Goal: Task Accomplishment & Management: Manage account settings

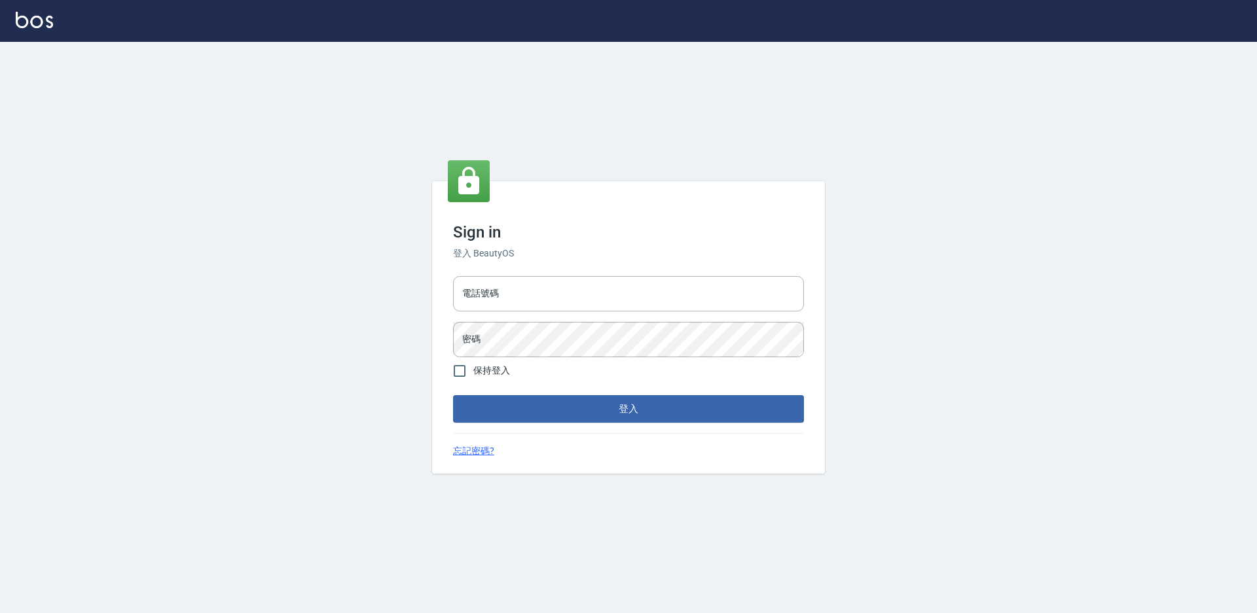
click at [476, 283] on div "電話號碼 電話號碼" at bounding box center [628, 293] width 351 height 35
type input "0988338477"
click at [453, 395] on button "登入" at bounding box center [628, 408] width 351 height 27
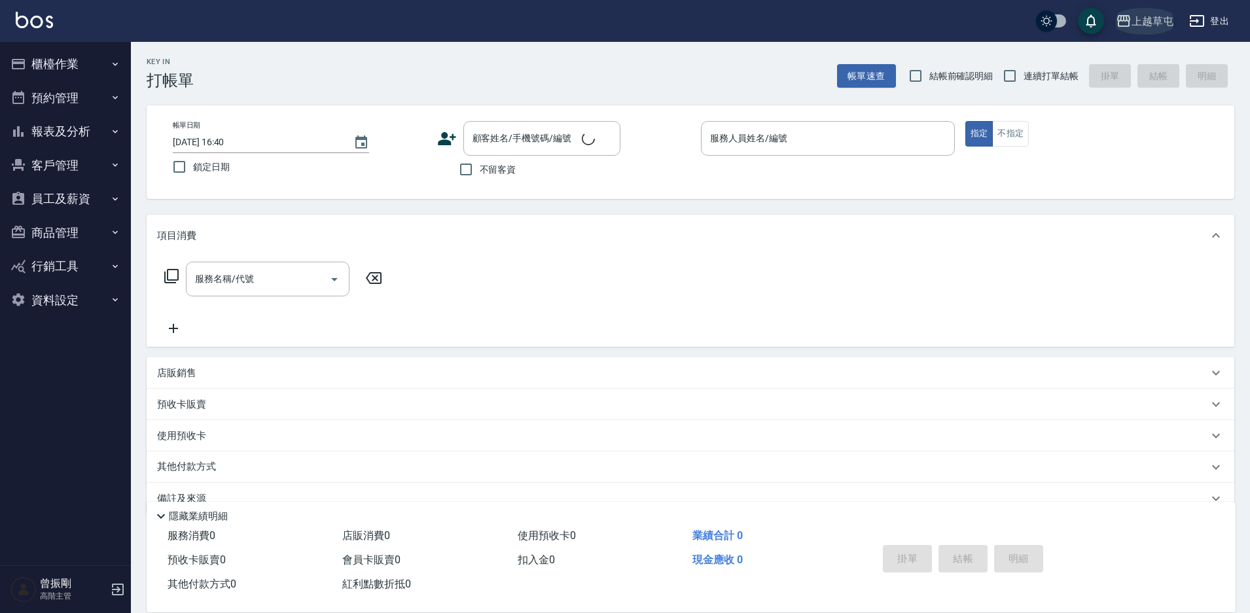
click at [1144, 16] on div "上越草屯" at bounding box center [1153, 21] width 42 height 16
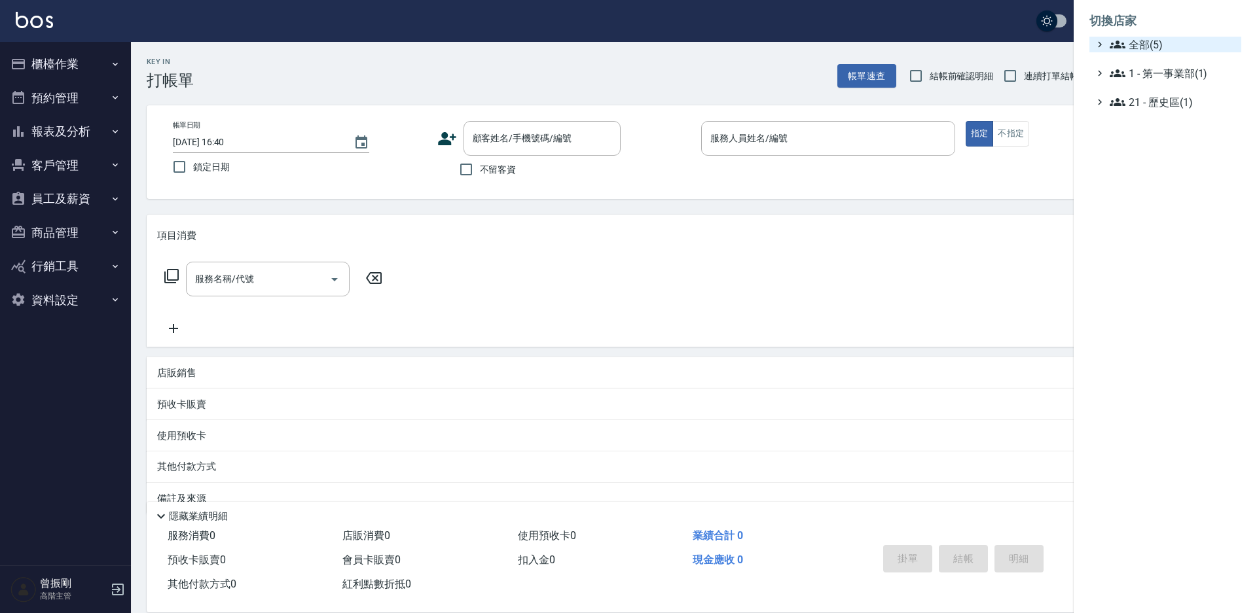
click at [1150, 43] on span "全部(5)" at bounding box center [1173, 45] width 126 height 16
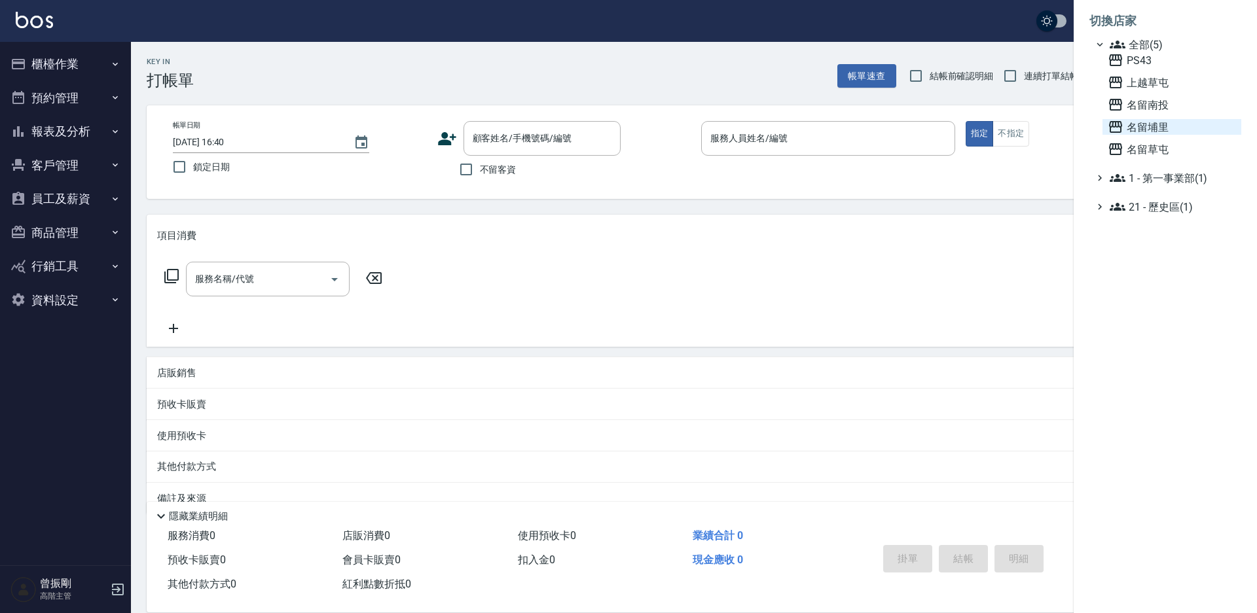
click at [1153, 128] on span "名留埔里" at bounding box center [1172, 127] width 128 height 16
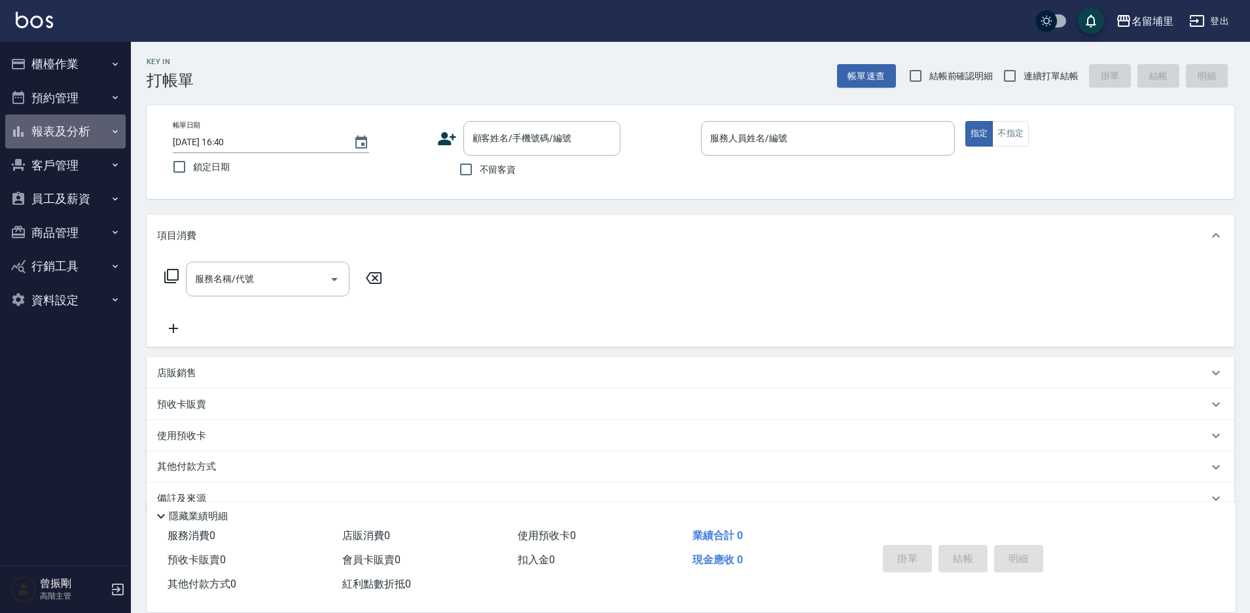
click at [77, 137] on button "報表及分析" at bounding box center [65, 132] width 120 height 34
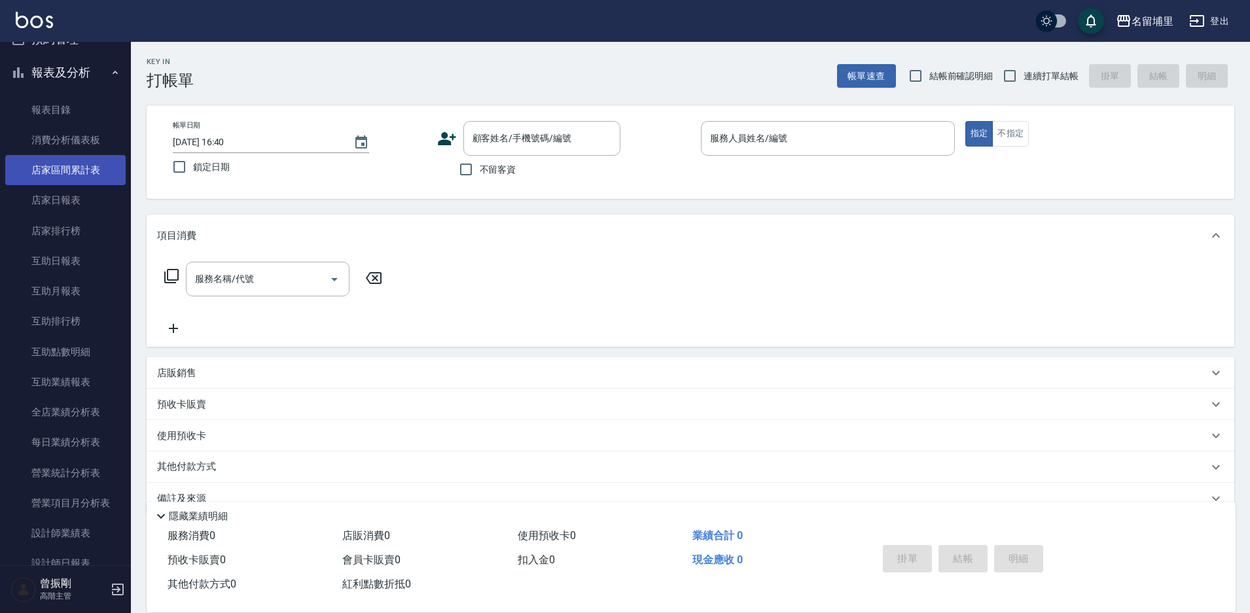
scroll to position [131, 0]
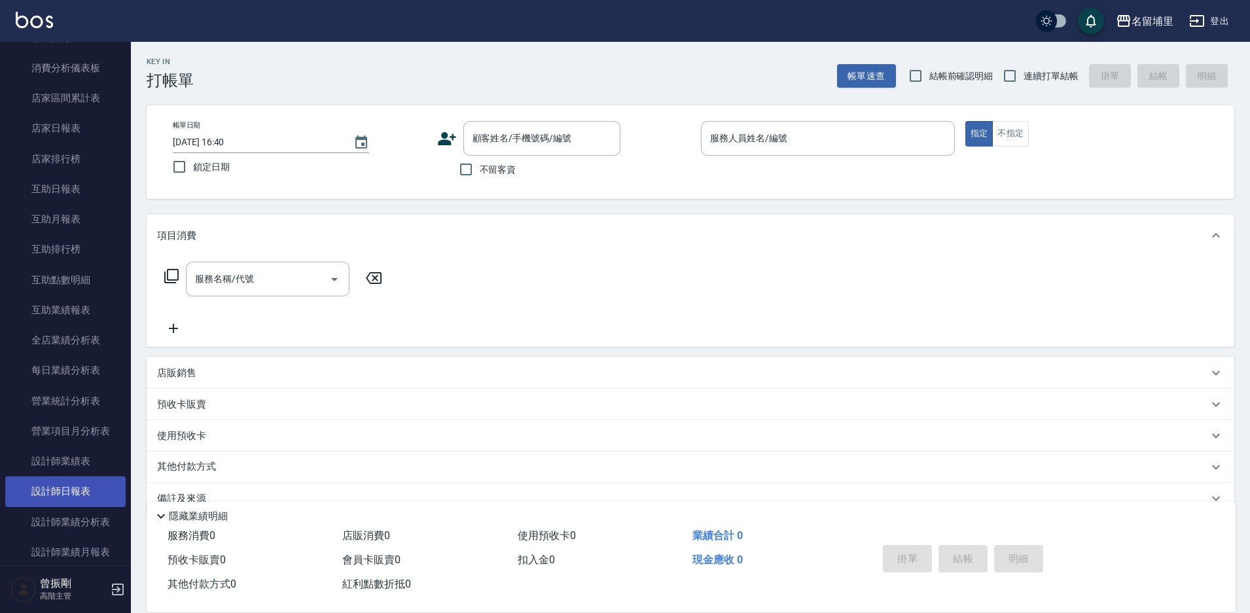
click at [75, 494] on link "設計師日報表" at bounding box center [65, 492] width 120 height 30
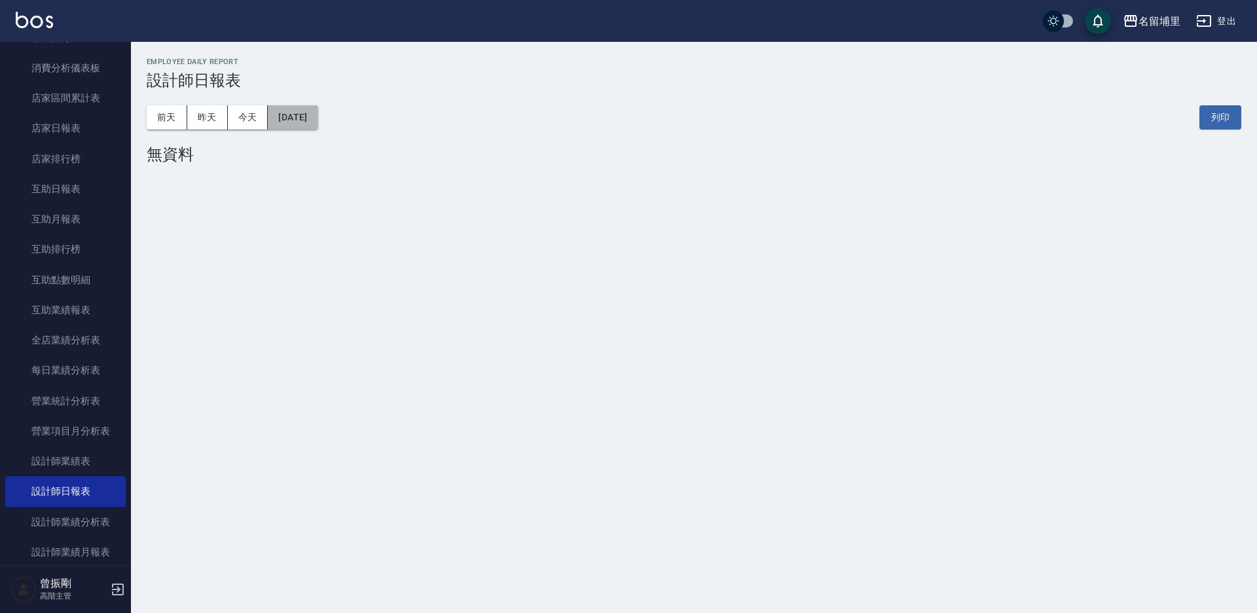
click at [304, 118] on button "[DATE]" at bounding box center [293, 117] width 50 height 24
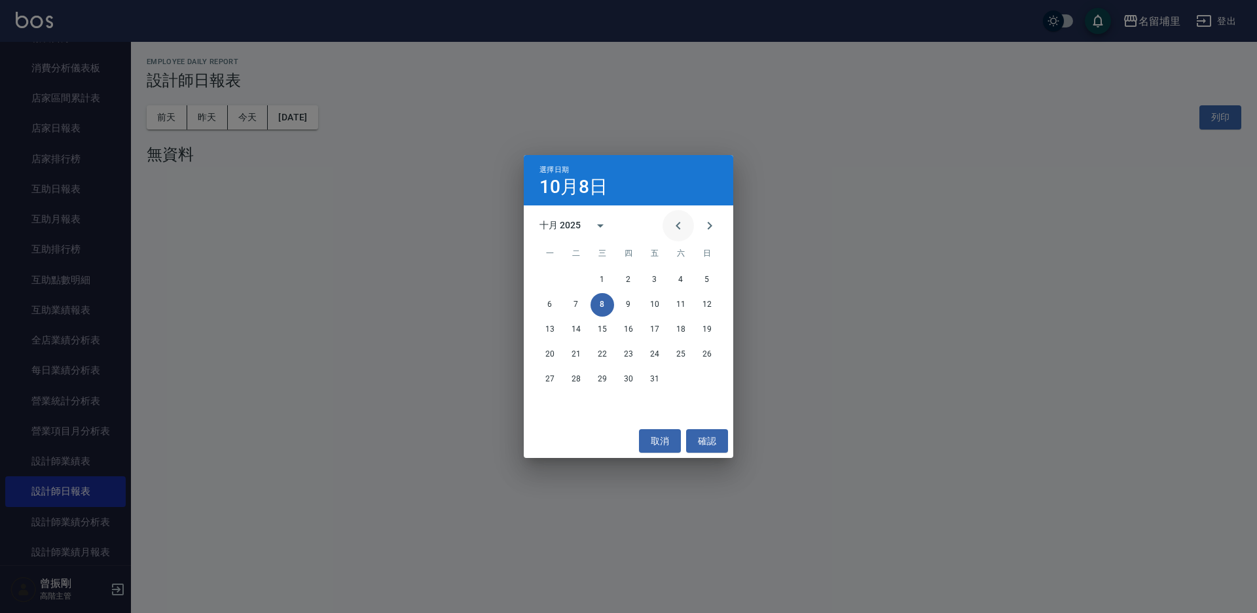
click at [674, 227] on icon "Previous month" at bounding box center [678, 226] width 16 height 16
click at [555, 277] on button "1" at bounding box center [550, 280] width 24 height 24
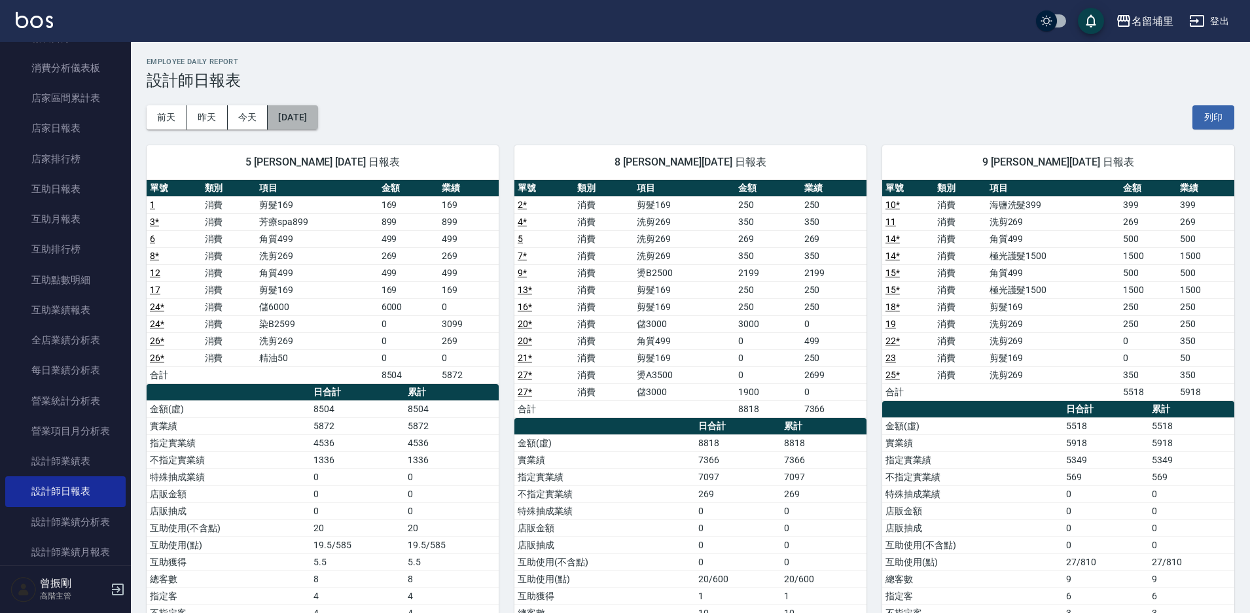
click at [318, 118] on button "[DATE]" at bounding box center [293, 117] width 50 height 24
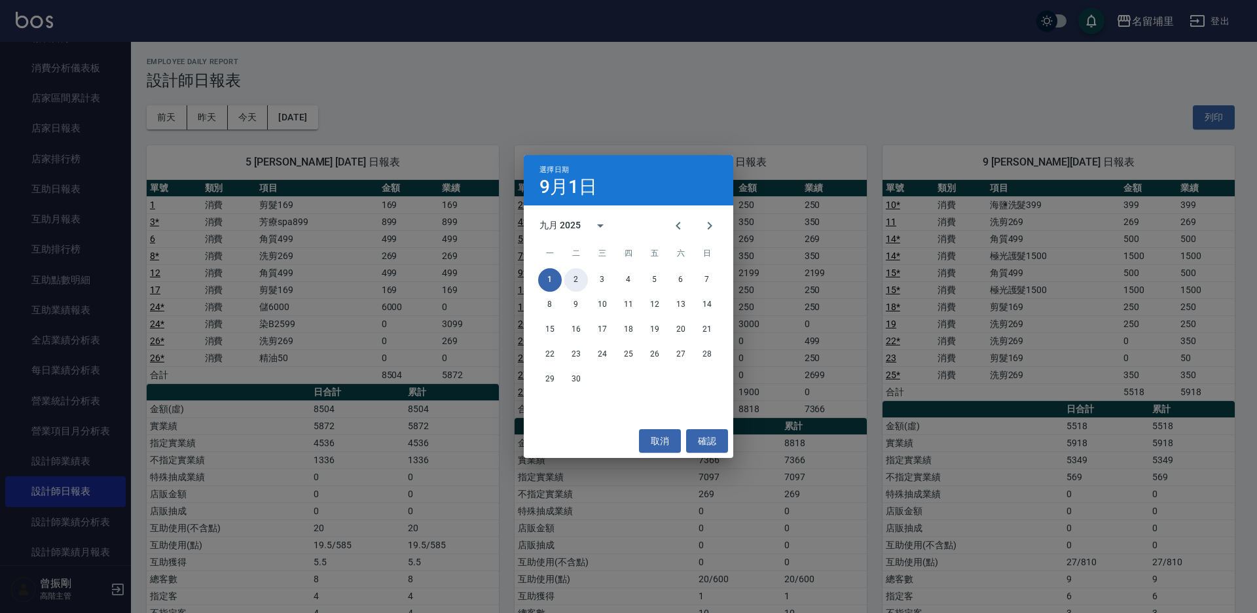
click at [577, 277] on button "2" at bounding box center [576, 280] width 24 height 24
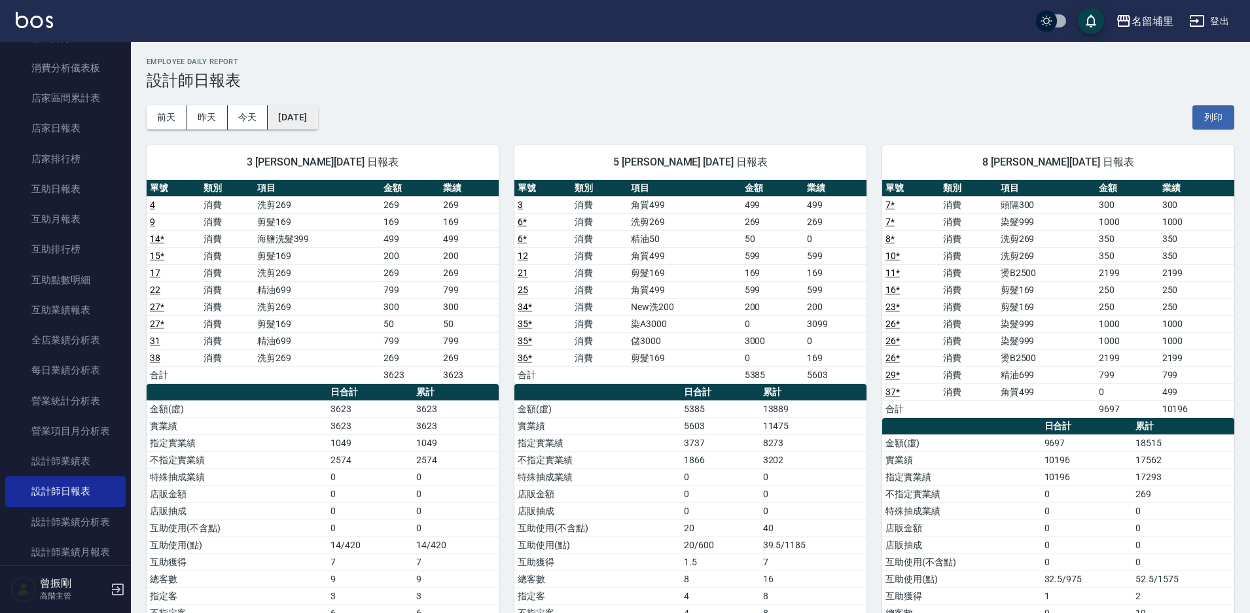
click at [308, 123] on button "[DATE]" at bounding box center [293, 117] width 50 height 24
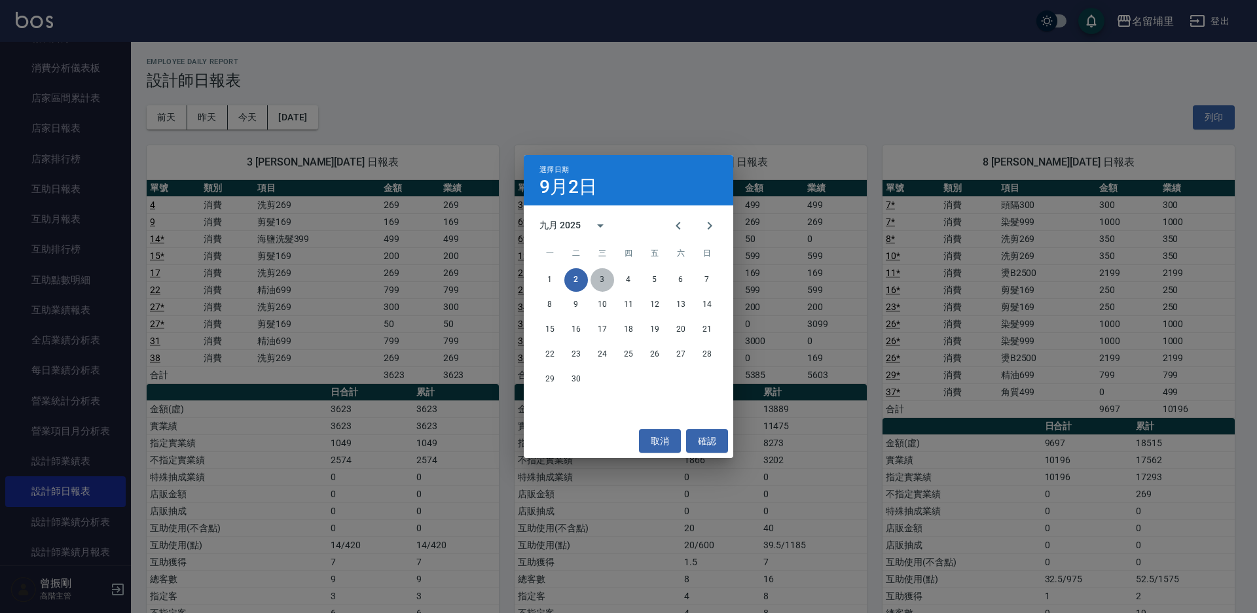
click at [609, 279] on button "3" at bounding box center [603, 280] width 24 height 24
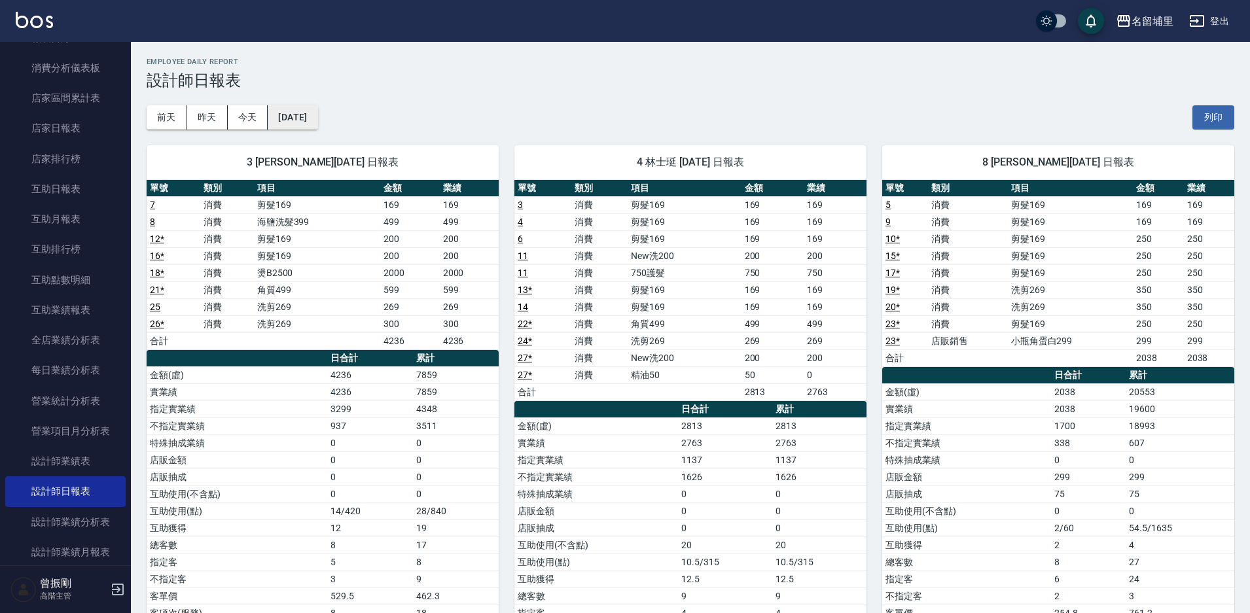
click at [318, 123] on button "[DATE]" at bounding box center [293, 117] width 50 height 24
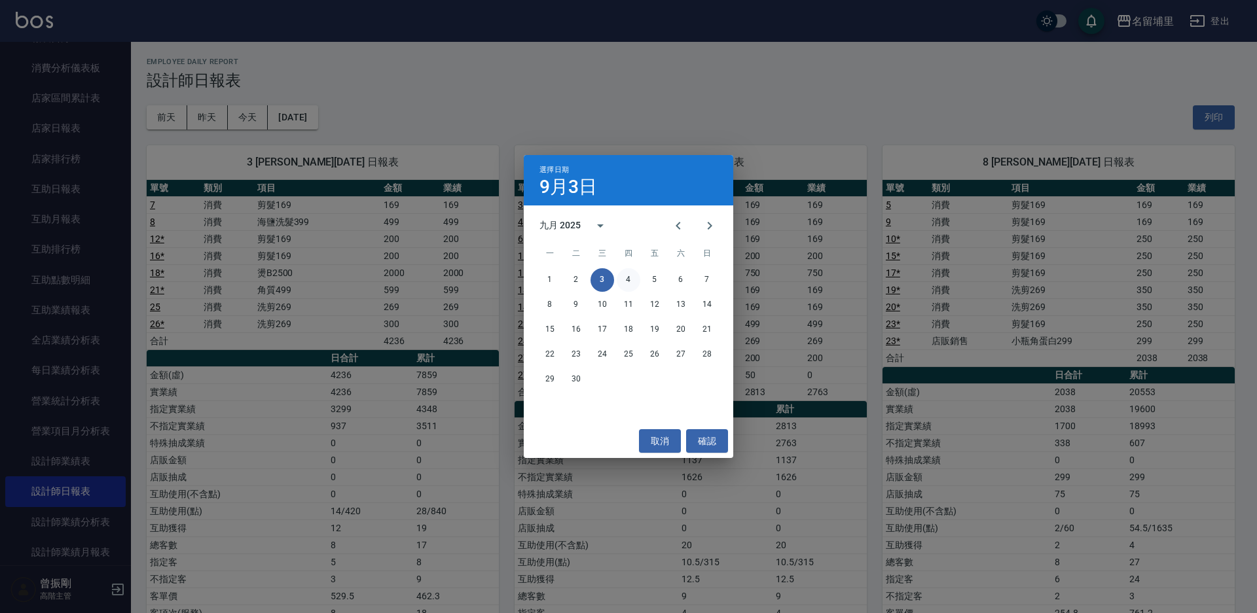
click at [632, 282] on button "4" at bounding box center [629, 280] width 24 height 24
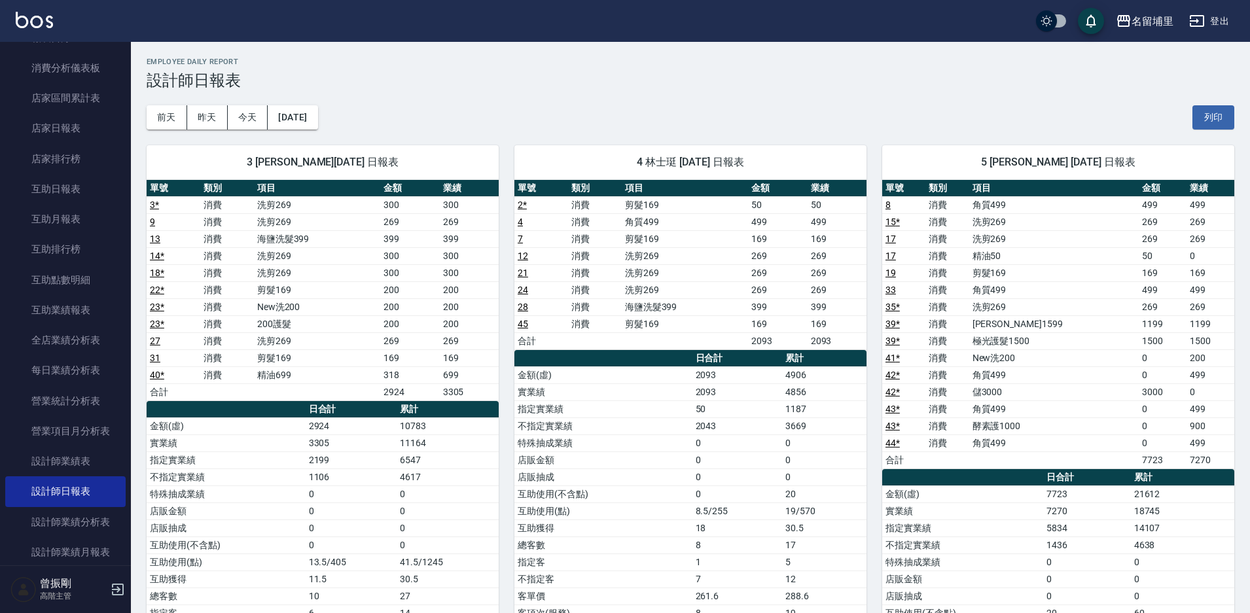
click at [1023, 325] on td "[PERSON_NAME]1599" at bounding box center [1055, 324] width 170 height 17
click at [313, 116] on button "[DATE]" at bounding box center [293, 117] width 50 height 24
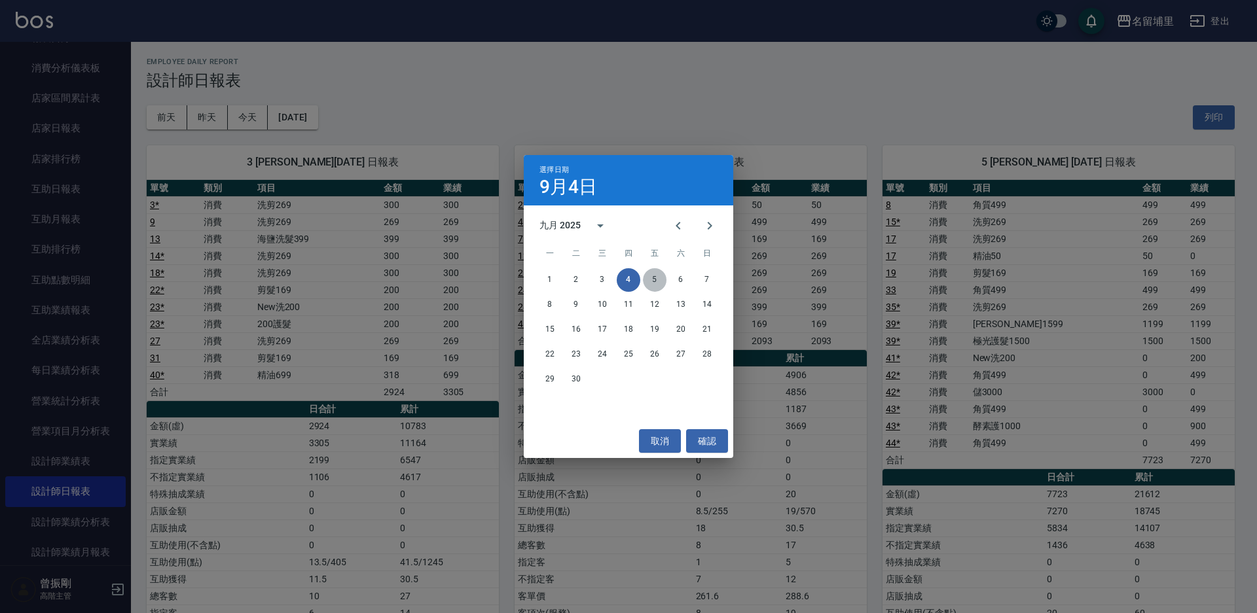
click at [653, 276] on button "5" at bounding box center [655, 280] width 24 height 24
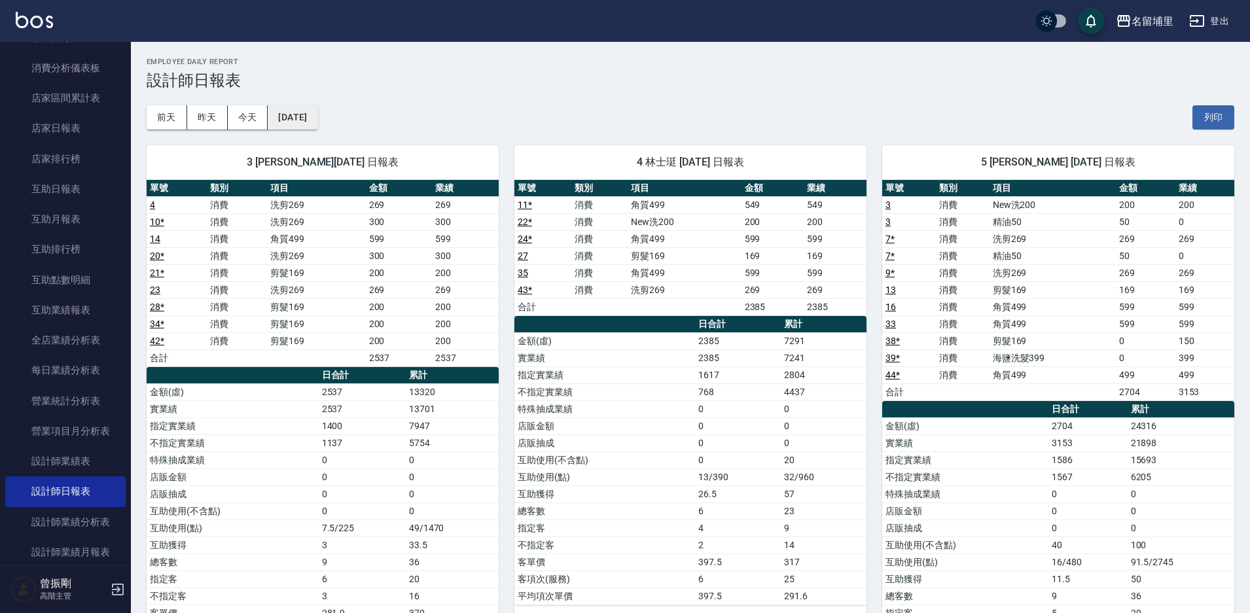
click at [318, 120] on button "[DATE]" at bounding box center [293, 117] width 50 height 24
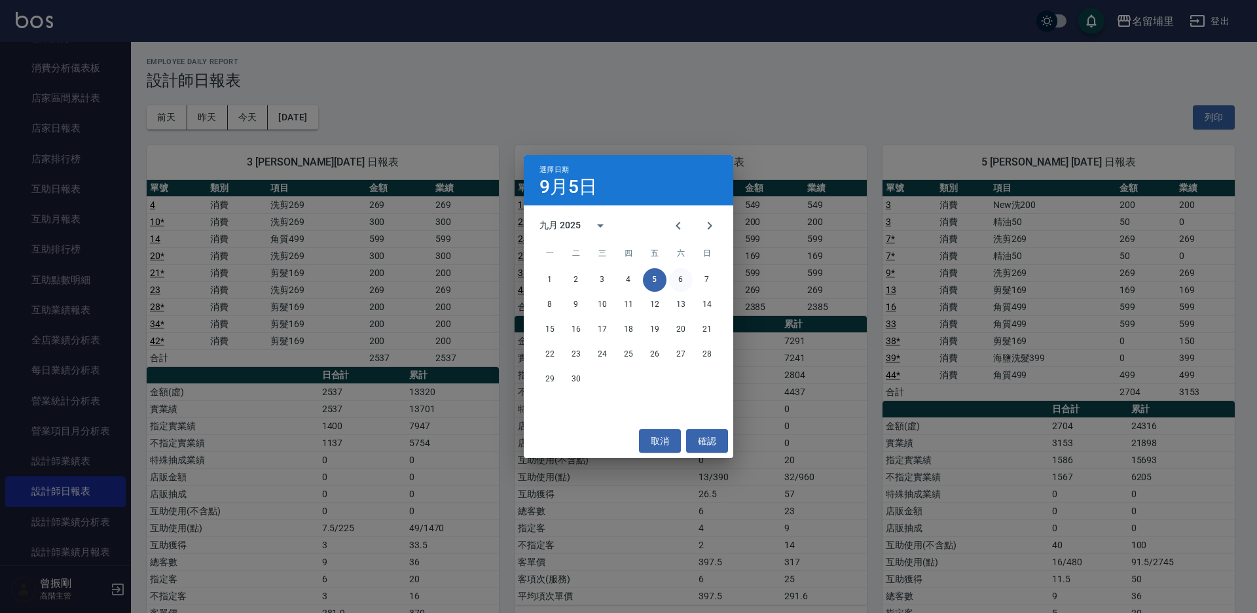
click at [682, 278] on button "6" at bounding box center [681, 280] width 24 height 24
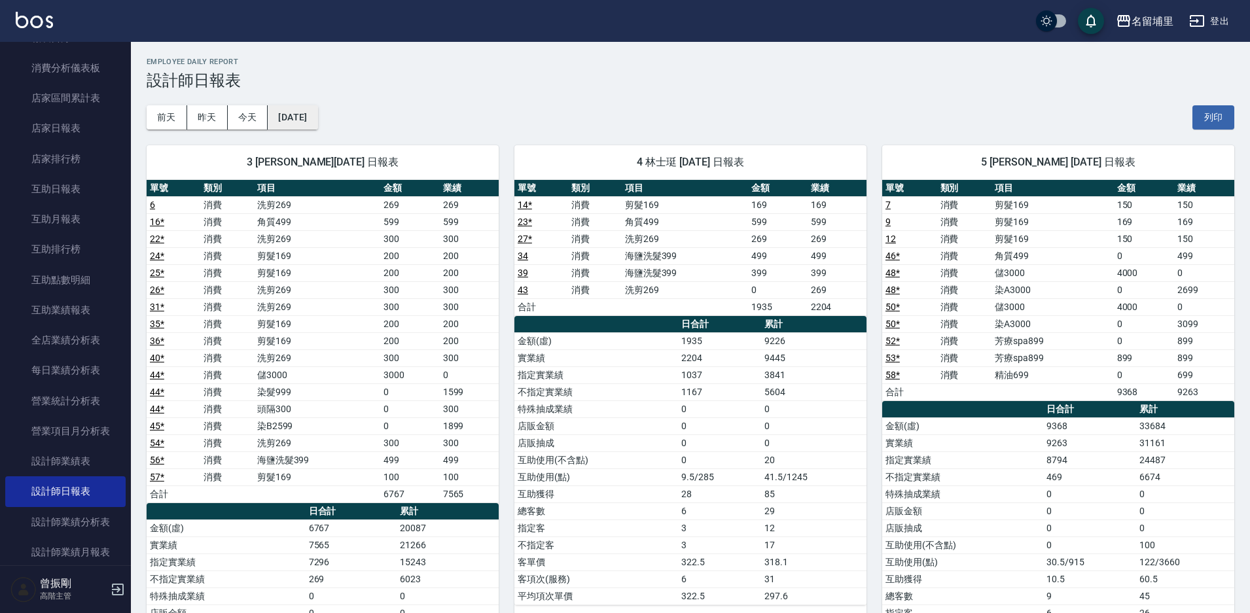
click at [318, 118] on button "[DATE]" at bounding box center [293, 117] width 50 height 24
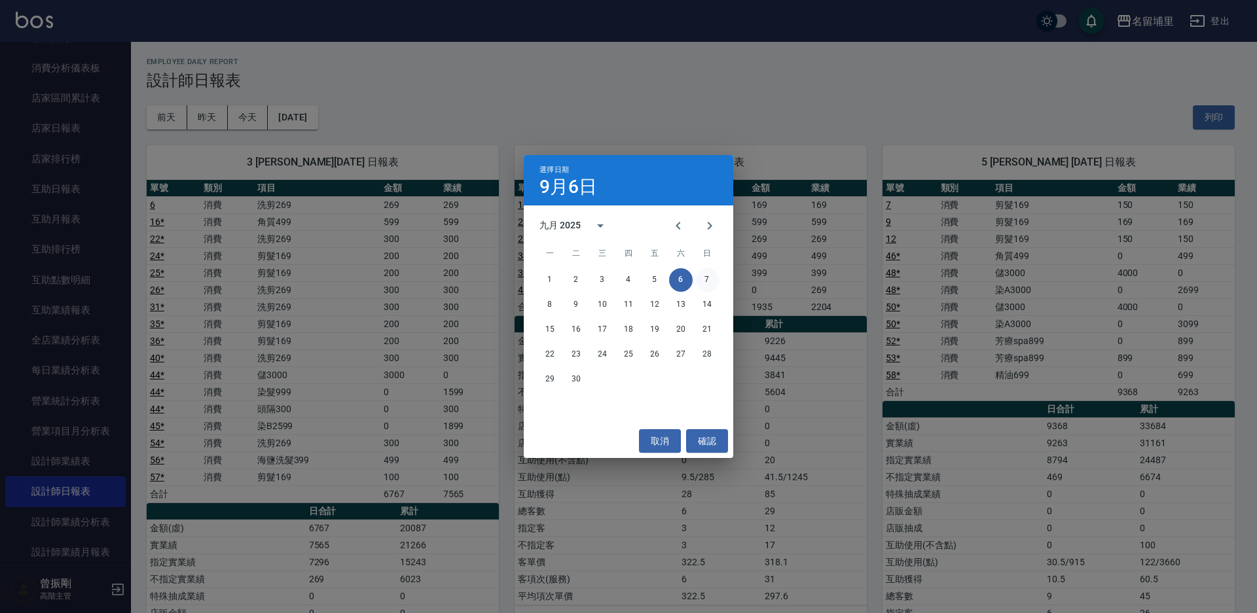
click at [701, 283] on button "7" at bounding box center [707, 280] width 24 height 24
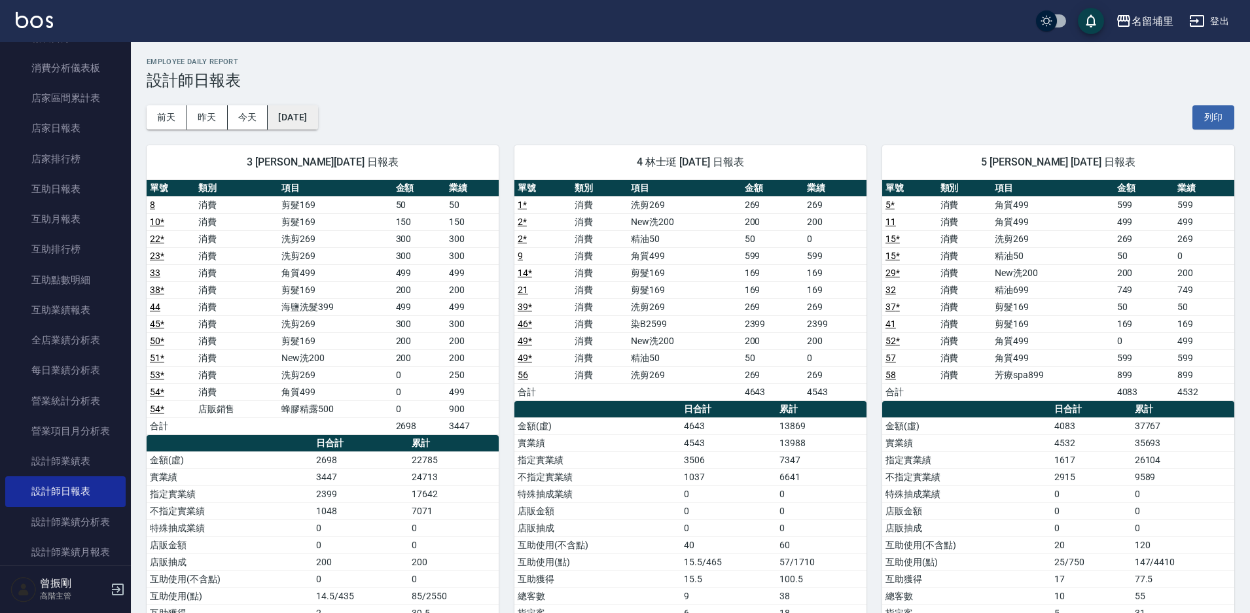
click at [318, 117] on button "[DATE]" at bounding box center [293, 117] width 50 height 24
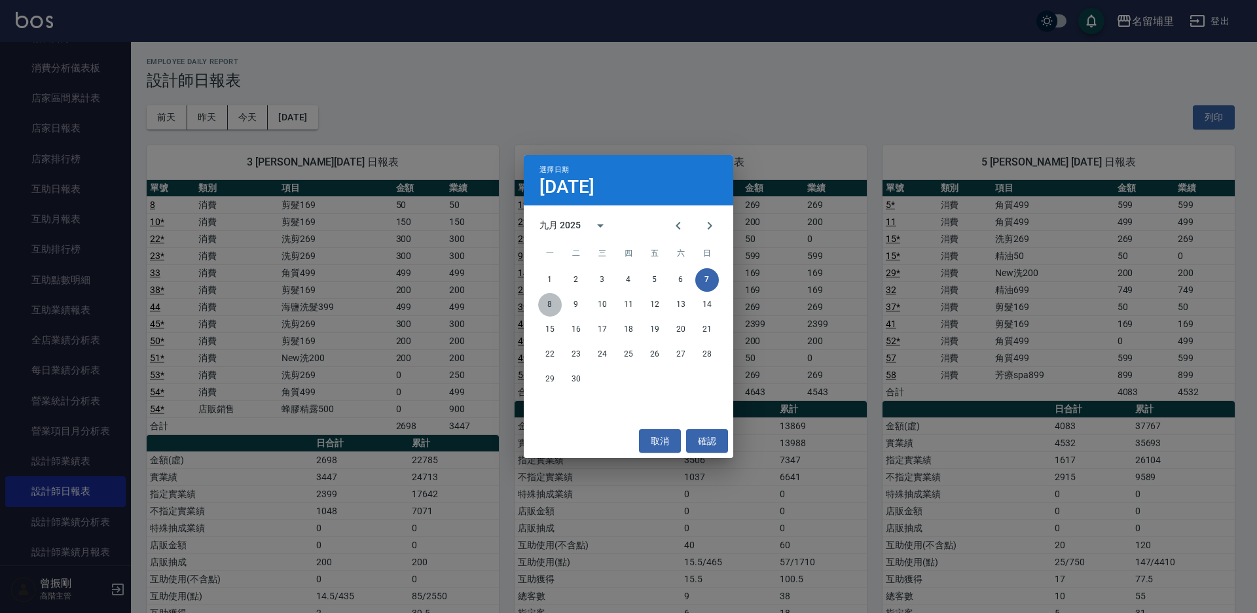
click at [553, 304] on button "8" at bounding box center [550, 305] width 24 height 24
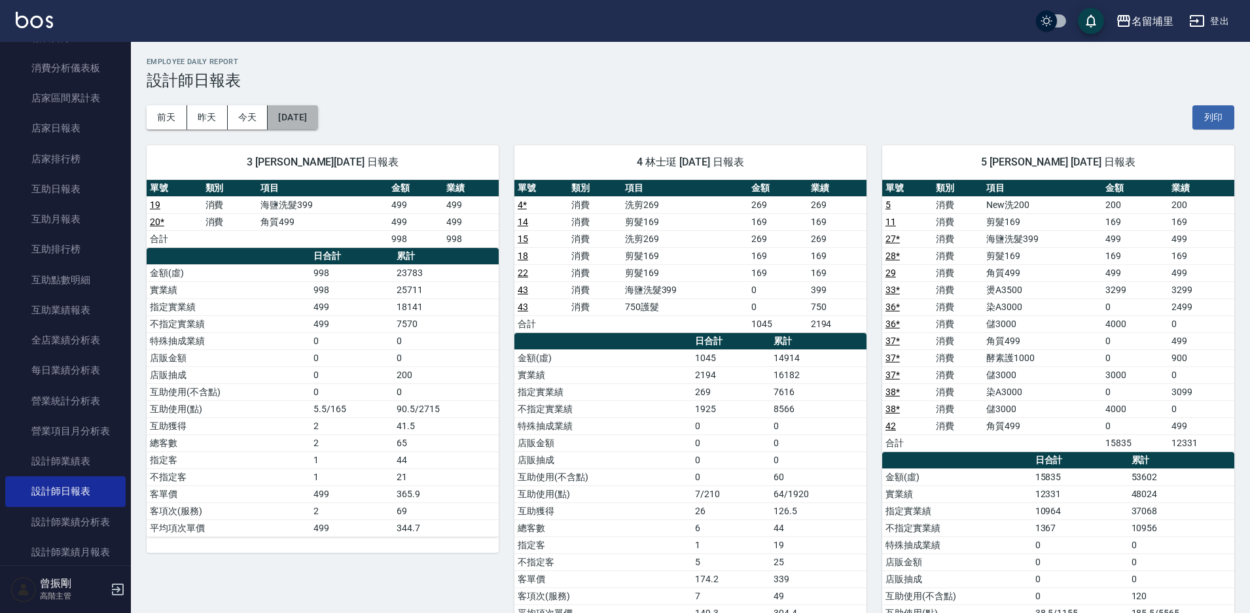
click at [318, 118] on button "[DATE]" at bounding box center [293, 117] width 50 height 24
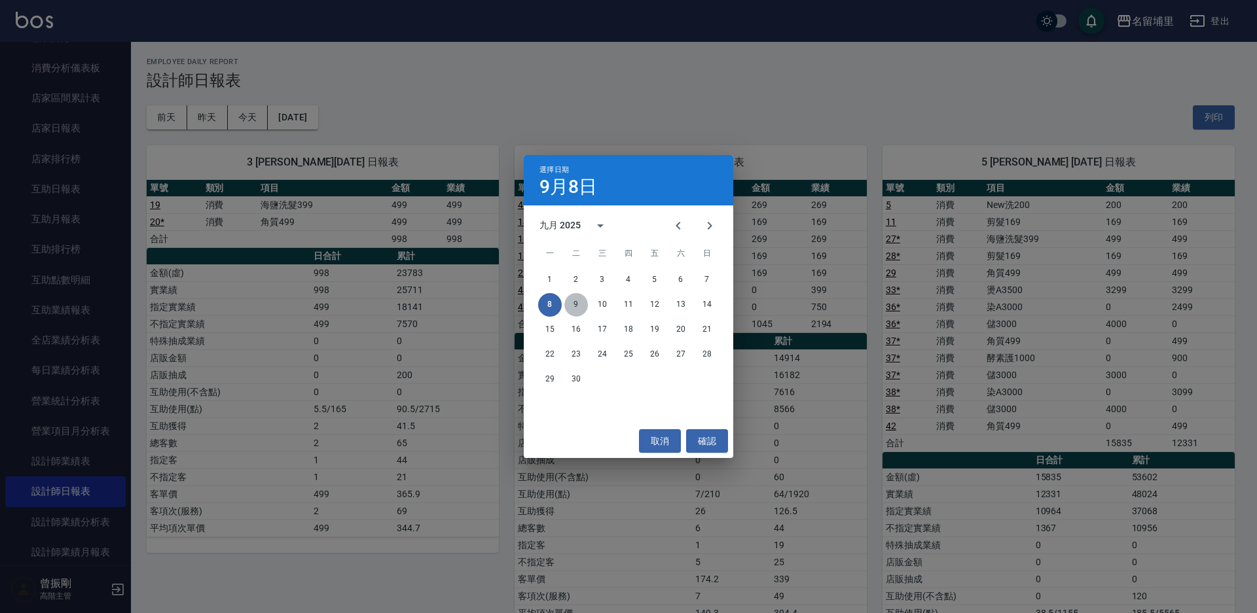
click at [582, 302] on button "9" at bounding box center [576, 305] width 24 height 24
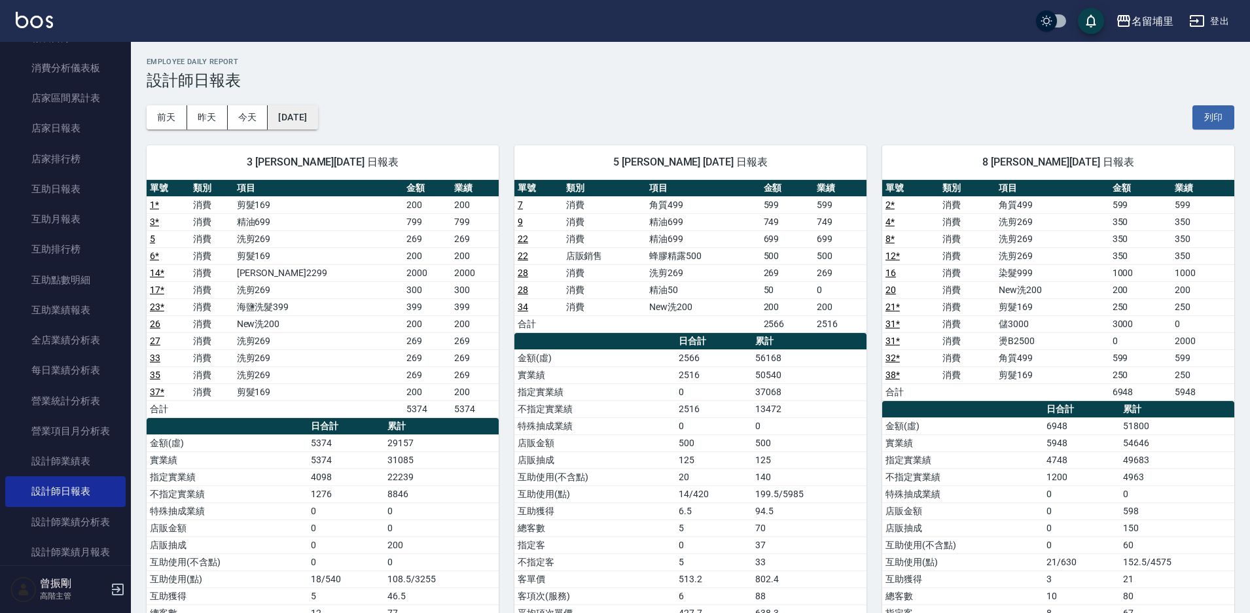
click at [318, 118] on button "[DATE]" at bounding box center [293, 117] width 50 height 24
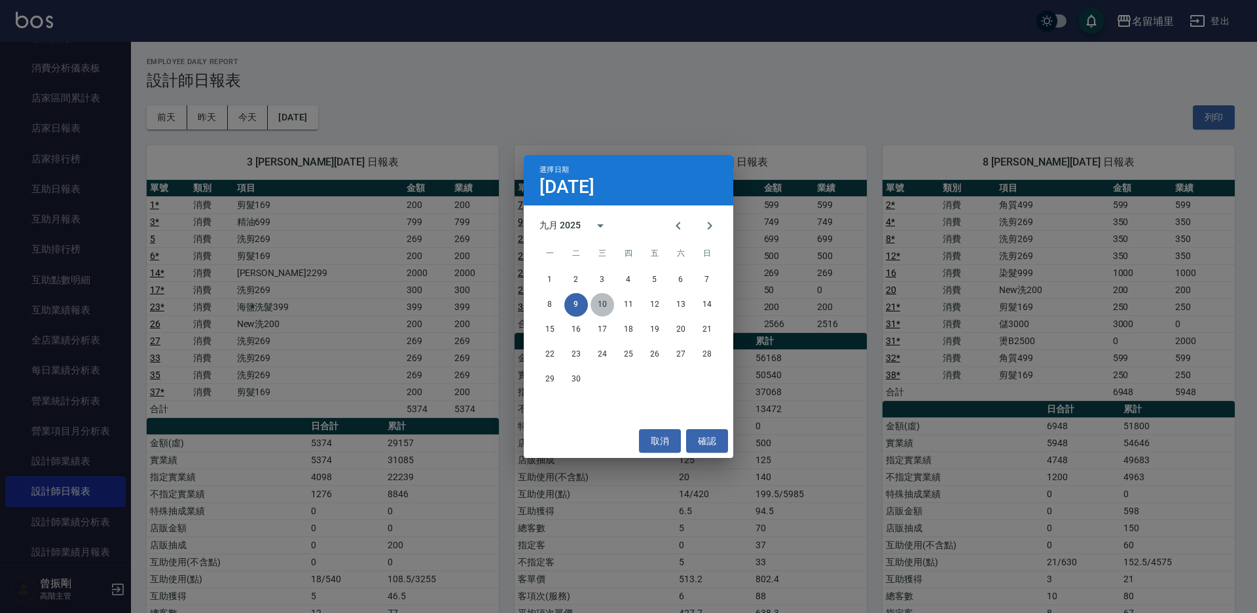
click at [597, 312] on button "10" at bounding box center [603, 305] width 24 height 24
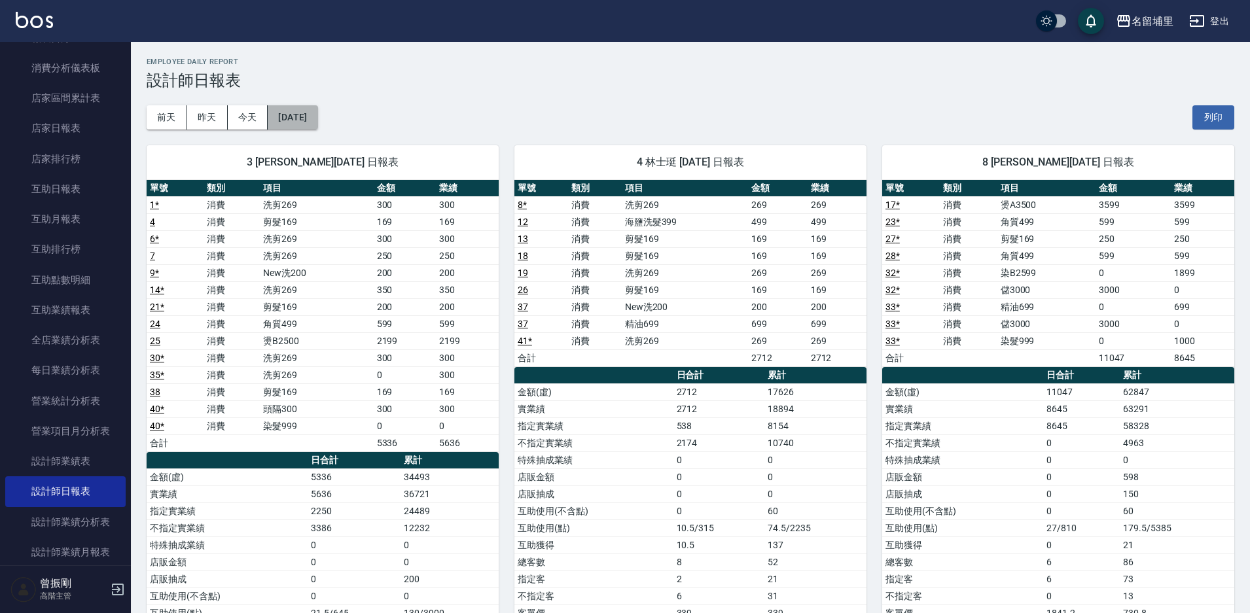
click at [318, 114] on button "[DATE]" at bounding box center [293, 117] width 50 height 24
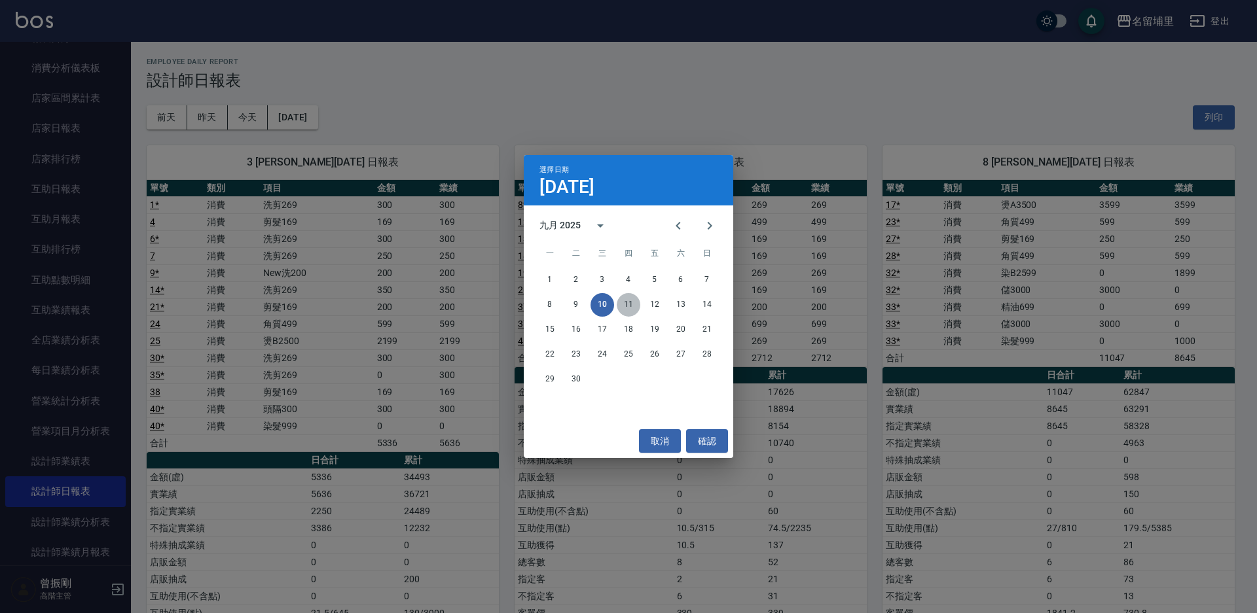
click at [633, 300] on button "11" at bounding box center [629, 305] width 24 height 24
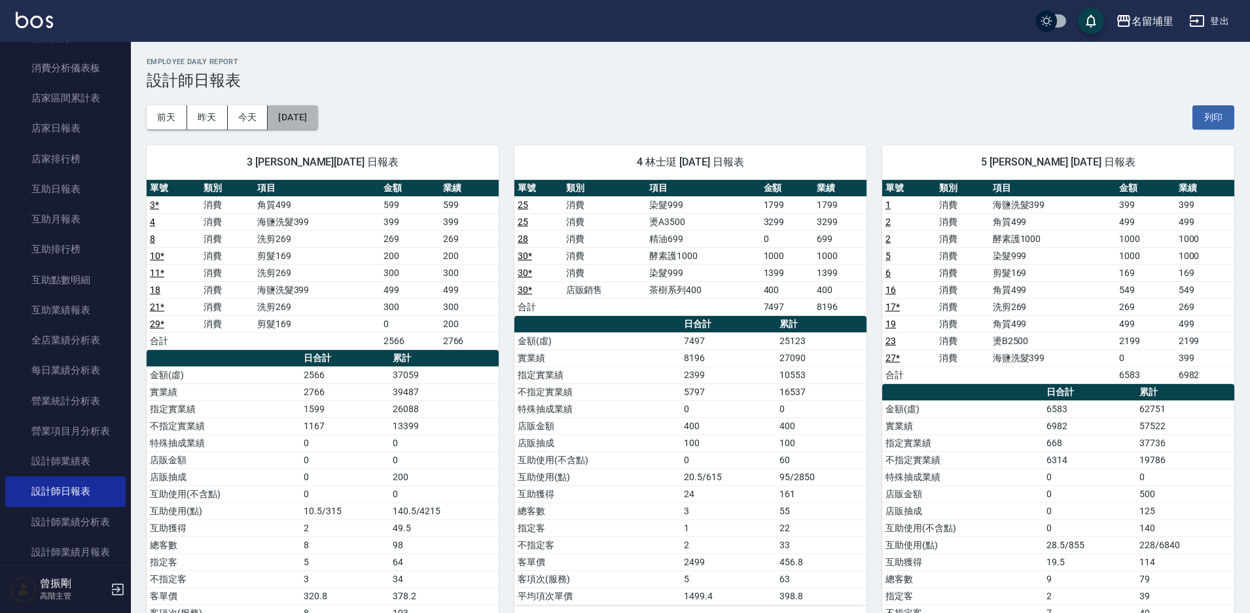
click at [294, 115] on button "[DATE]" at bounding box center [293, 117] width 50 height 24
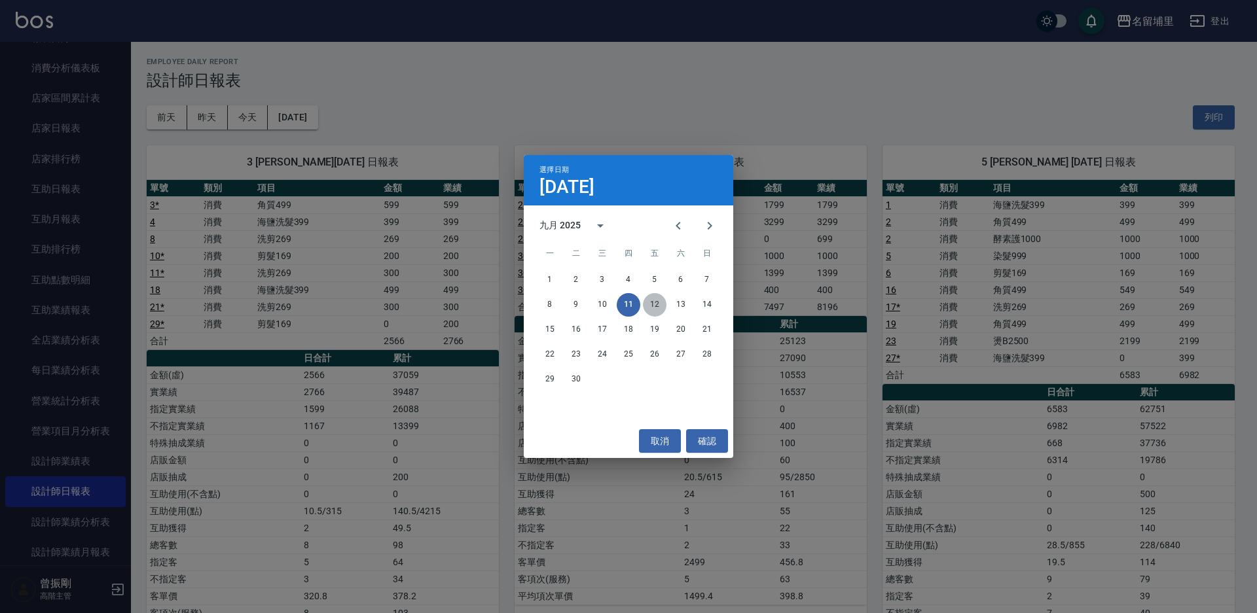
click at [648, 306] on button "12" at bounding box center [655, 305] width 24 height 24
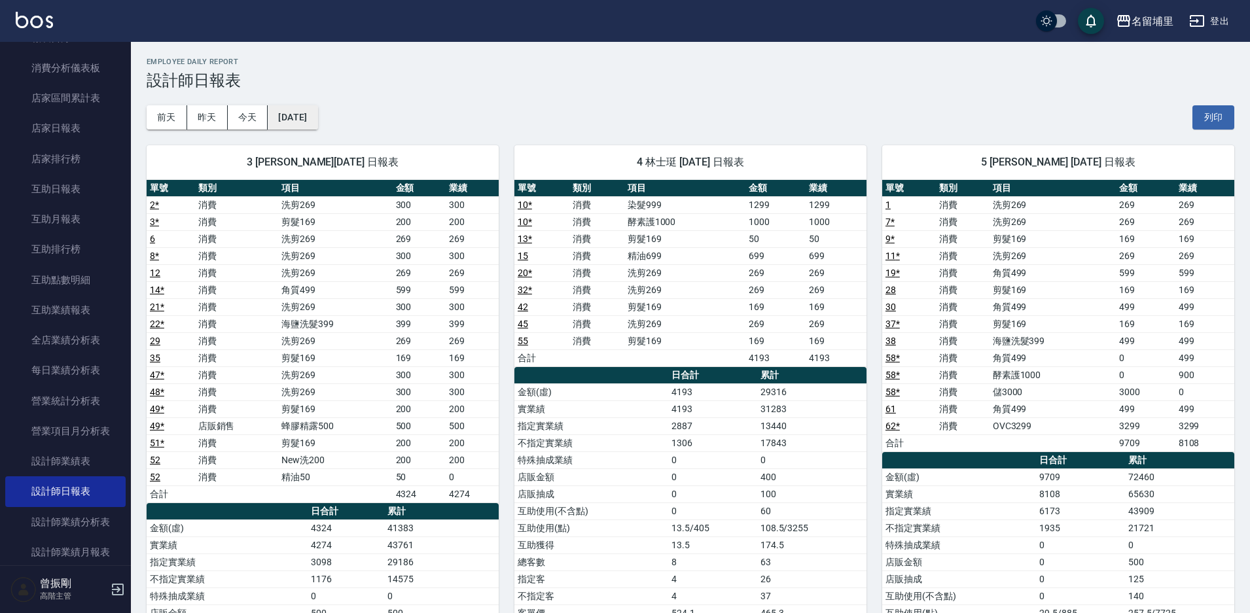
click at [318, 115] on button "[DATE]" at bounding box center [293, 117] width 50 height 24
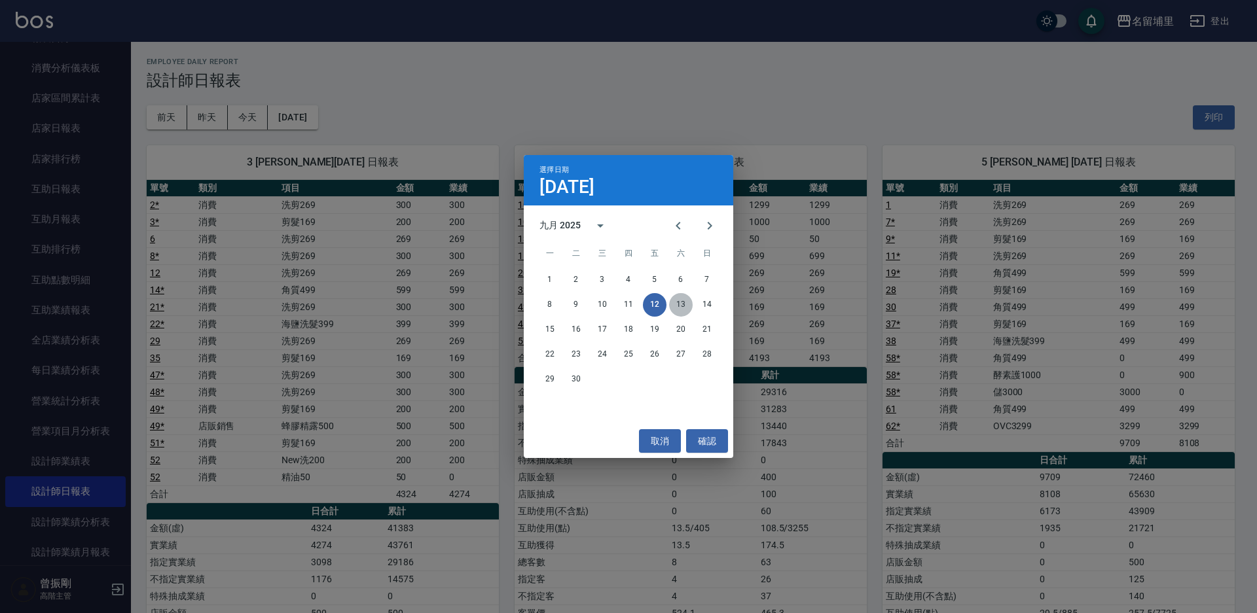
click at [681, 304] on button "13" at bounding box center [681, 305] width 24 height 24
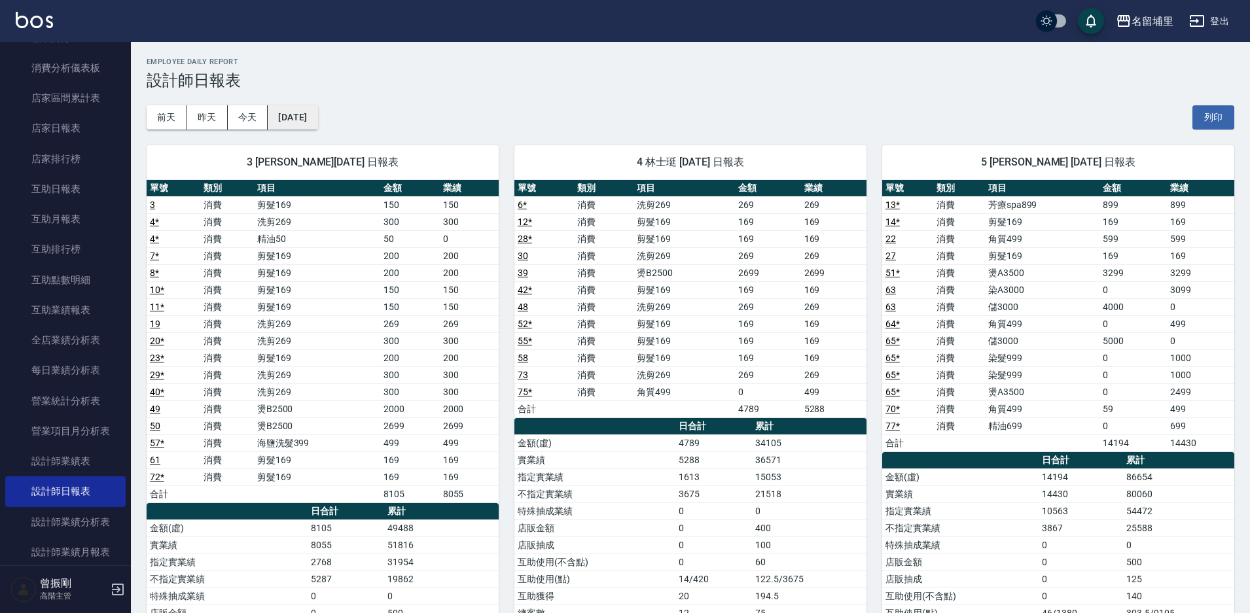
click at [318, 115] on button "[DATE]" at bounding box center [293, 117] width 50 height 24
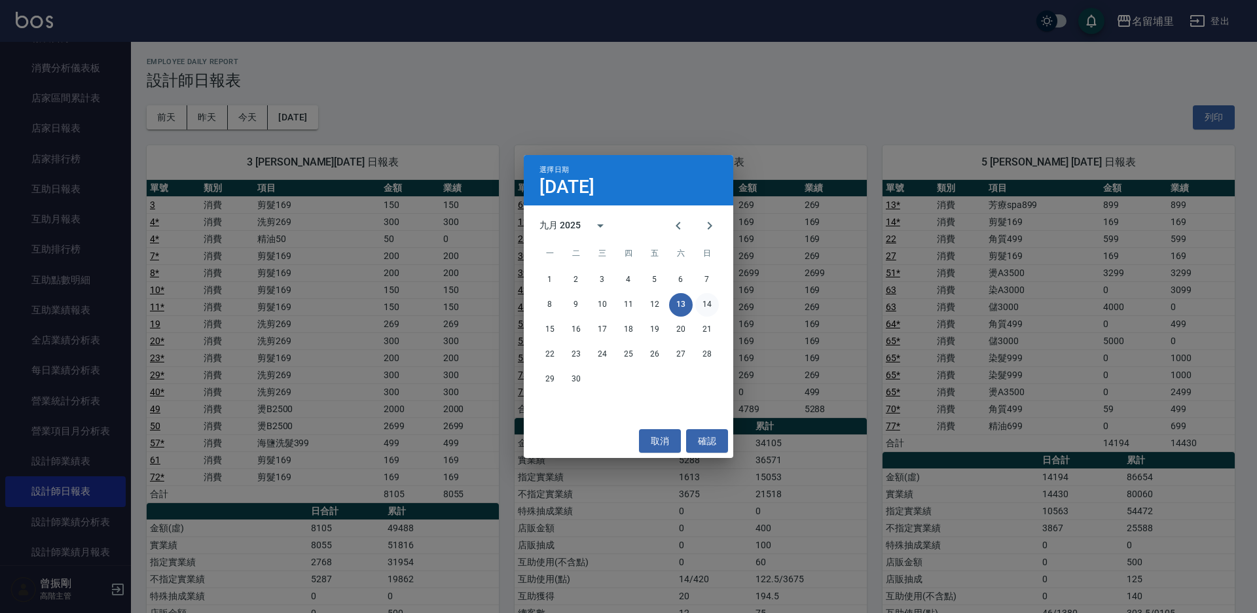
click at [709, 300] on button "14" at bounding box center [707, 305] width 24 height 24
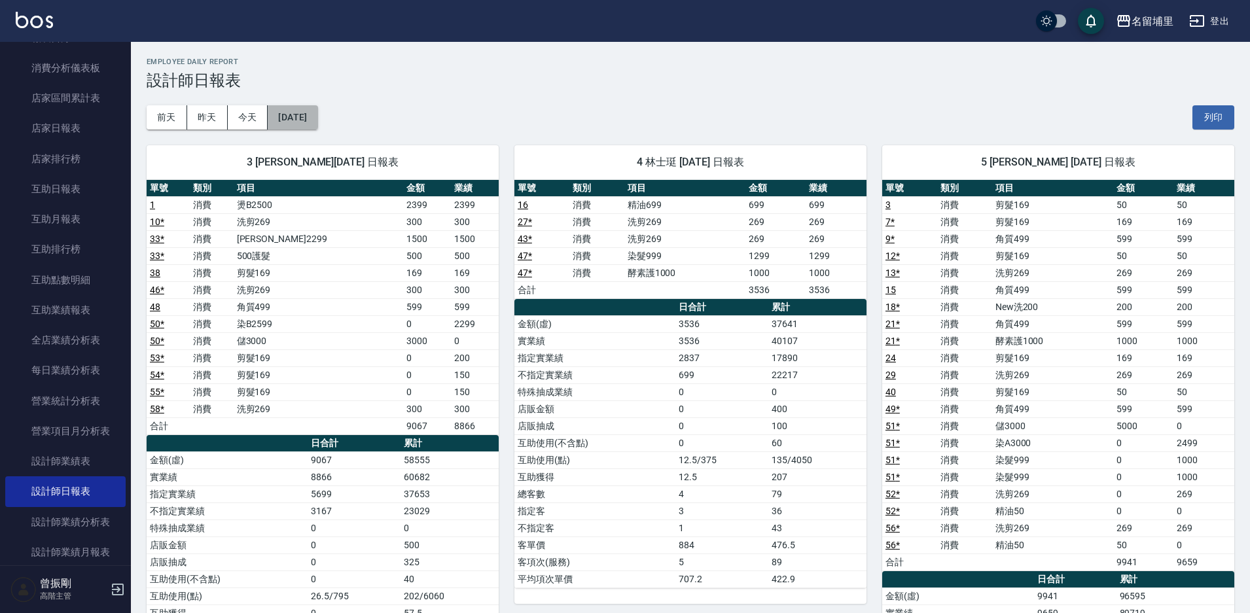
click at [307, 120] on button "[DATE]" at bounding box center [293, 117] width 50 height 24
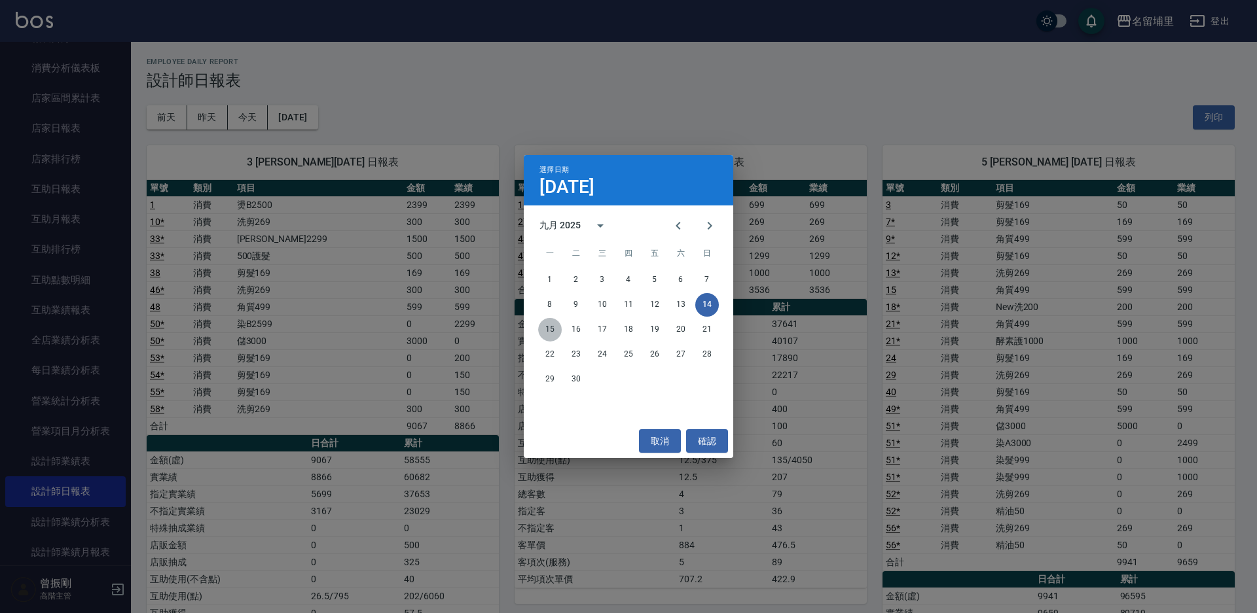
click at [546, 333] on button "15" at bounding box center [550, 330] width 24 height 24
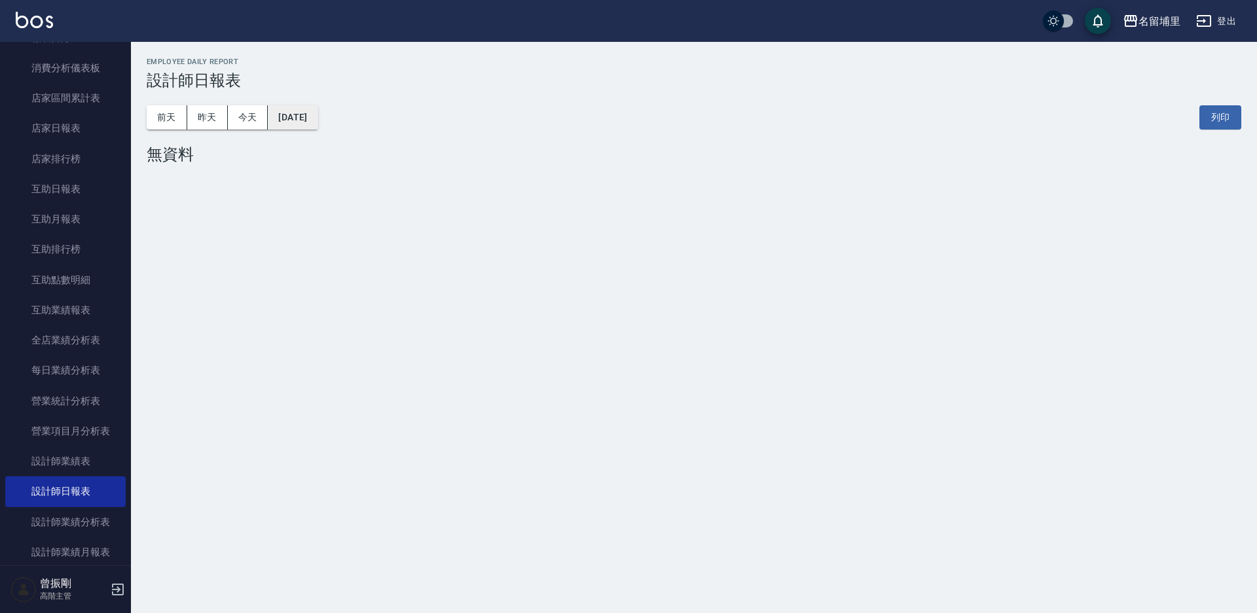
click at [318, 113] on button "[DATE]" at bounding box center [293, 117] width 50 height 24
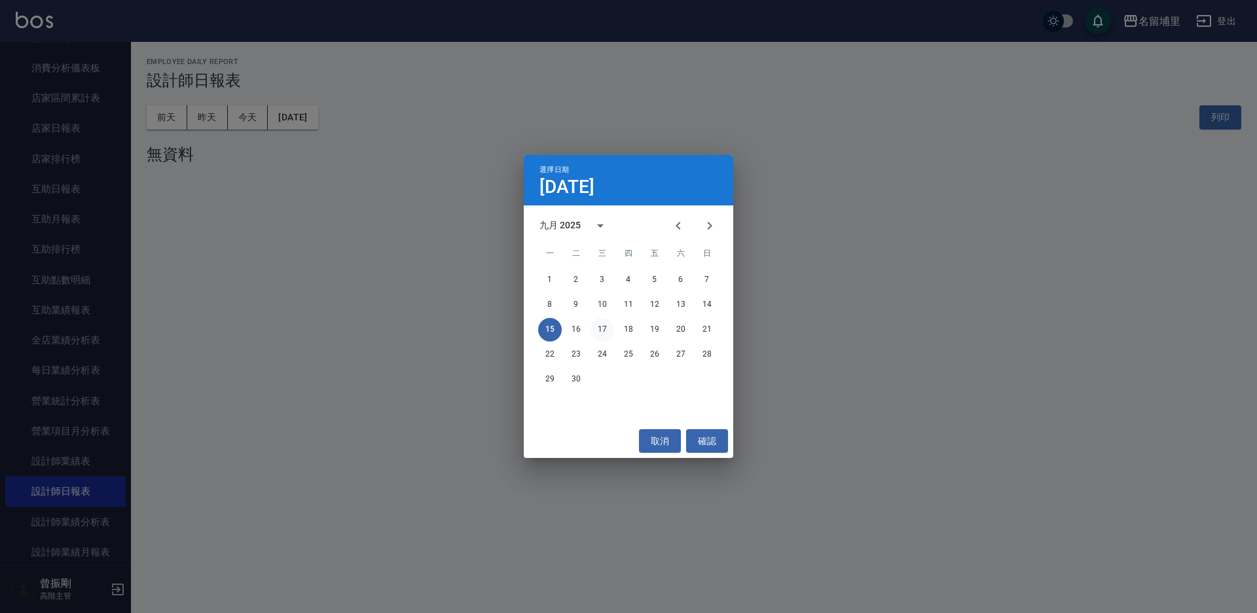
click at [607, 334] on button "17" at bounding box center [603, 330] width 24 height 24
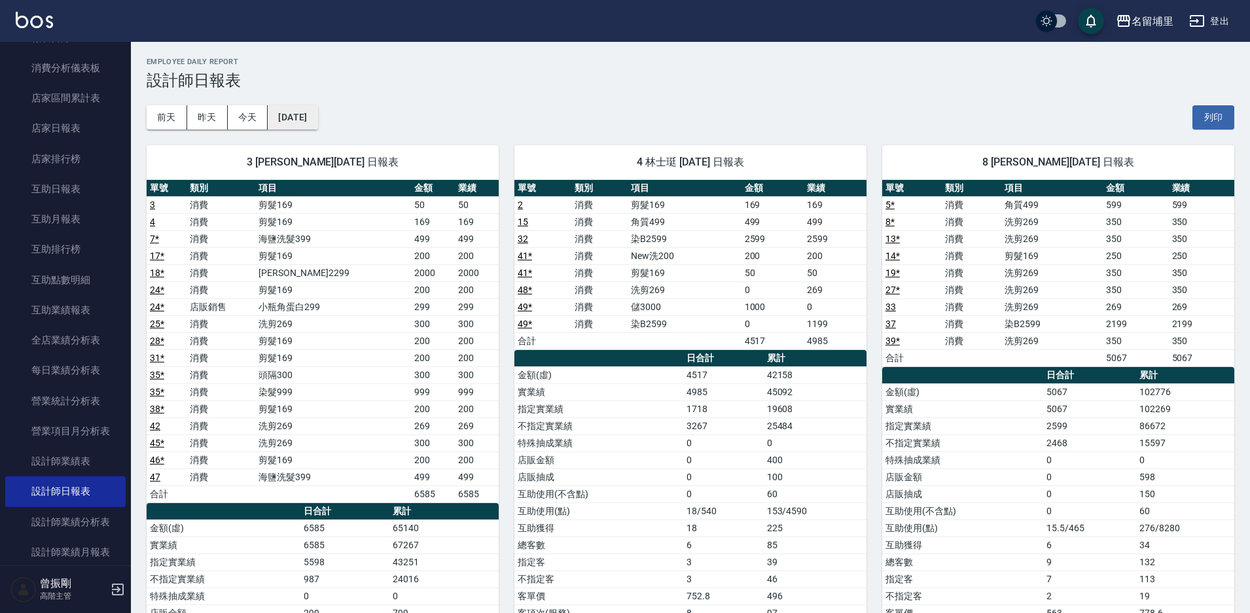
click at [308, 116] on button "[DATE]" at bounding box center [293, 117] width 50 height 24
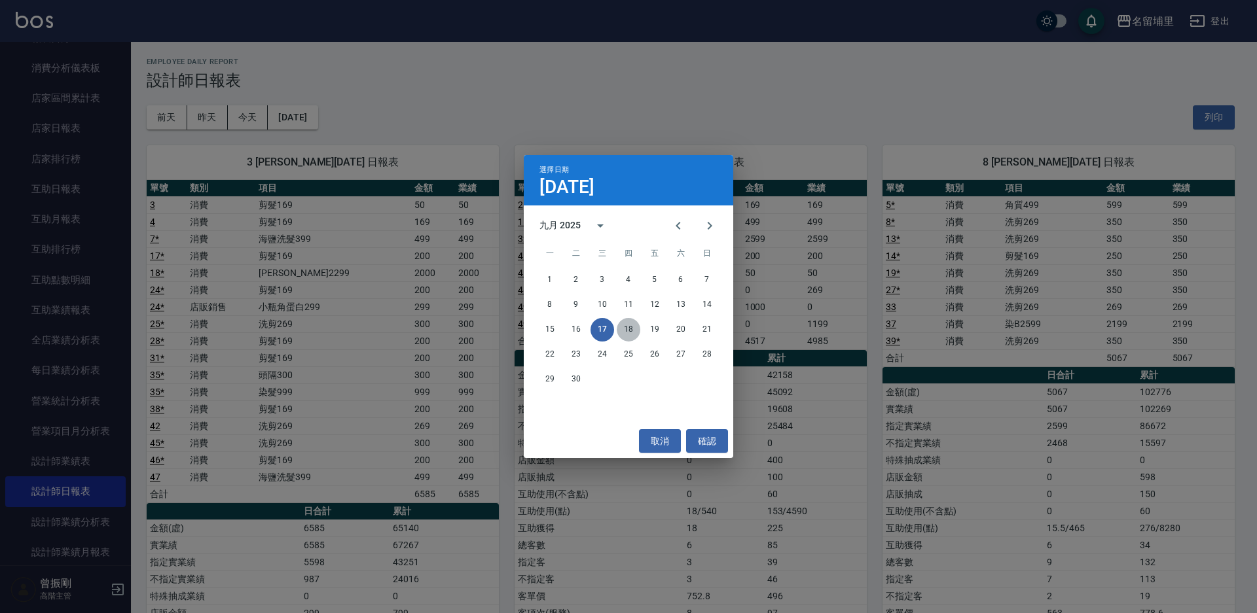
click at [625, 329] on button "18" at bounding box center [629, 330] width 24 height 24
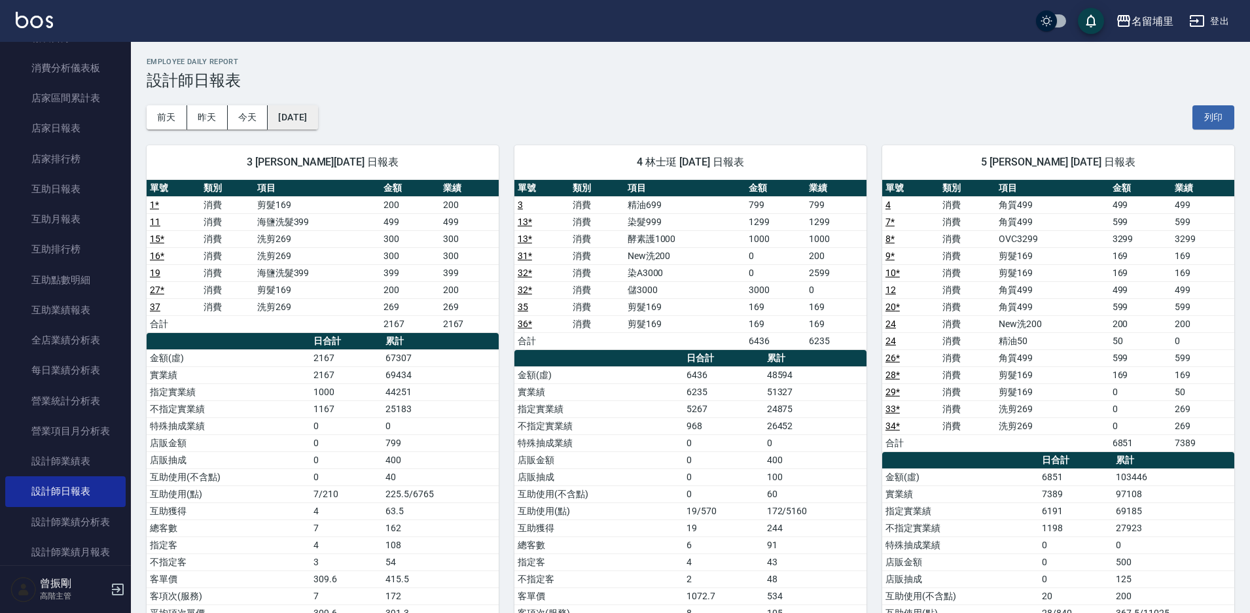
click at [318, 118] on button "[DATE]" at bounding box center [293, 117] width 50 height 24
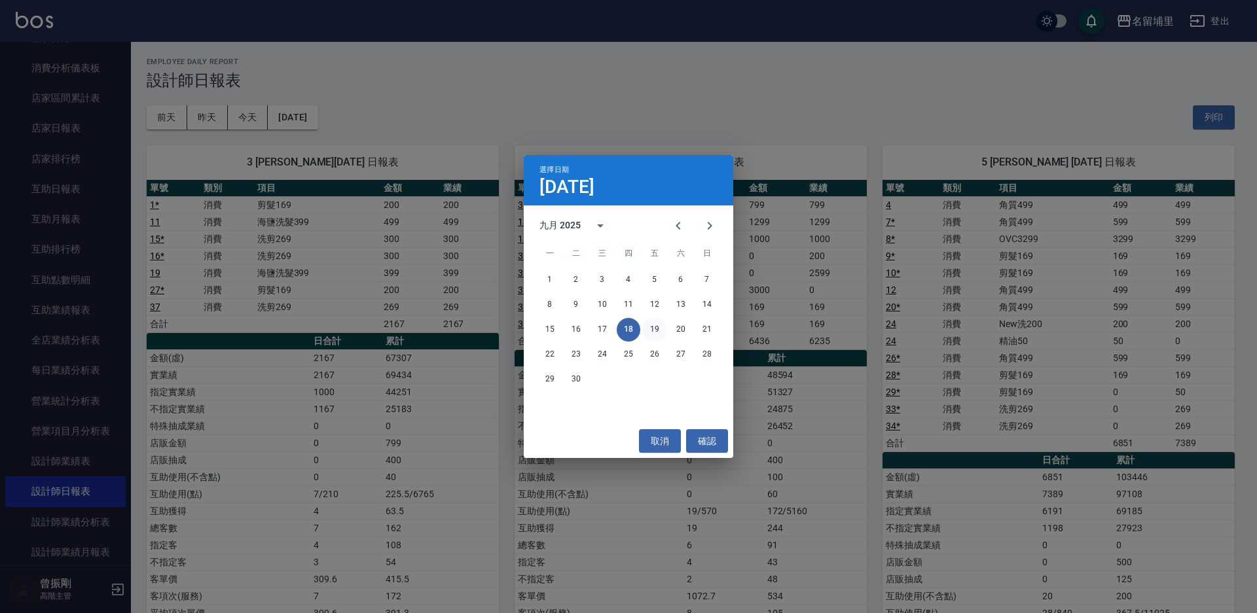
click at [660, 329] on button "19" at bounding box center [655, 330] width 24 height 24
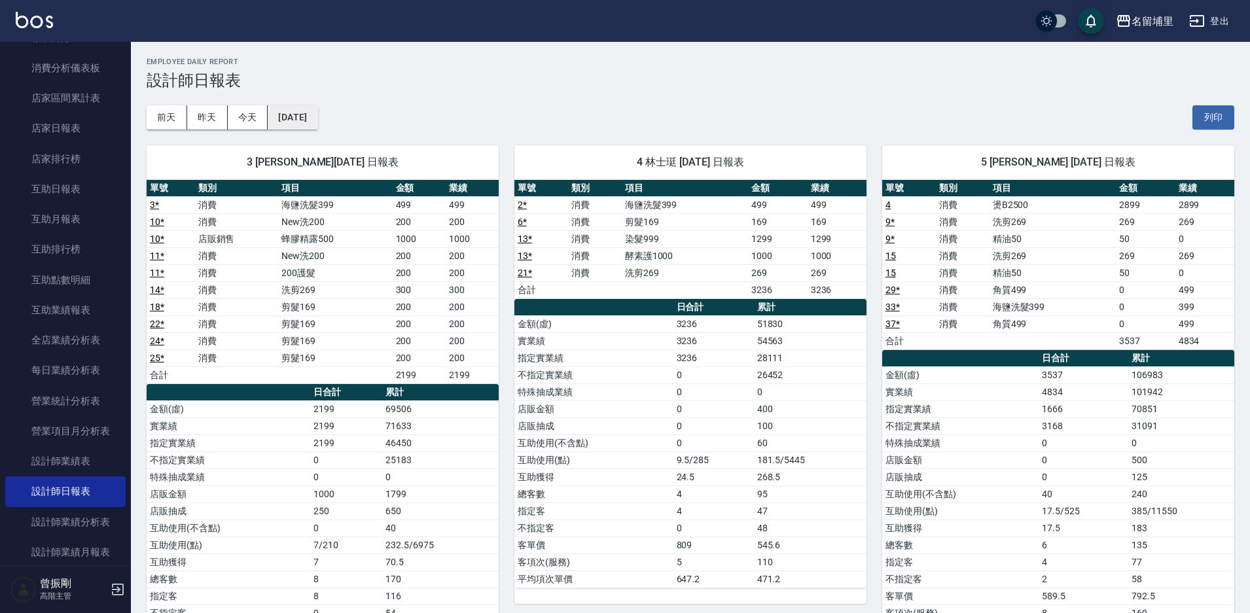
click at [318, 117] on button "[DATE]" at bounding box center [293, 117] width 50 height 24
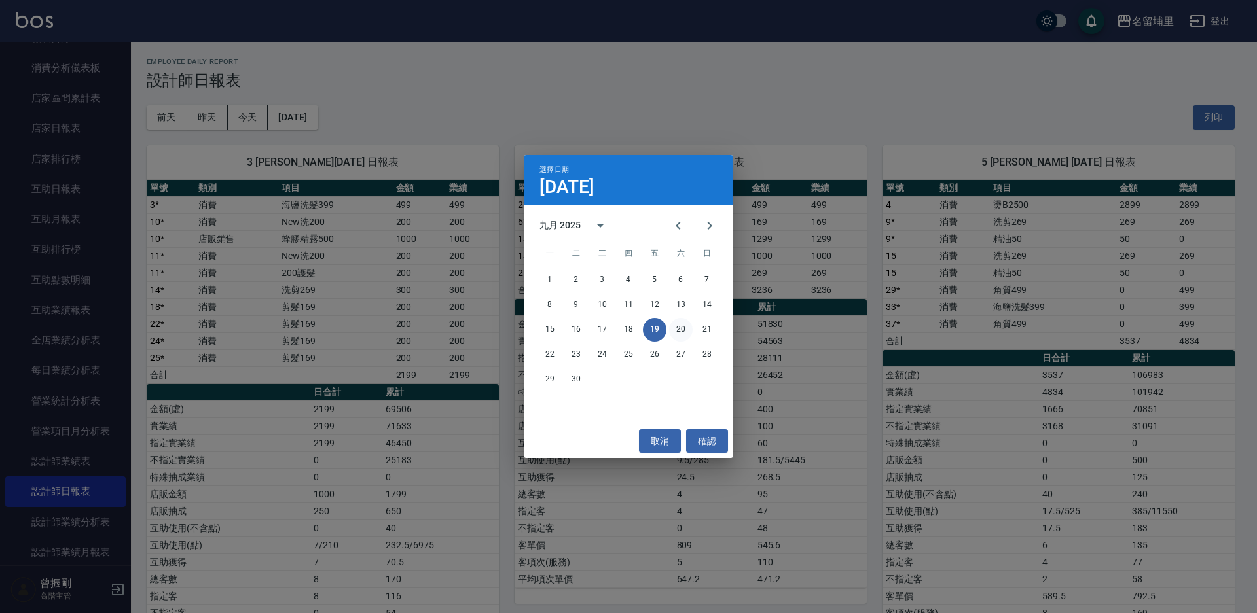
click at [683, 325] on button "20" at bounding box center [681, 330] width 24 height 24
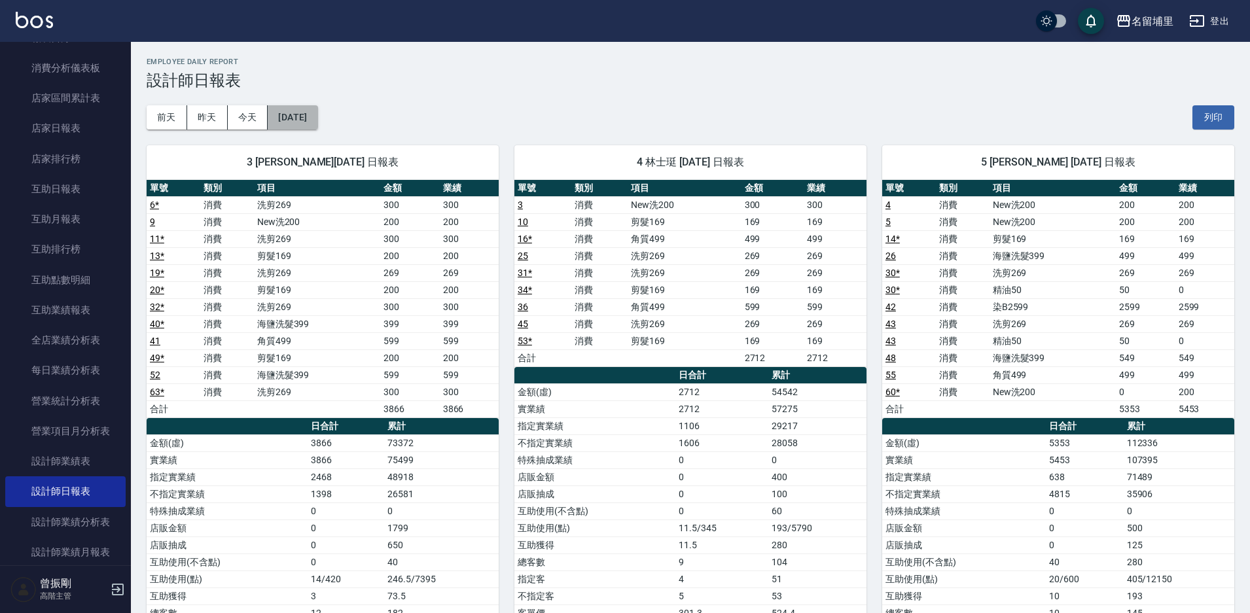
click at [312, 112] on button "[DATE]" at bounding box center [293, 117] width 50 height 24
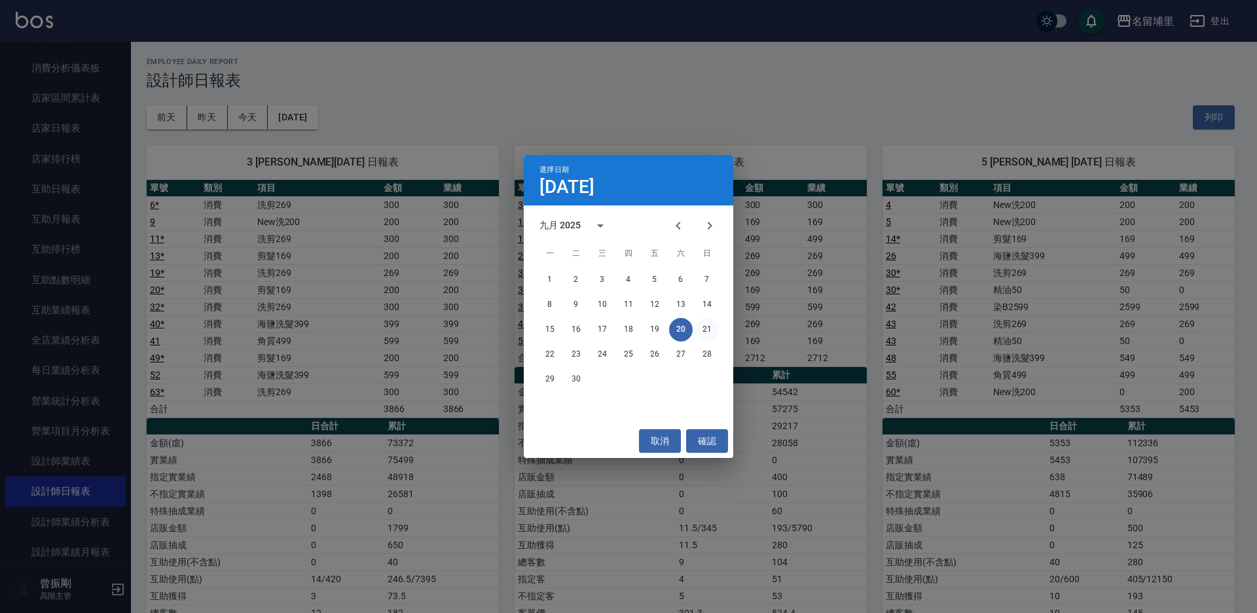
click at [706, 333] on button "21" at bounding box center [707, 330] width 24 height 24
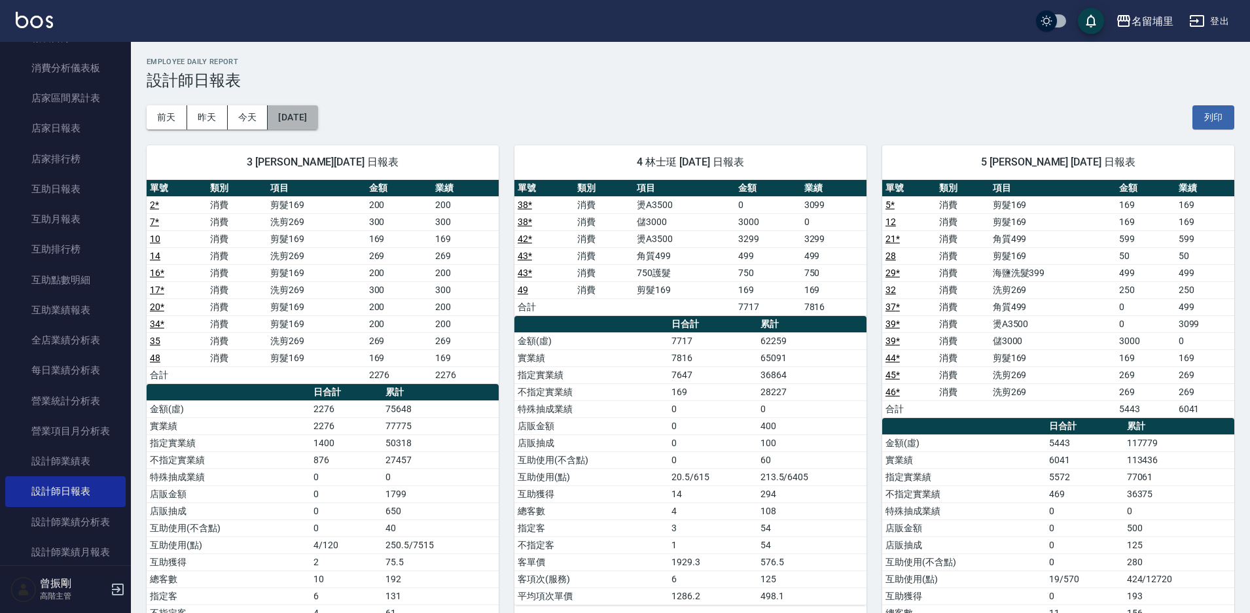
click at [306, 110] on button "[DATE]" at bounding box center [293, 117] width 50 height 24
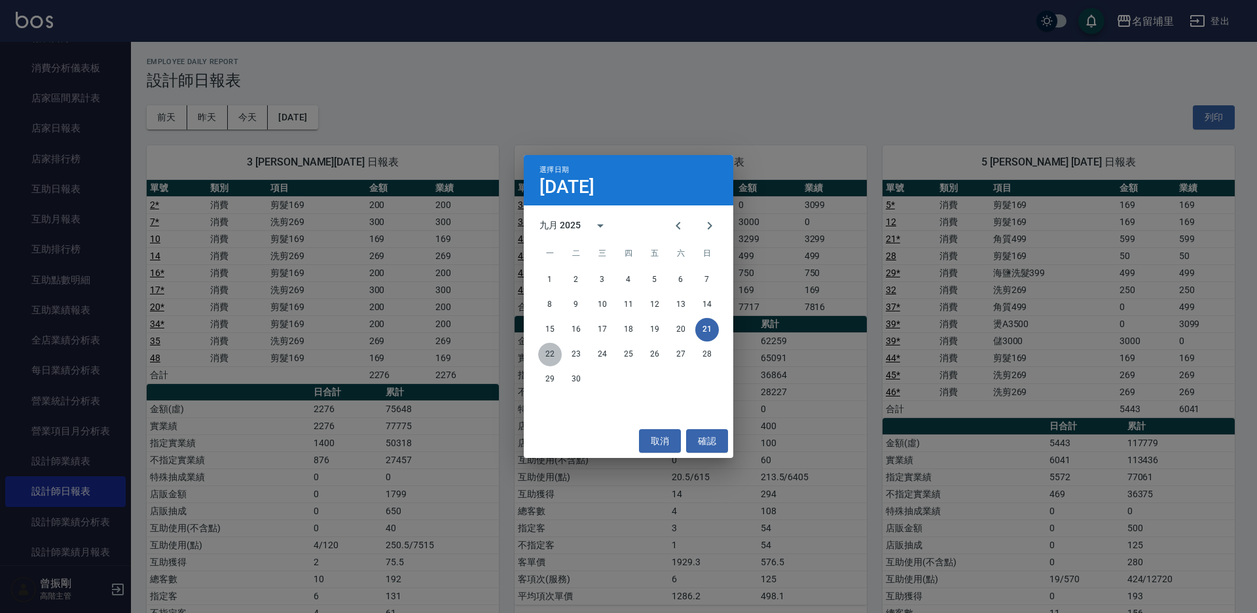
click at [547, 350] on button "22" at bounding box center [550, 355] width 24 height 24
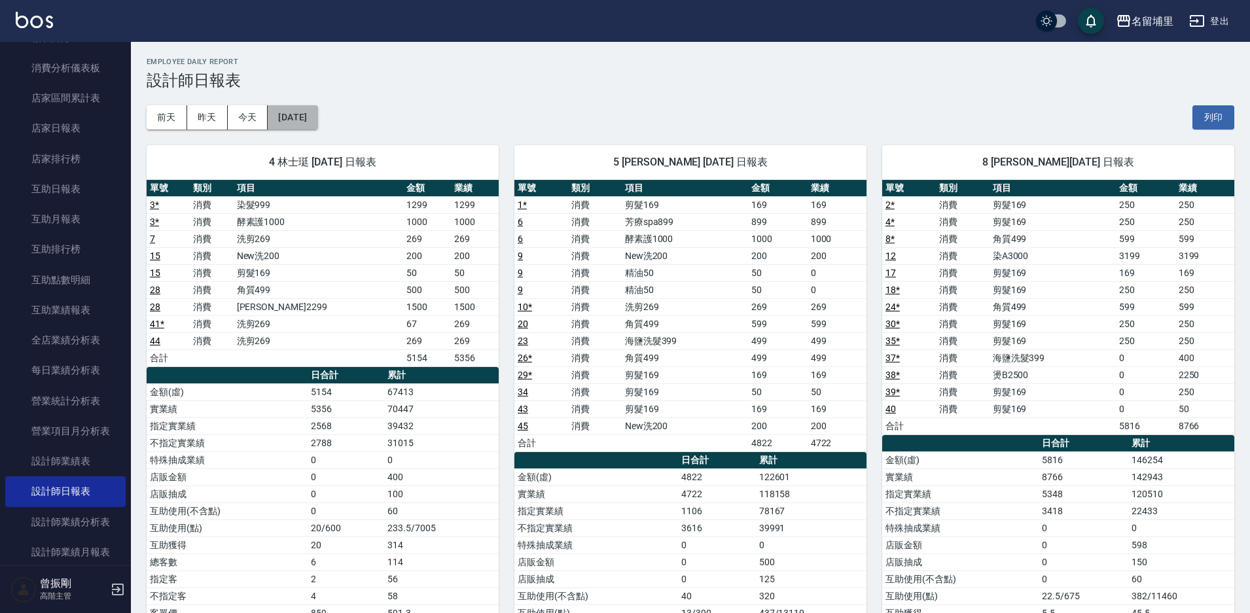
click at [310, 119] on button "[DATE]" at bounding box center [293, 117] width 50 height 24
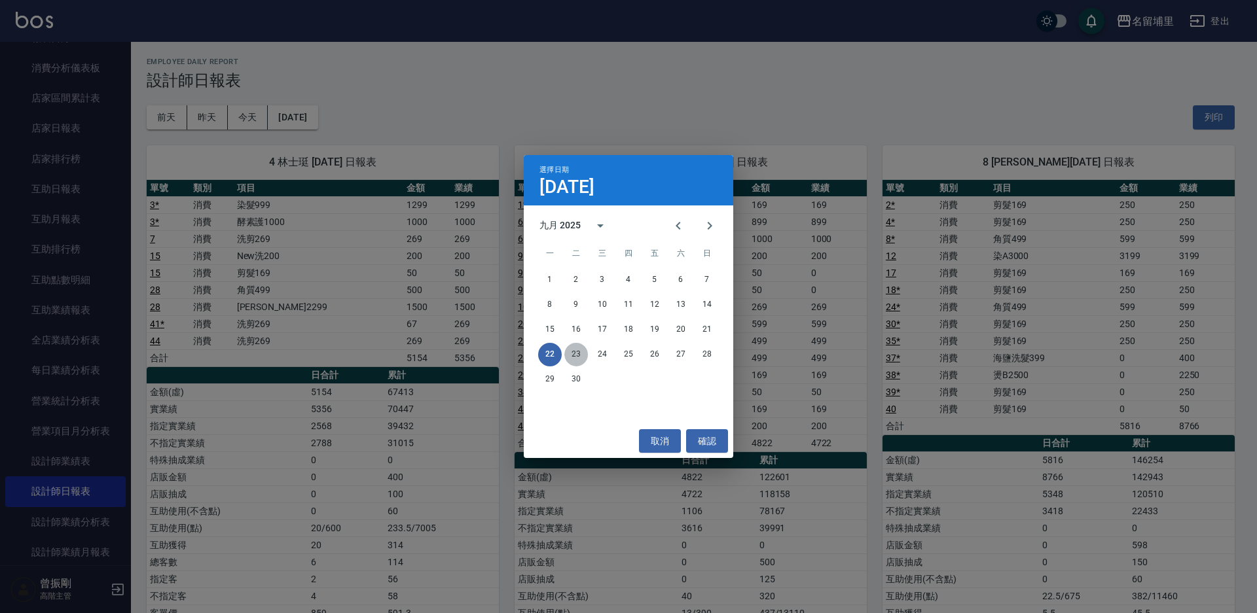
click at [572, 354] on button "23" at bounding box center [576, 355] width 24 height 24
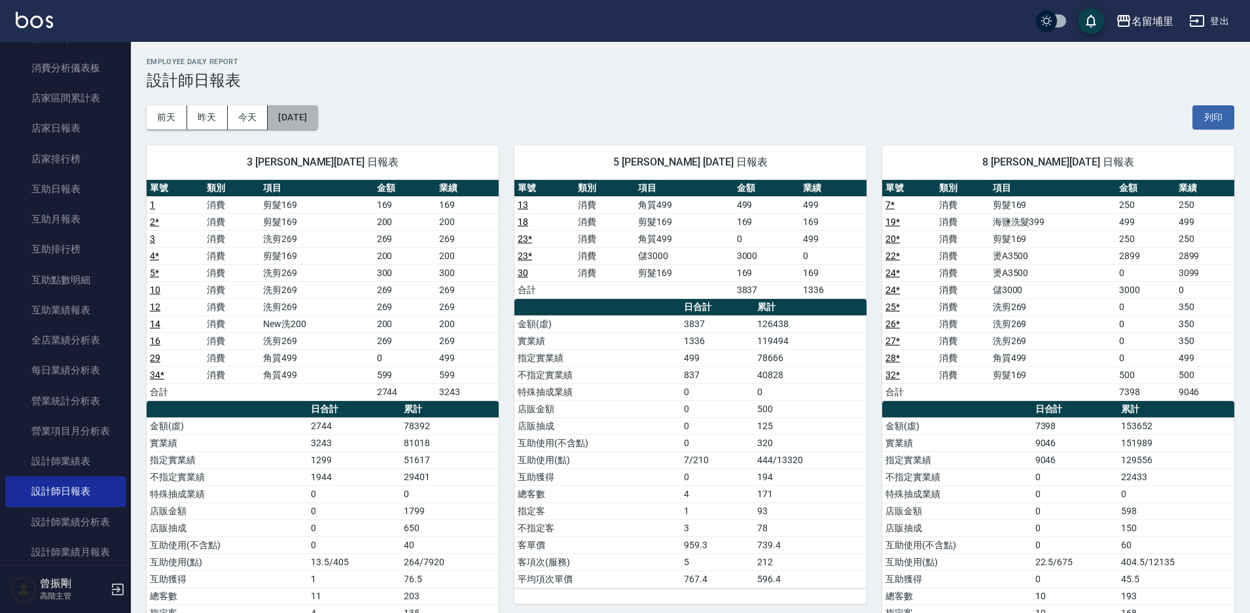
click at [318, 116] on button "[DATE]" at bounding box center [293, 117] width 50 height 24
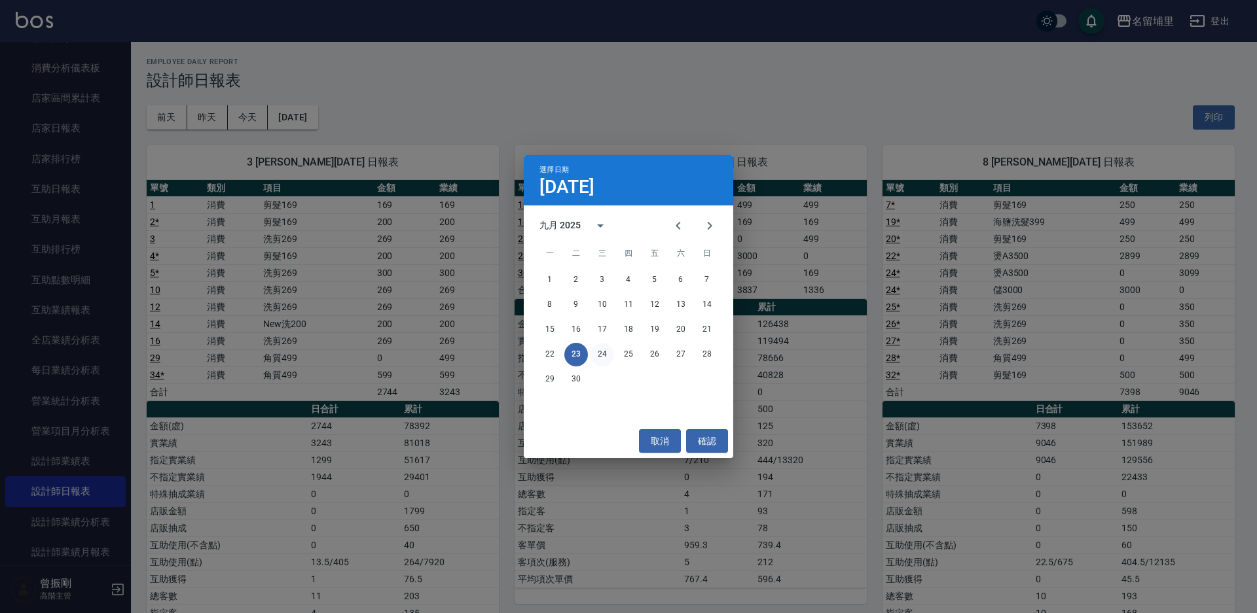
click at [603, 356] on button "24" at bounding box center [603, 355] width 24 height 24
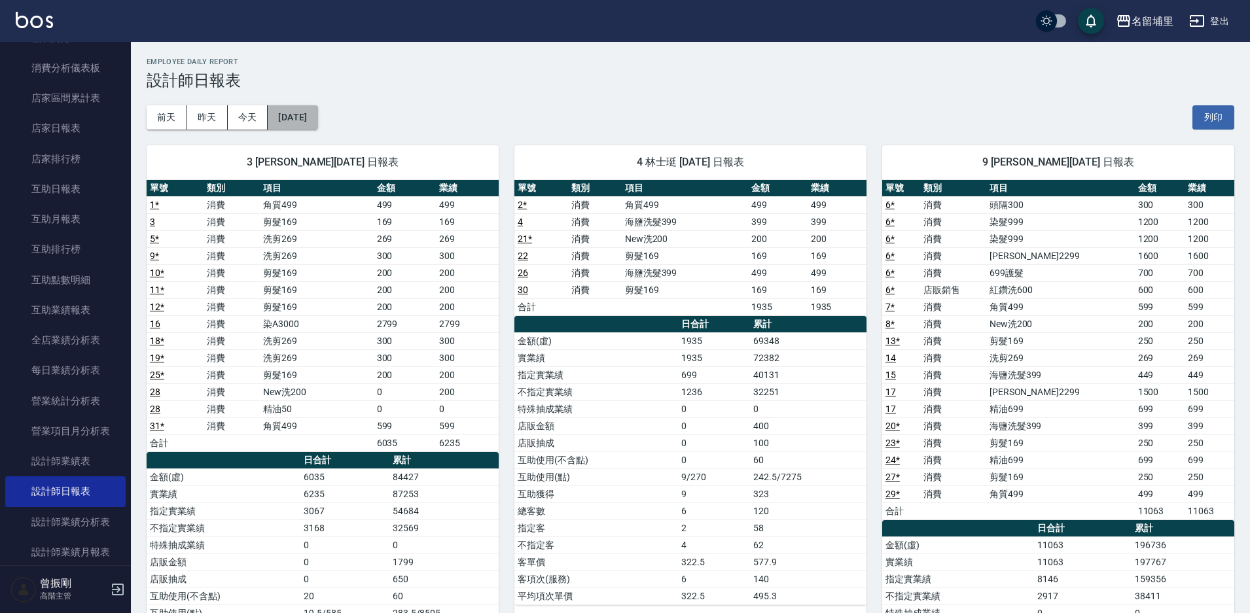
click at [316, 121] on button "[DATE]" at bounding box center [293, 117] width 50 height 24
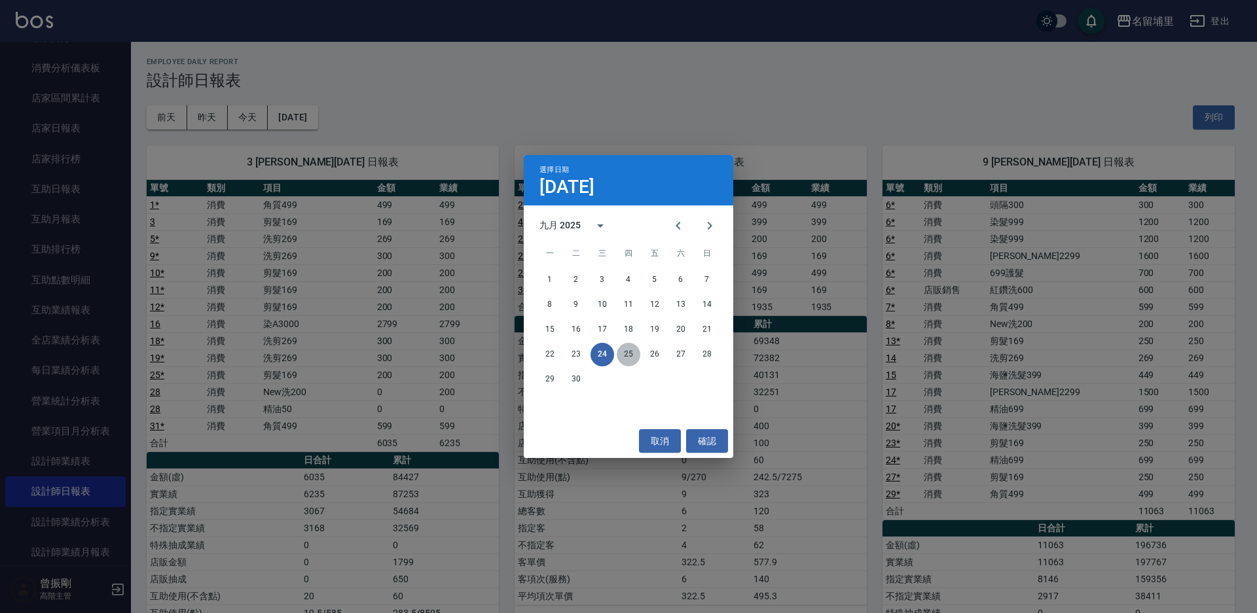
click at [627, 352] on button "25" at bounding box center [629, 355] width 24 height 24
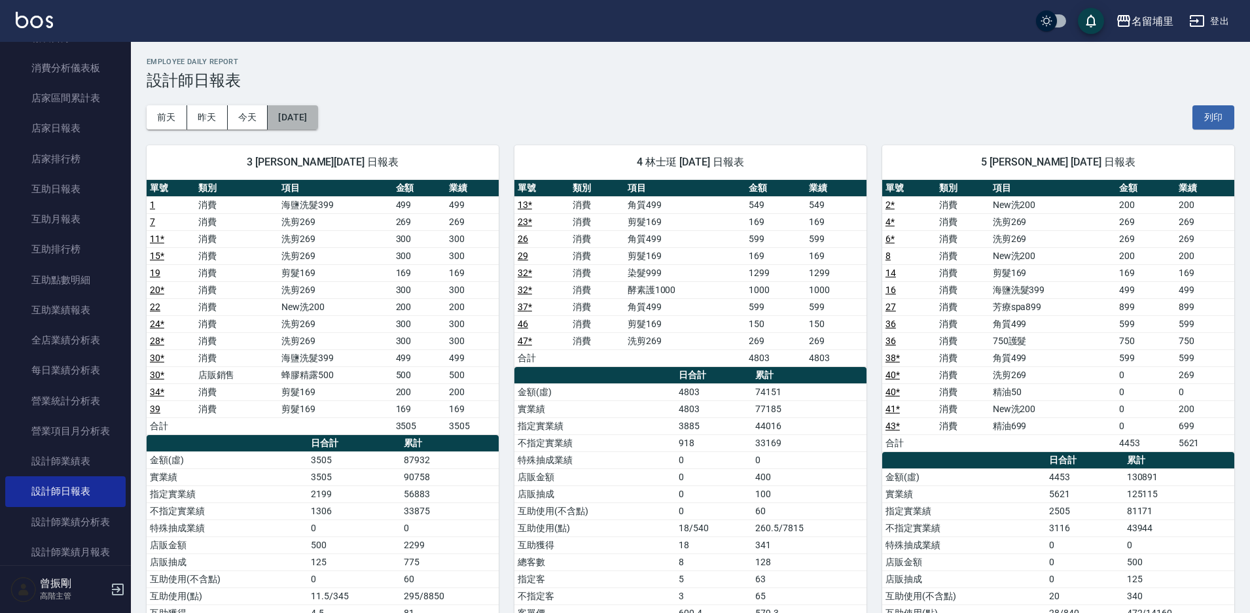
click at [316, 113] on button "[DATE]" at bounding box center [293, 117] width 50 height 24
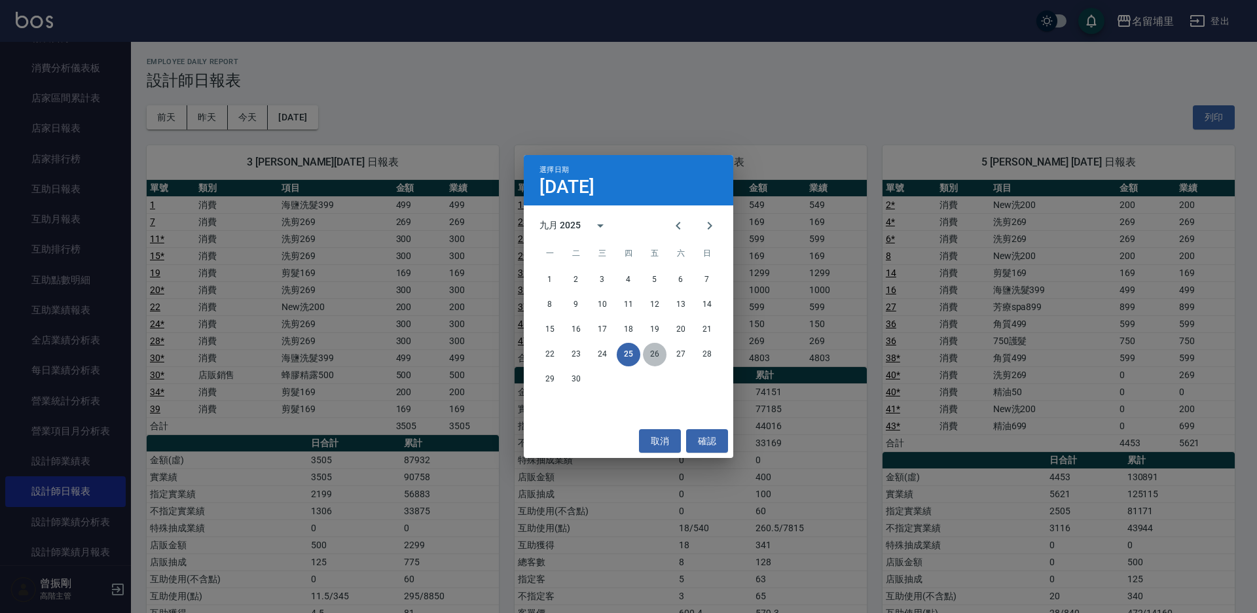
click at [652, 356] on button "26" at bounding box center [655, 355] width 24 height 24
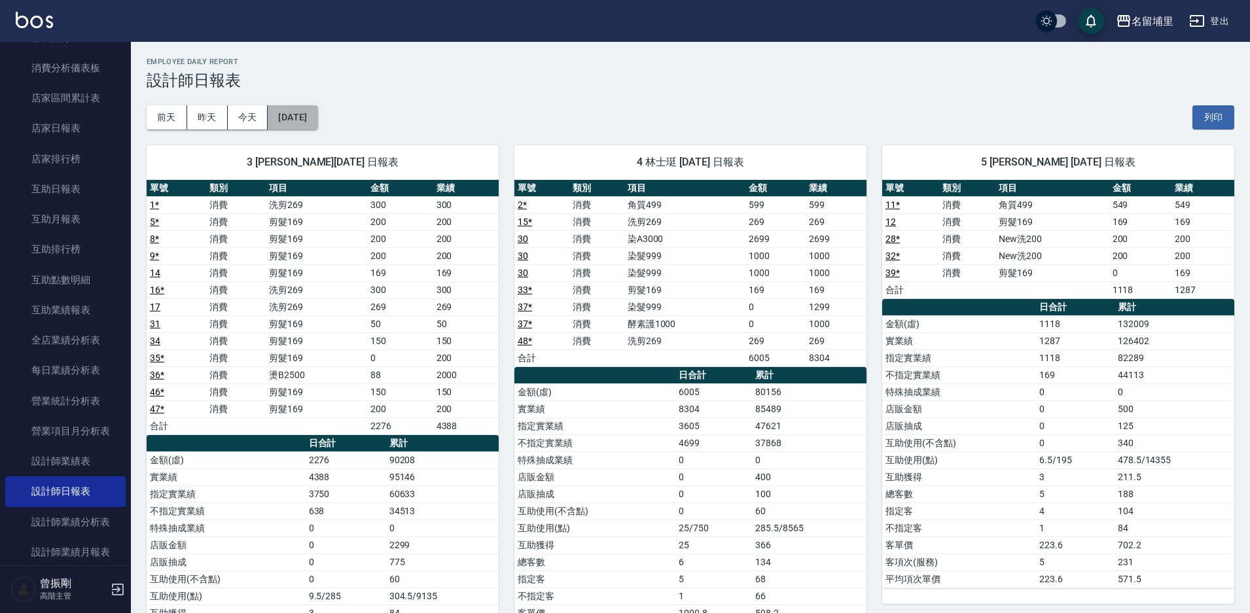
click at [318, 118] on button "[DATE]" at bounding box center [293, 117] width 50 height 24
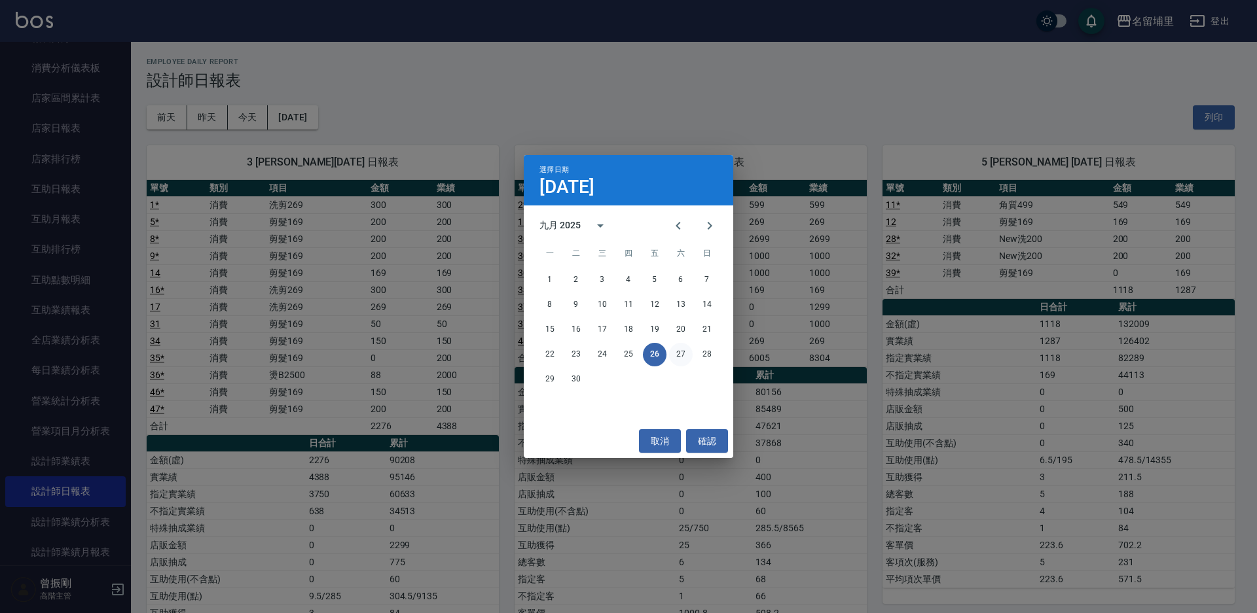
click at [674, 352] on button "27" at bounding box center [681, 355] width 24 height 24
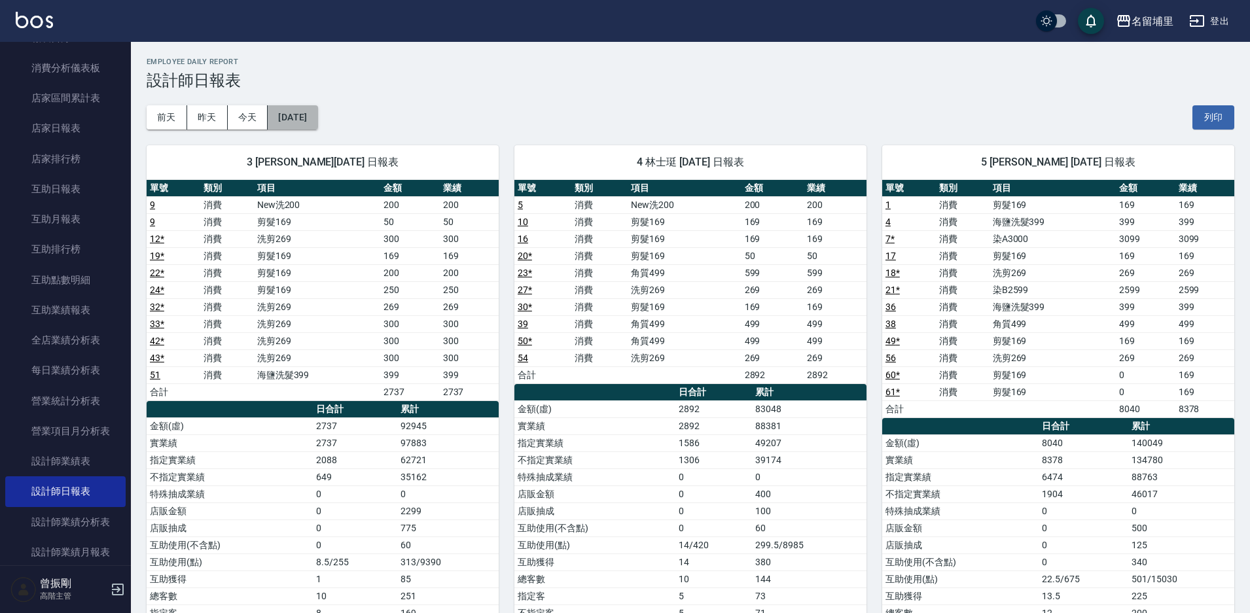
click at [318, 113] on button "[DATE]" at bounding box center [293, 117] width 50 height 24
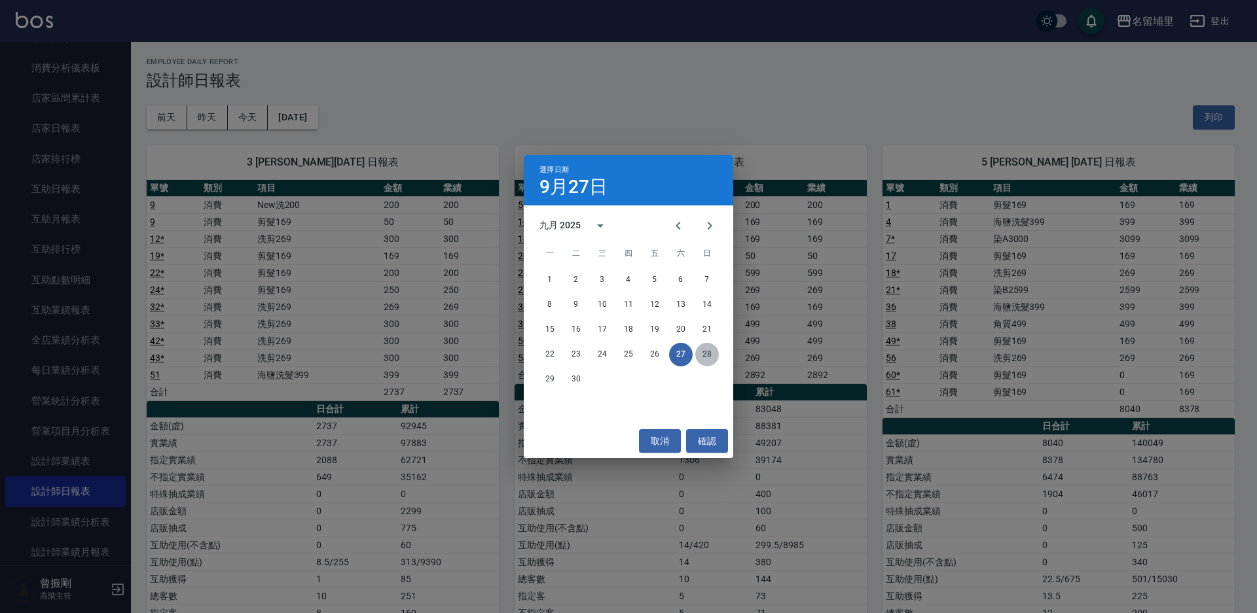
click at [704, 351] on button "28" at bounding box center [707, 355] width 24 height 24
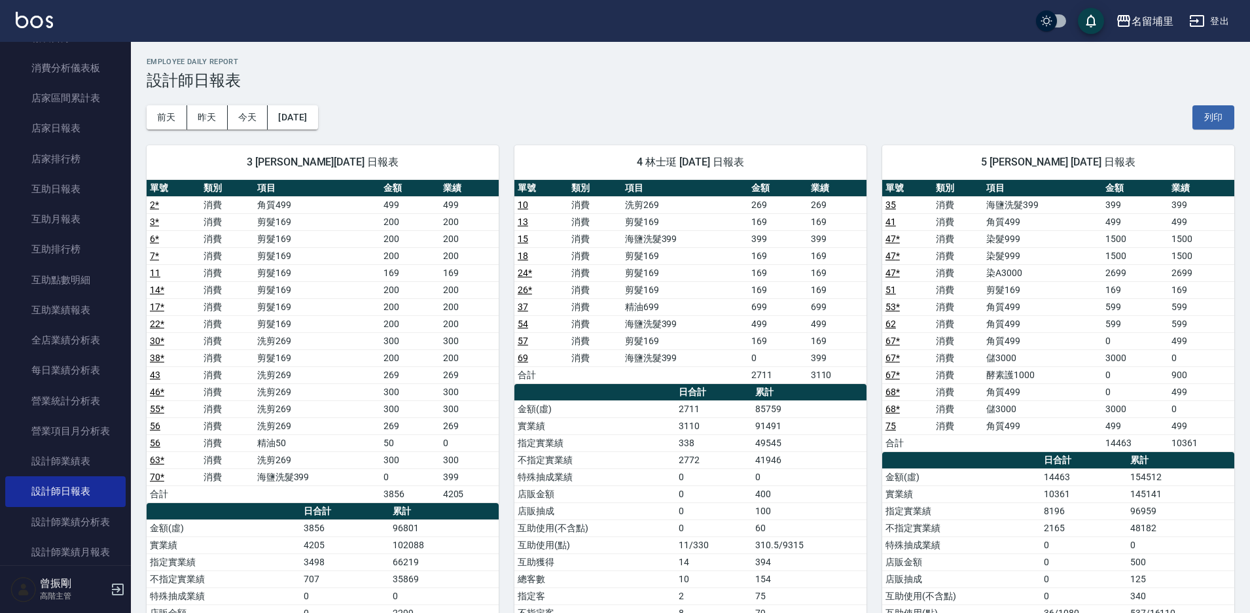
click at [310, 104] on div "[DATE] [DATE] [DATE] [DATE] 列印" at bounding box center [691, 118] width 1088 height 56
click at [318, 120] on button "[DATE]" at bounding box center [293, 117] width 50 height 24
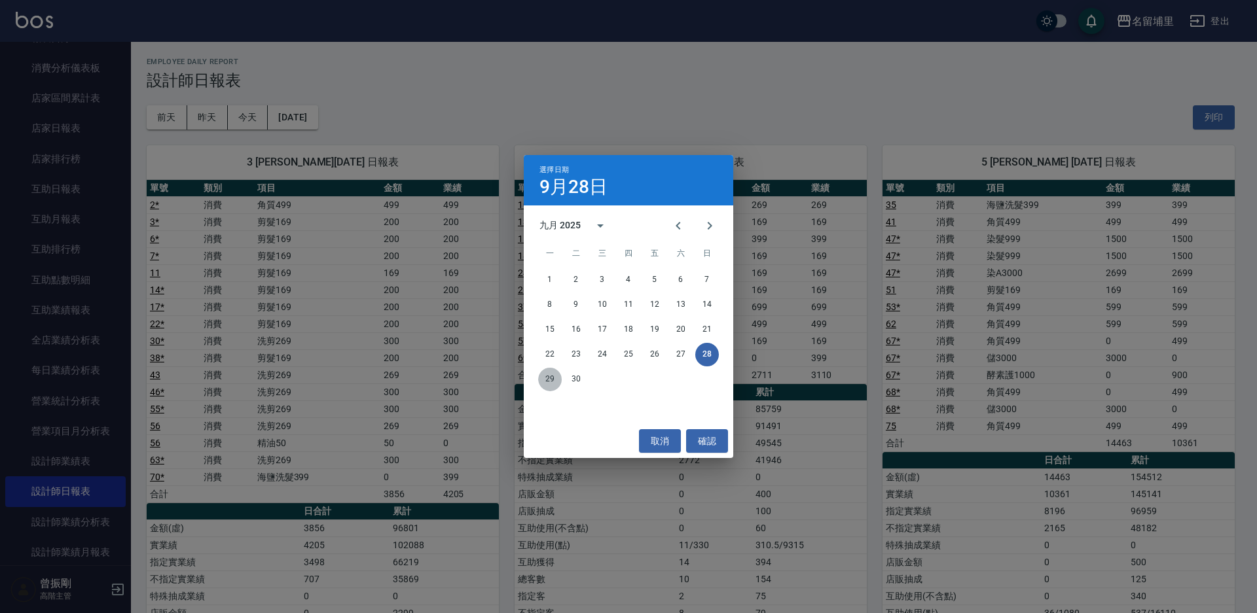
click at [549, 376] on button "29" at bounding box center [550, 380] width 24 height 24
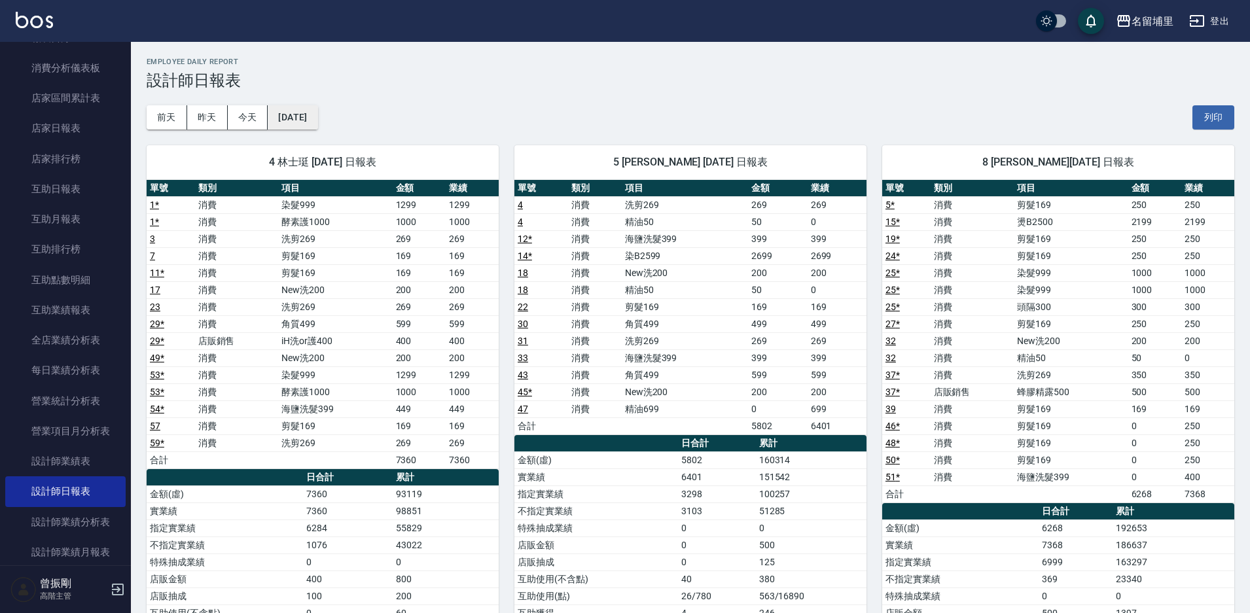
click at [318, 118] on button "[DATE]" at bounding box center [293, 117] width 50 height 24
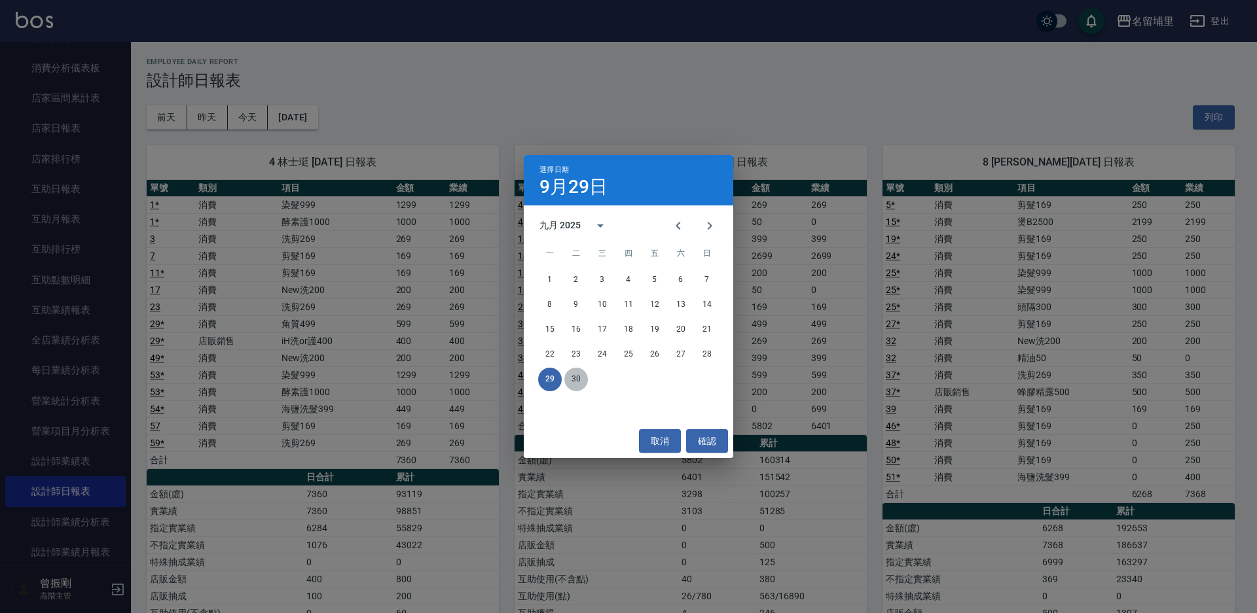
click at [570, 380] on button "30" at bounding box center [576, 380] width 24 height 24
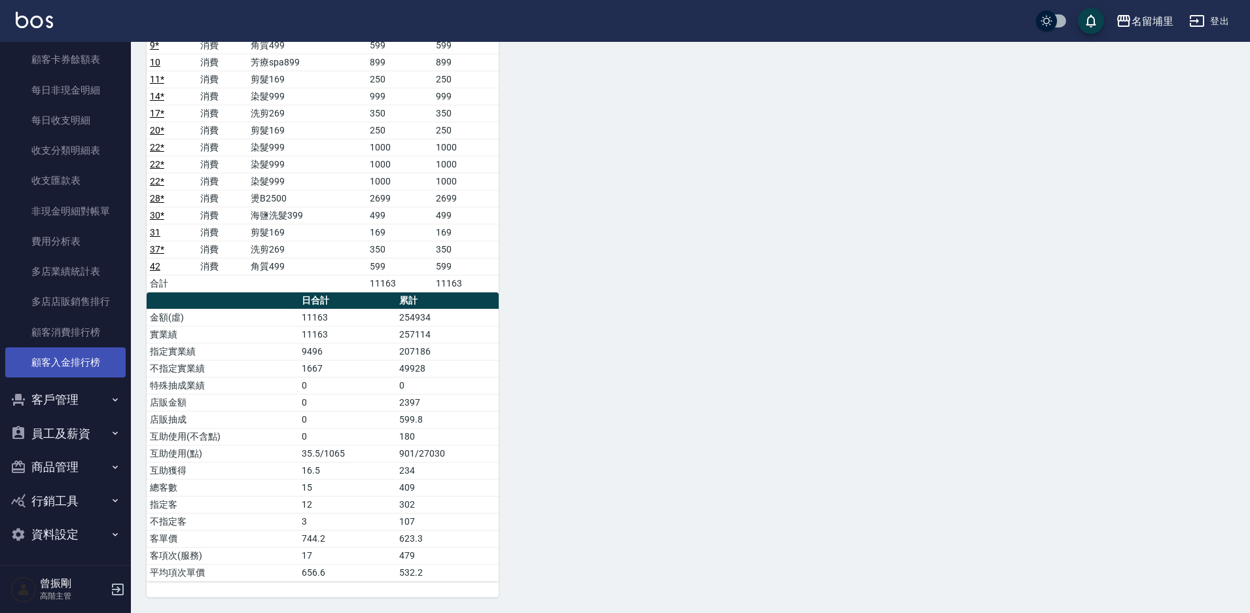
scroll to position [1049, 0]
click at [66, 435] on button "員工及薪資" at bounding box center [65, 432] width 120 height 34
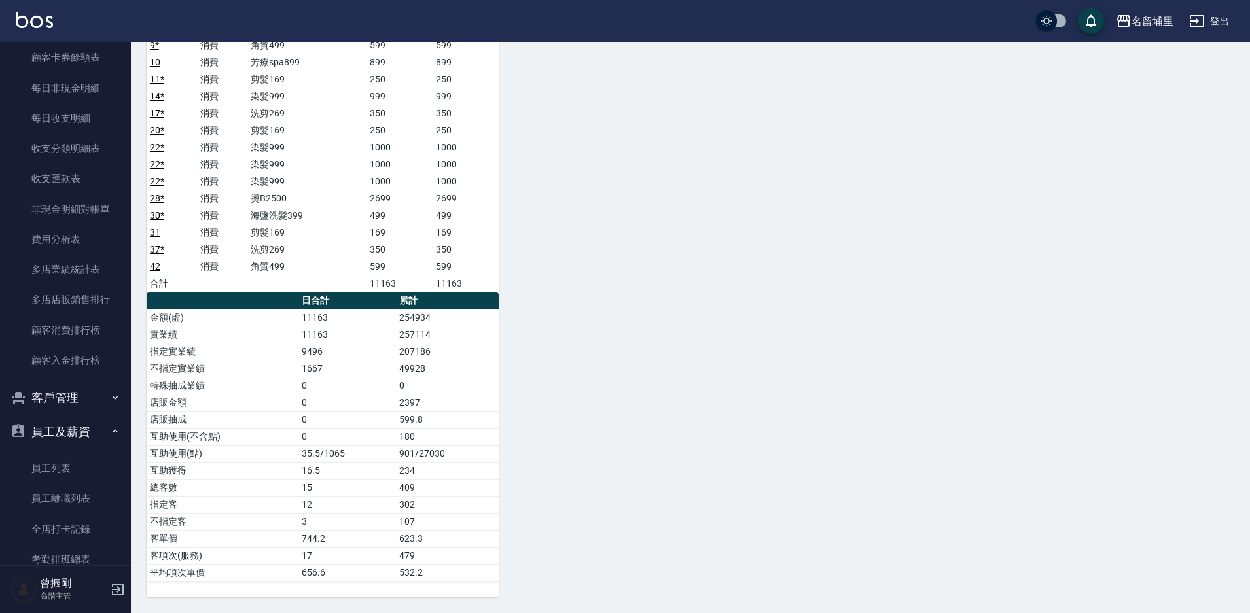
click at [66, 435] on button "員工及薪資" at bounding box center [65, 432] width 120 height 34
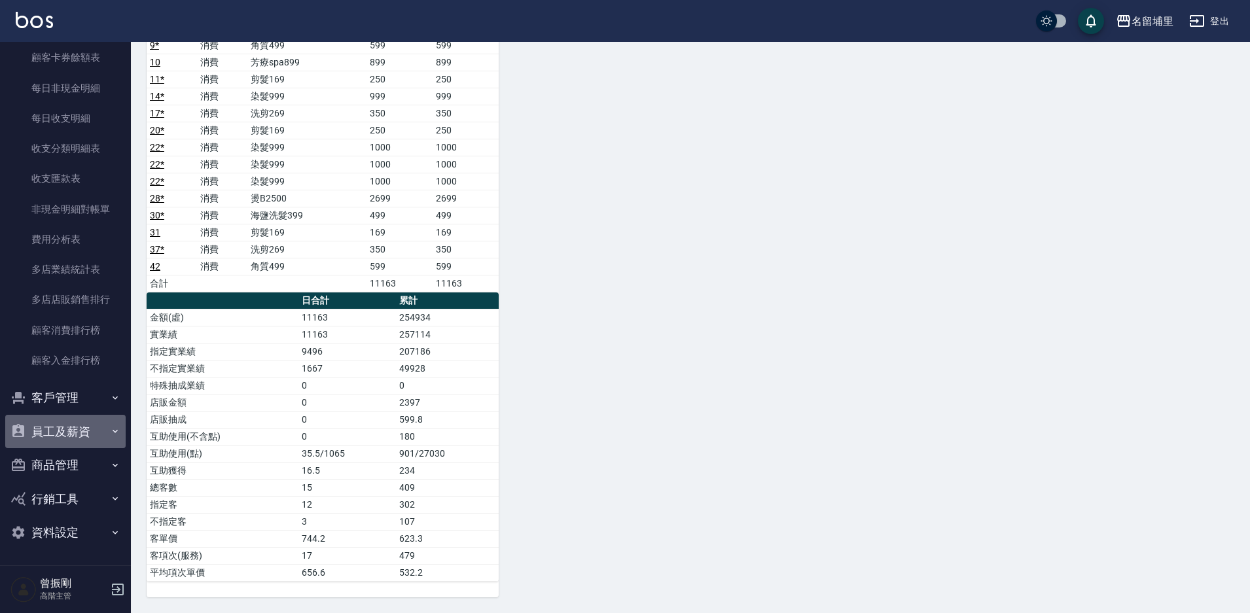
click at [66, 435] on button "員工及薪資" at bounding box center [65, 432] width 120 height 34
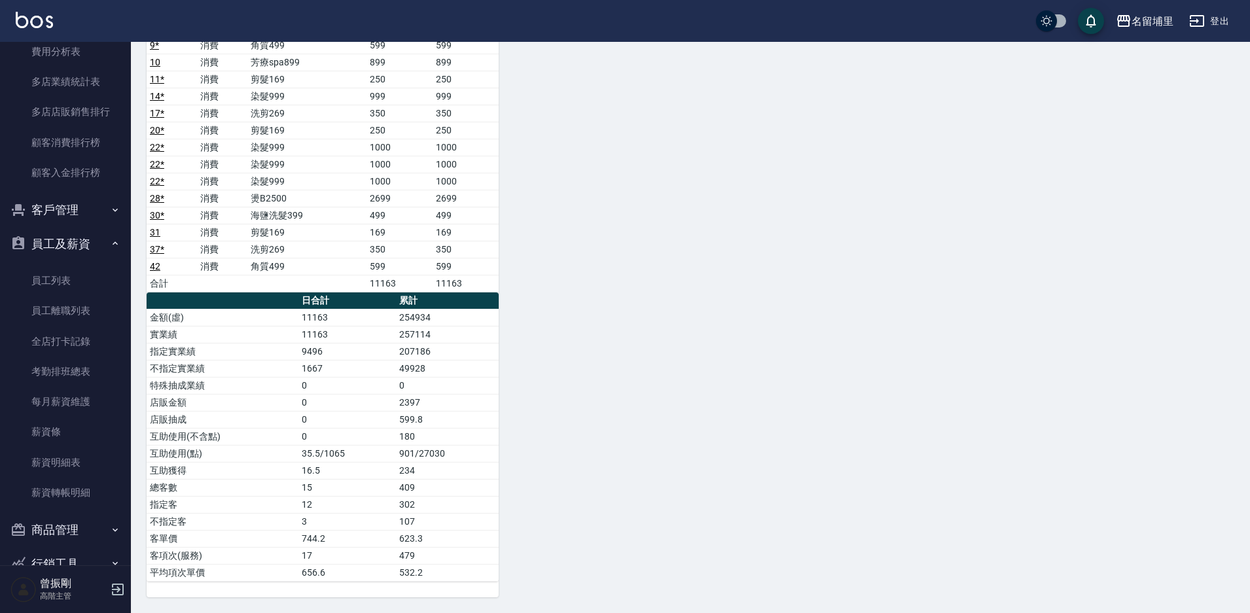
scroll to position [1246, 0]
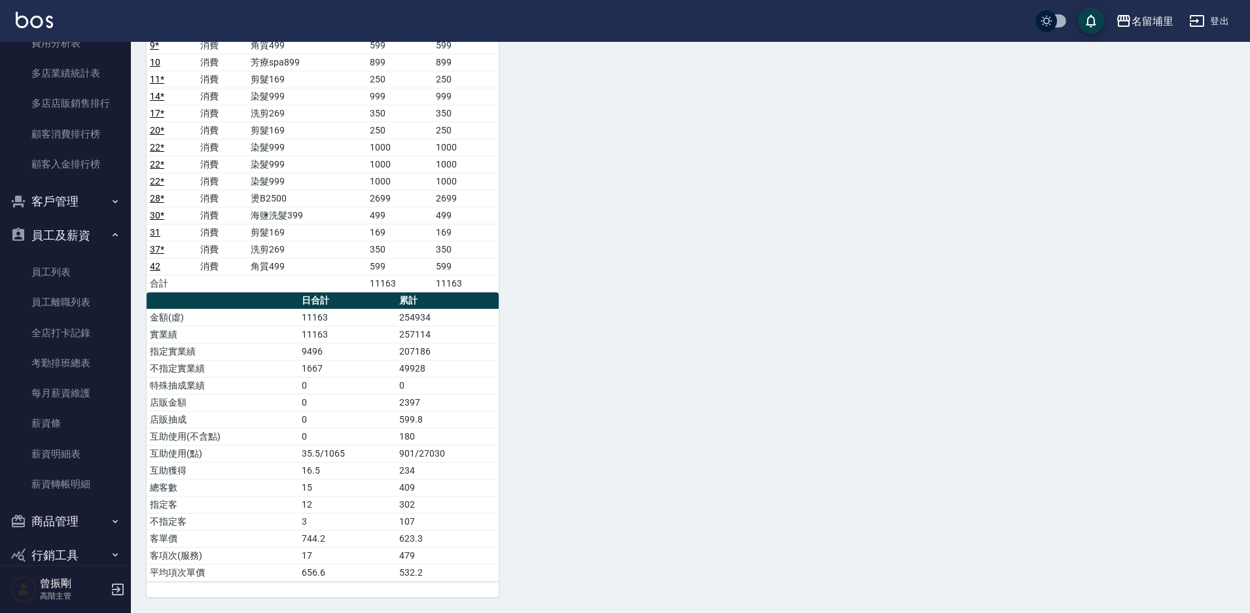
click at [60, 238] on button "員工及薪資" at bounding box center [65, 236] width 120 height 34
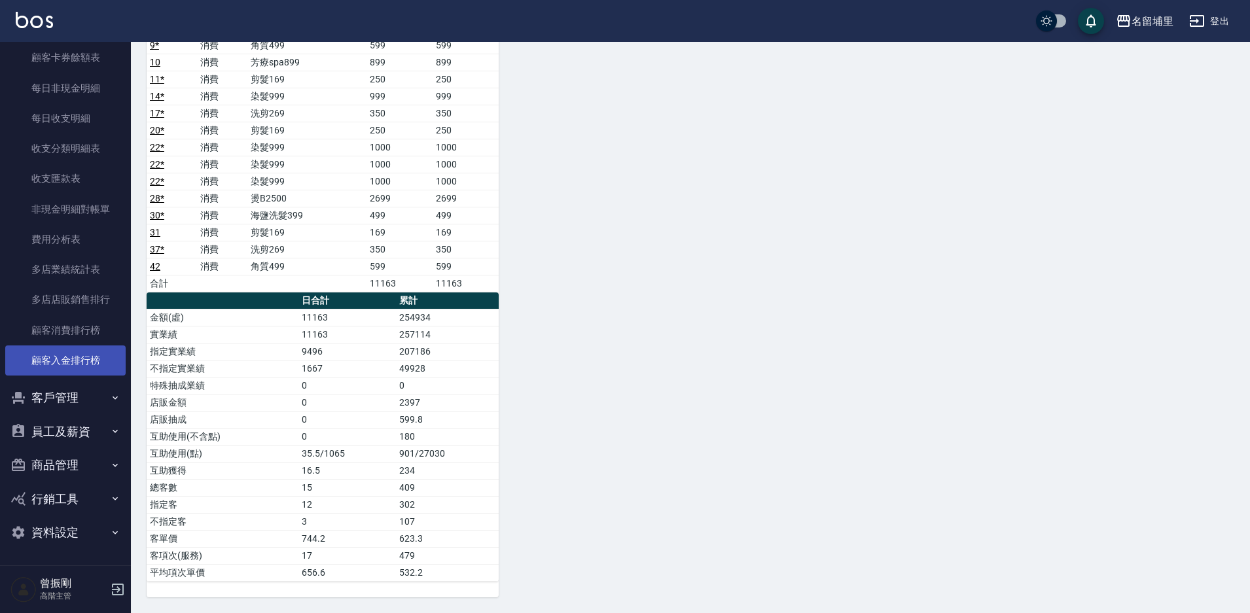
scroll to position [1049, 0]
click at [67, 531] on button "資料設定" at bounding box center [65, 533] width 120 height 34
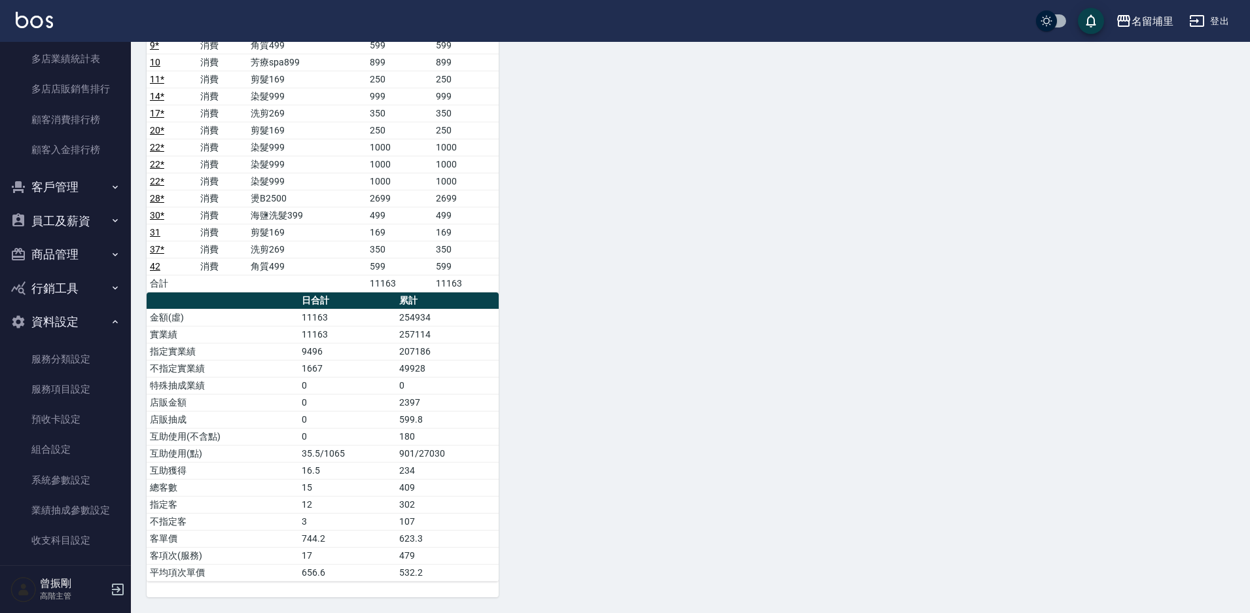
scroll to position [1311, 0]
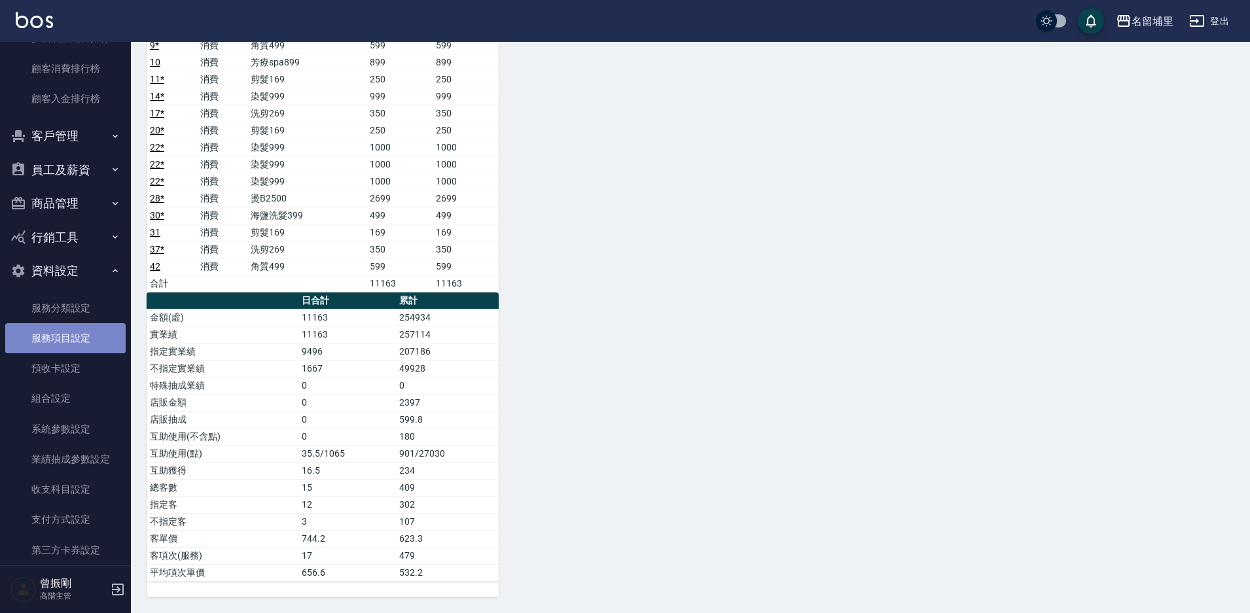
click at [79, 336] on link "服務項目設定" at bounding box center [65, 338] width 120 height 30
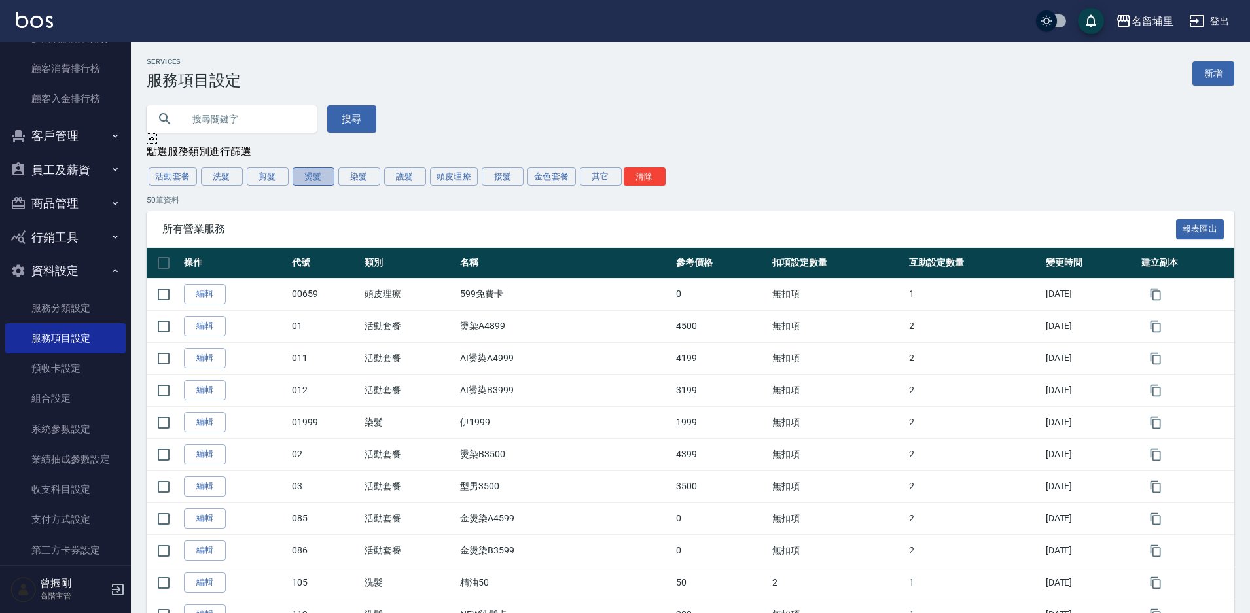
click at [319, 175] on button "燙髮" at bounding box center [314, 177] width 42 height 18
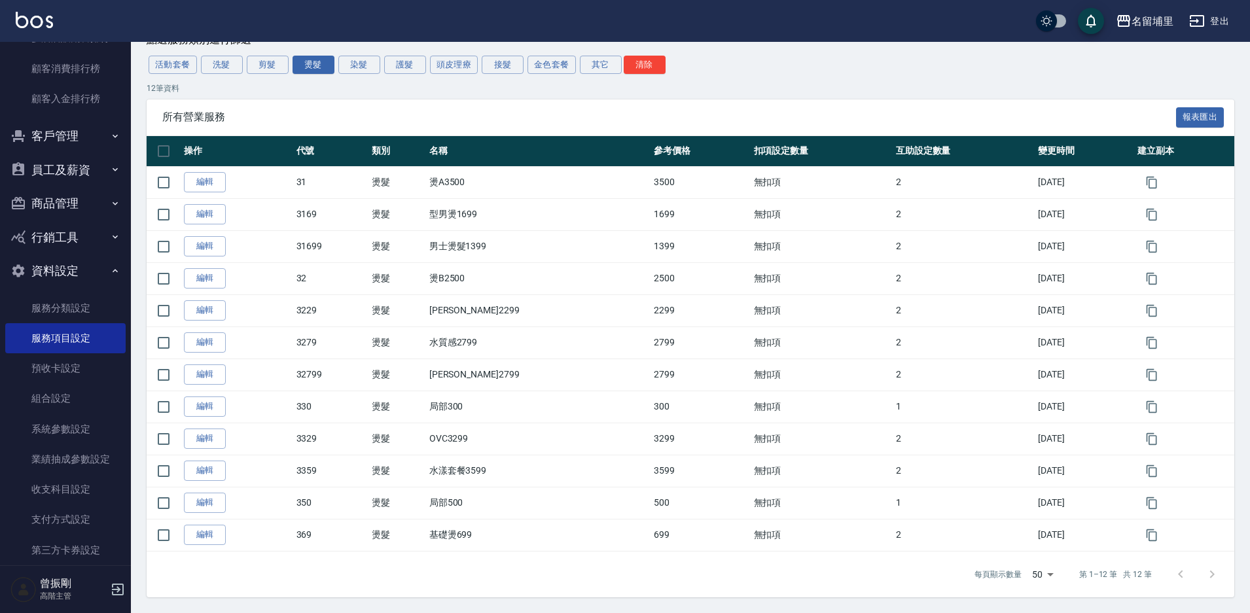
scroll to position [114, 0]
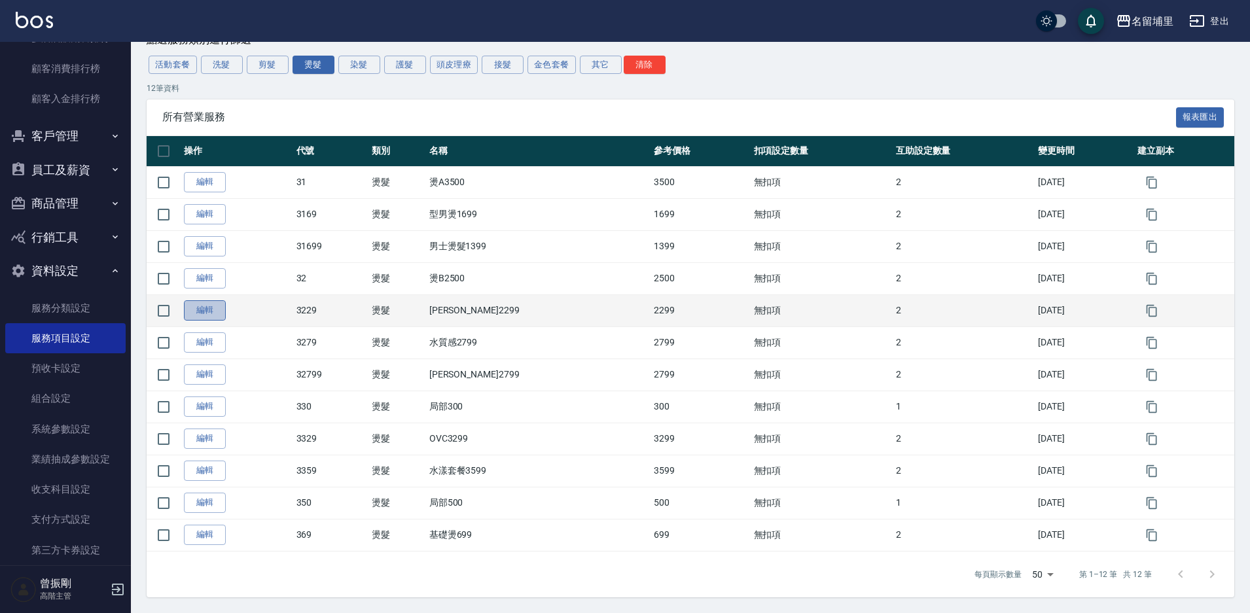
click at [214, 306] on link "編輯" at bounding box center [205, 310] width 42 height 20
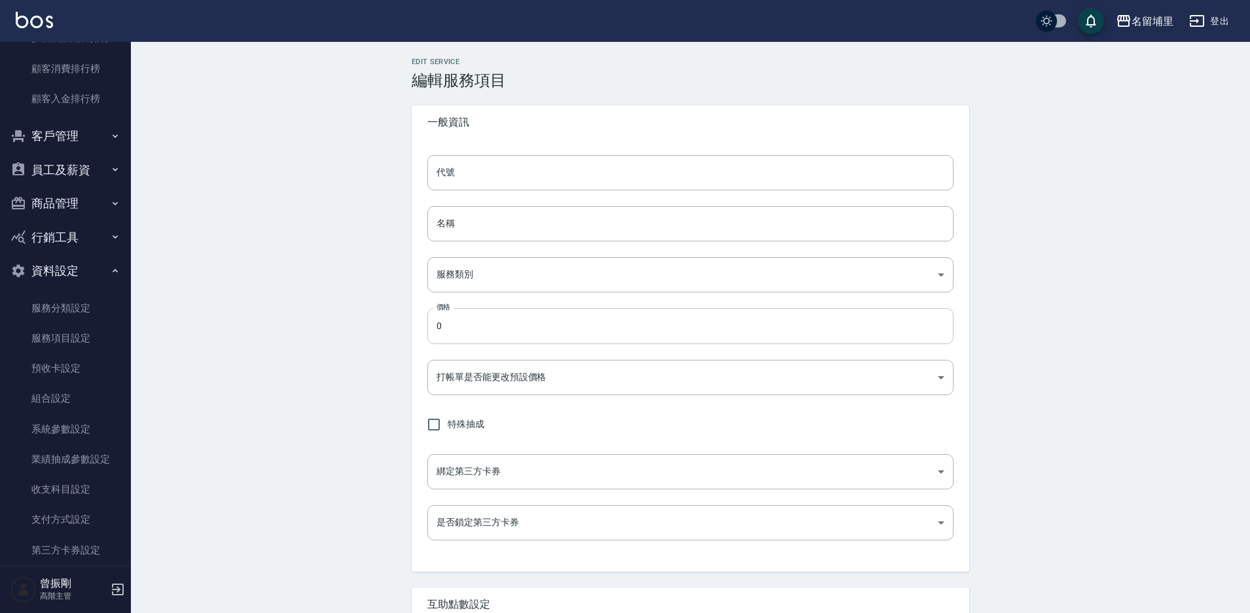
type input "3229"
type input "[PERSON_NAME]2299"
type input "6729ae27-a9bc-4de5-8a20-2ccb5d8631c1"
type input "2299"
type input "FALSE"
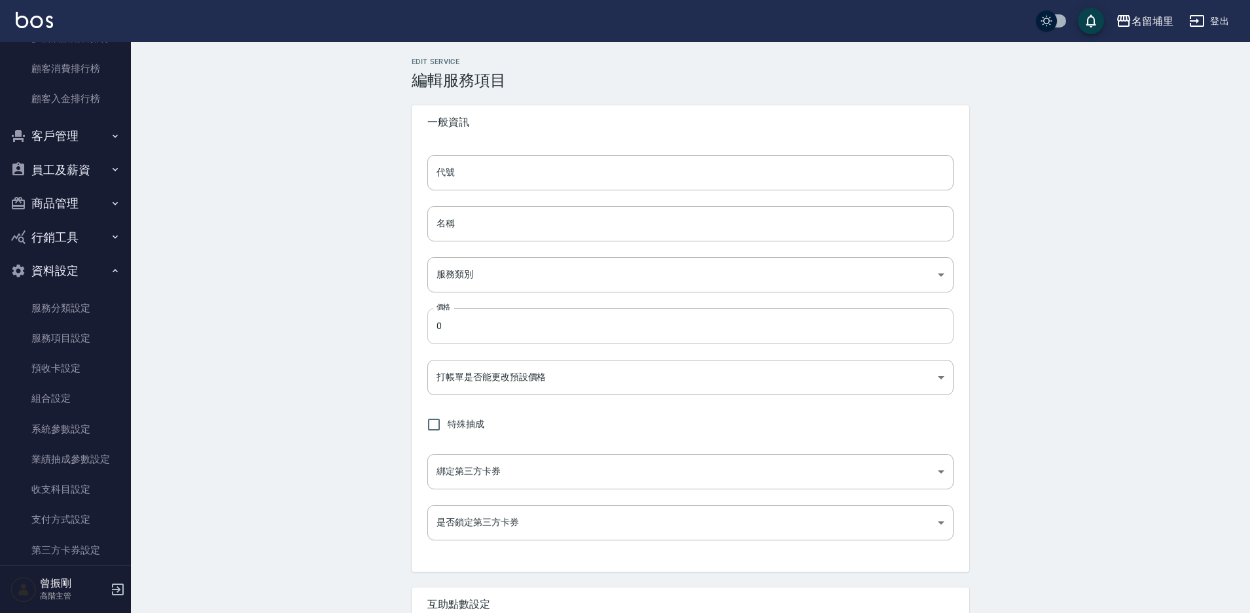
type input "none"
type input "UNSET"
type input "none"
type input "洗"
type input "1"
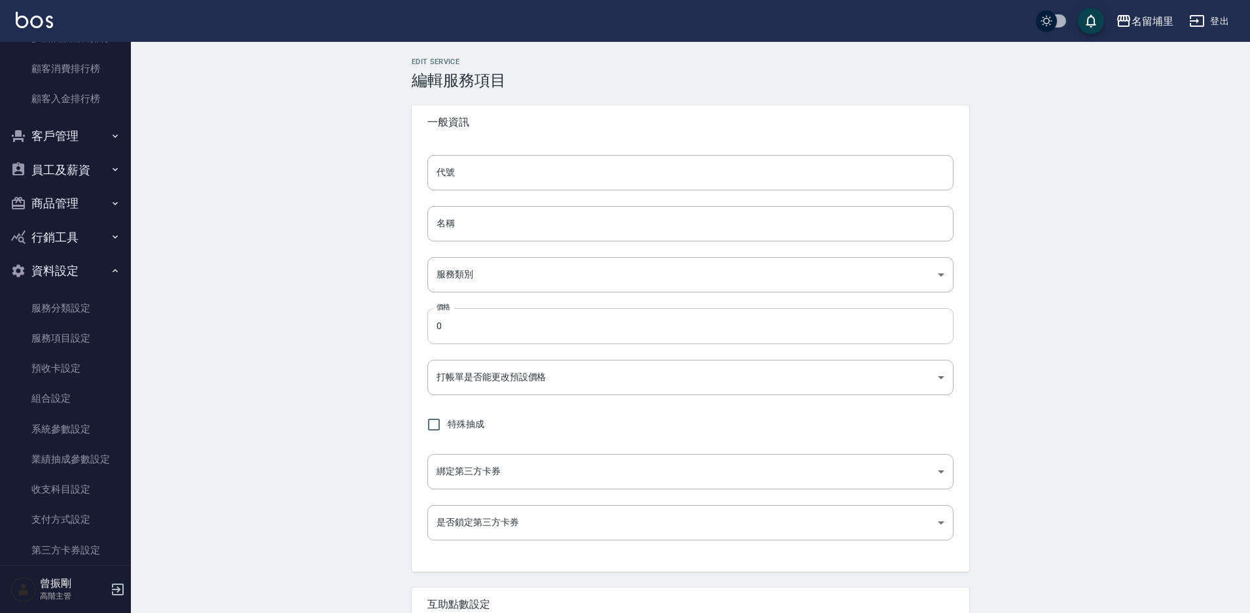
type input "點數"
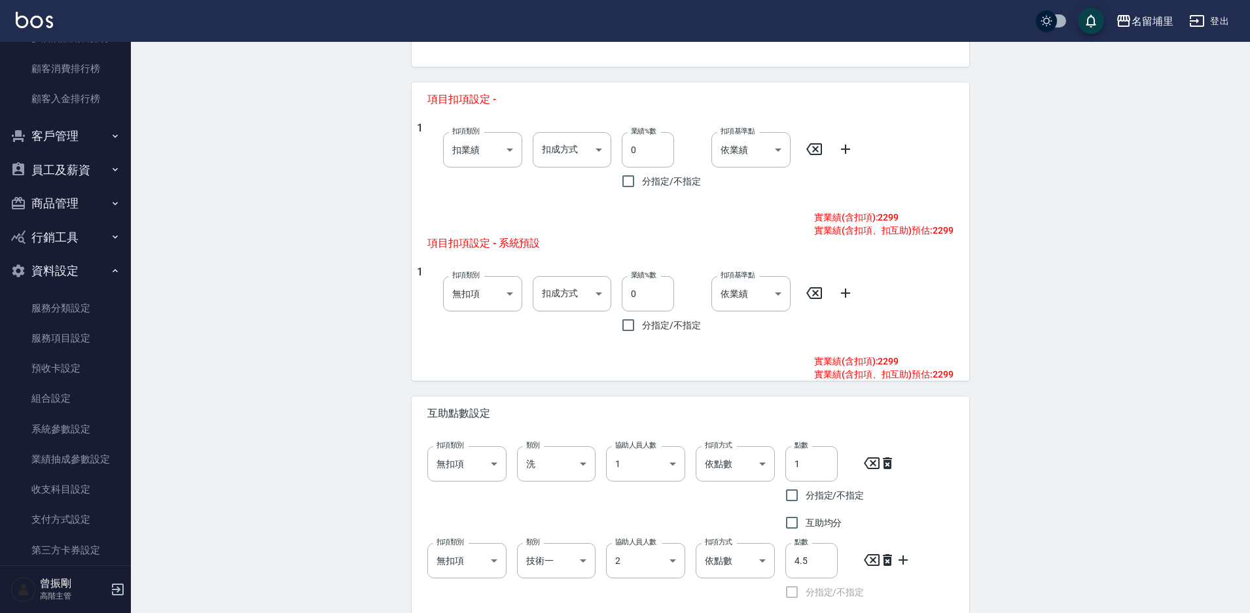
scroll to position [524, 0]
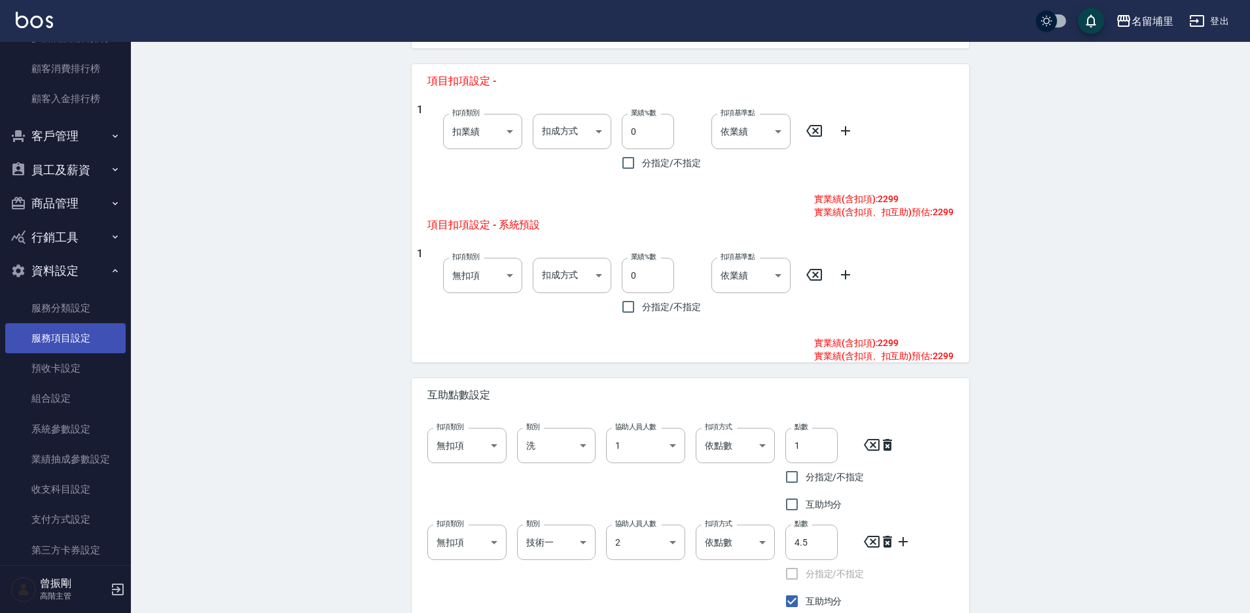
click at [75, 340] on link "服務項目設定" at bounding box center [65, 338] width 120 height 30
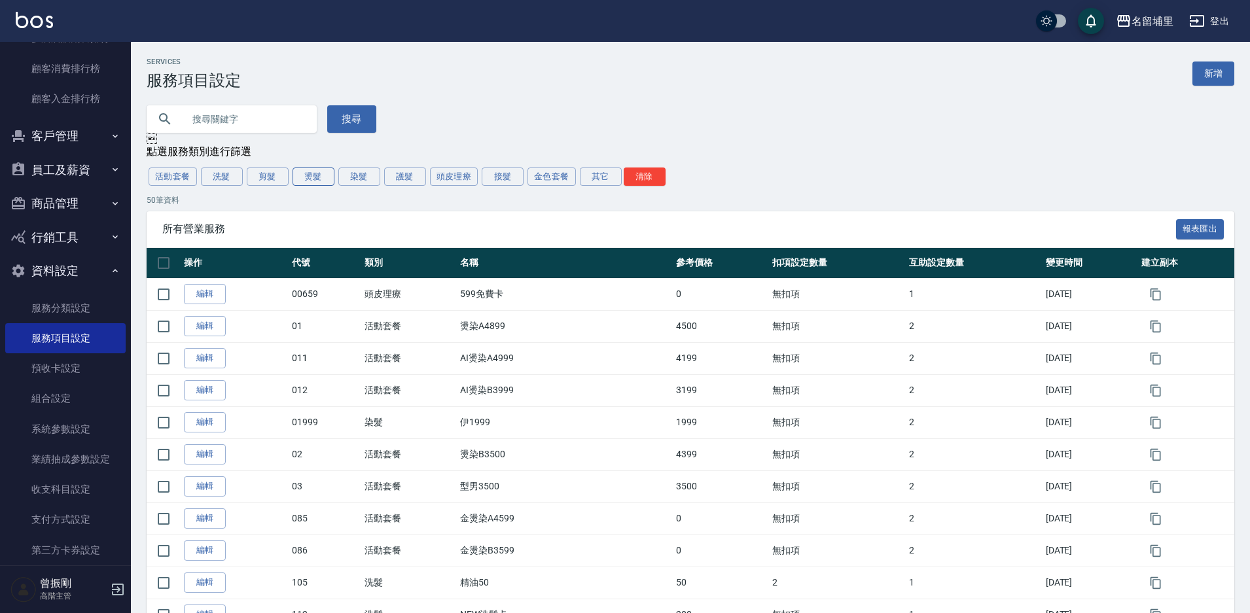
click at [325, 178] on button "燙髮" at bounding box center [314, 177] width 42 height 18
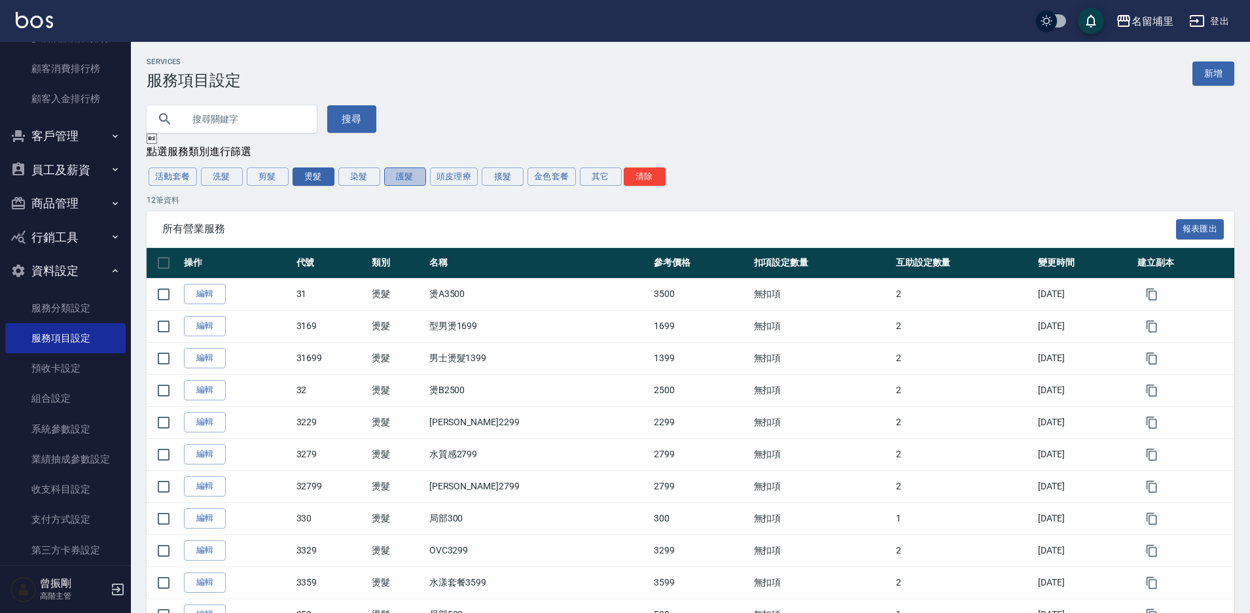
click at [415, 180] on button "護髮" at bounding box center [405, 177] width 42 height 18
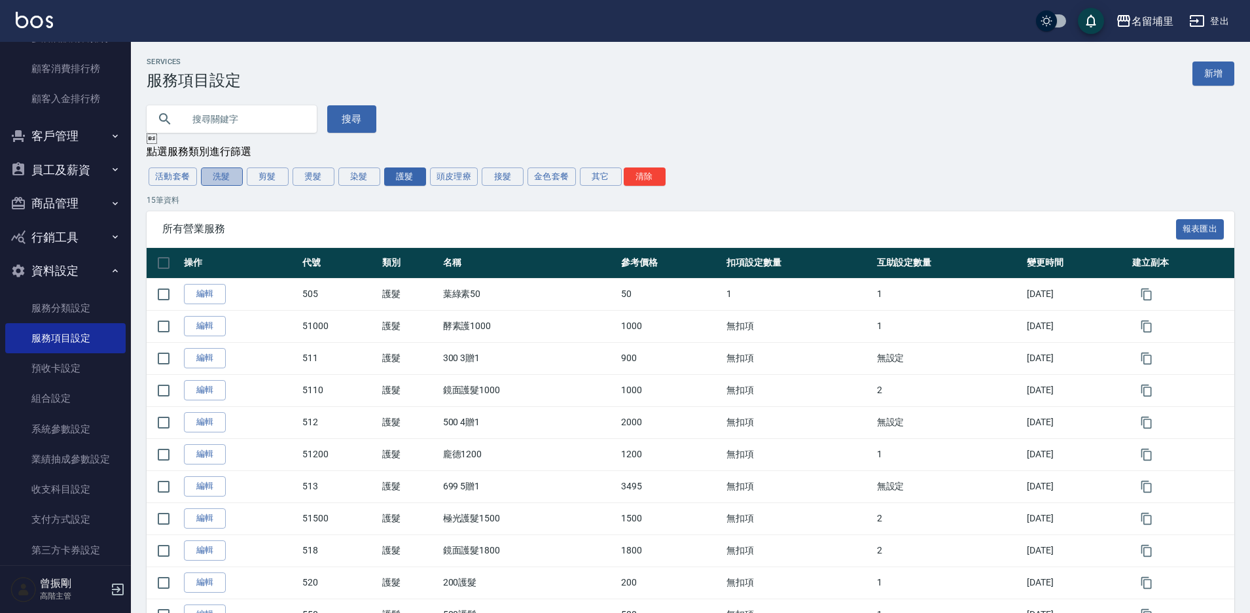
click at [225, 179] on button "洗髮" at bounding box center [222, 177] width 42 height 18
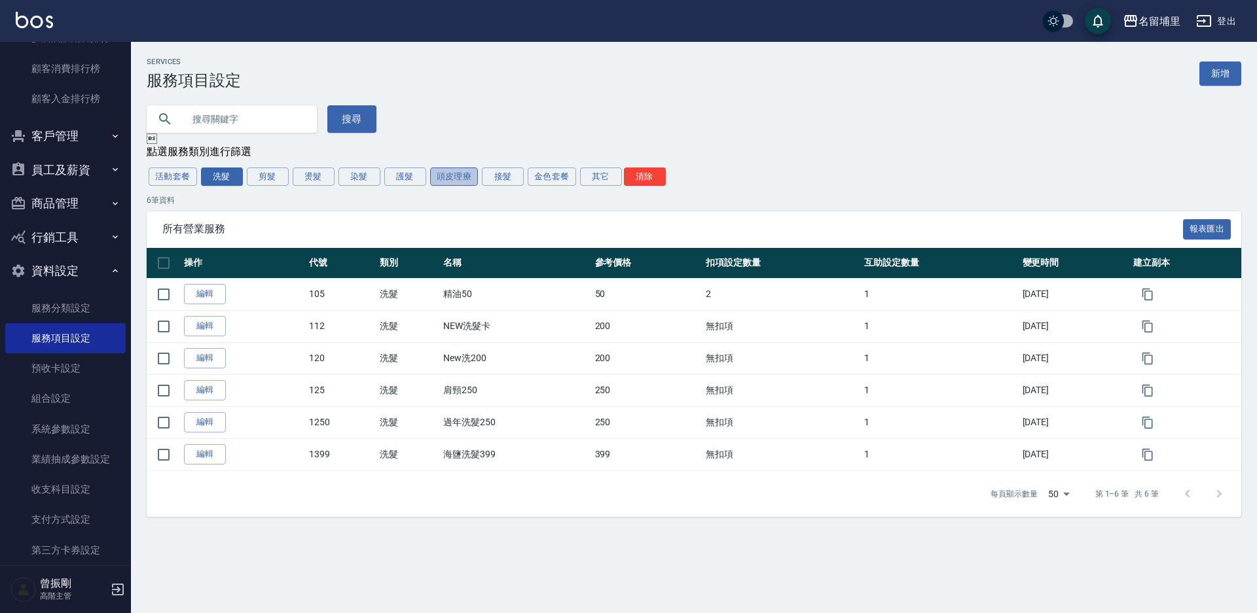
click at [450, 177] on button "頭皮理療" at bounding box center [454, 177] width 48 height 18
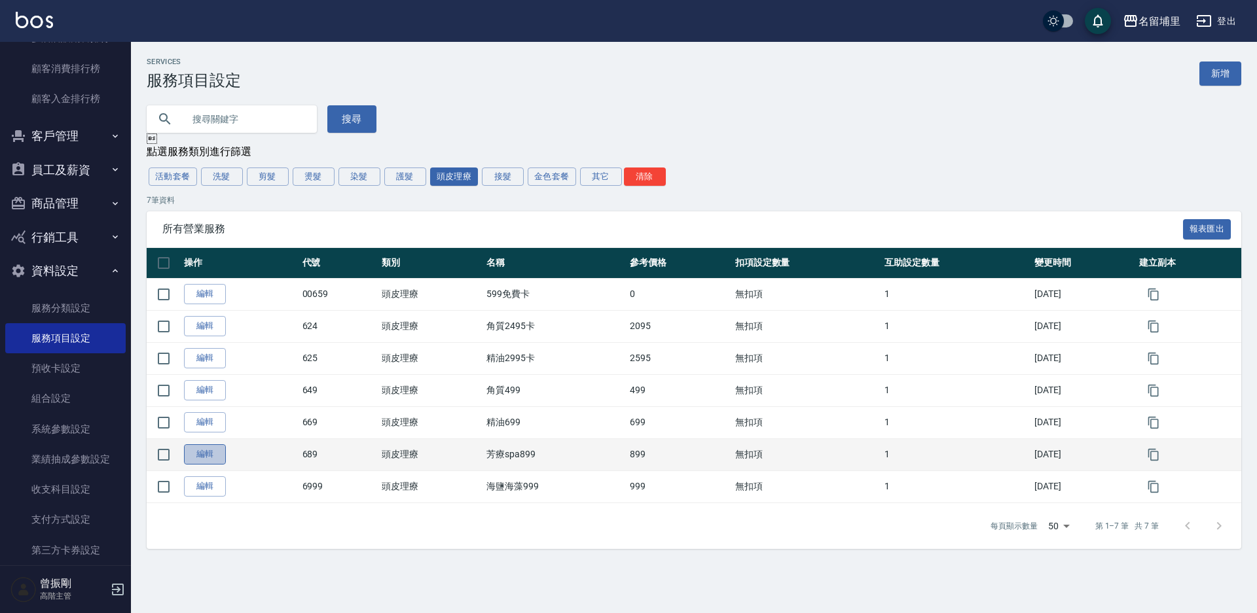
click at [209, 451] on link "編輯" at bounding box center [205, 455] width 42 height 20
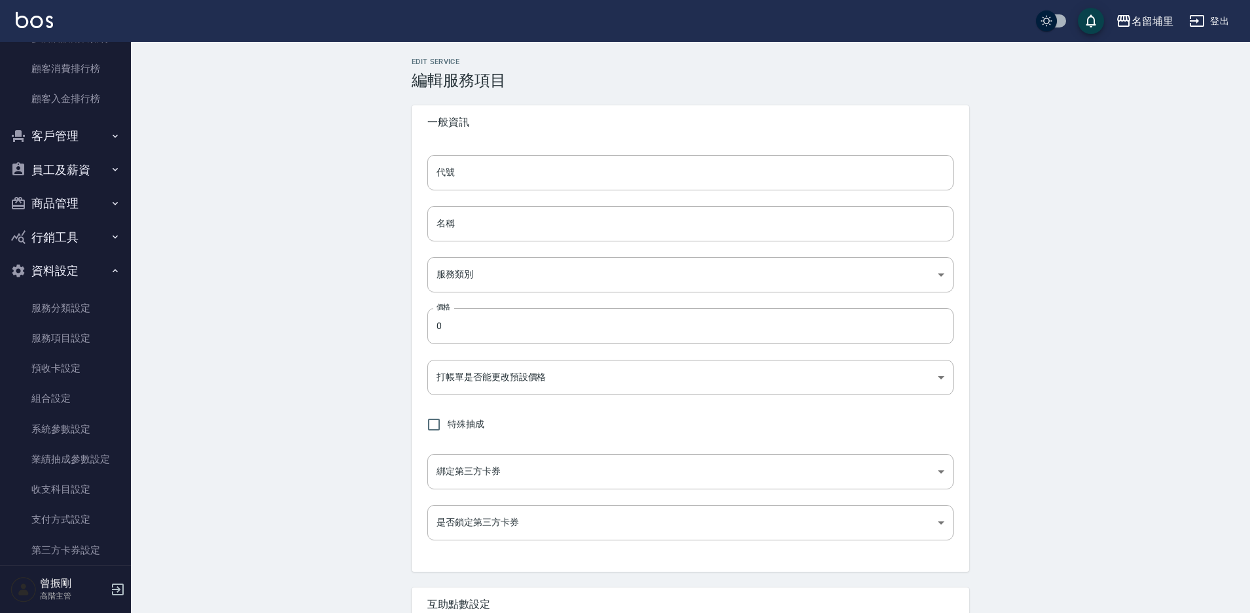
type input "689"
type input "芳療spa899"
type input "32b30c0e-32c9-48f2-a7cb-27b9768a2113"
type input "899"
type input "FALSE"
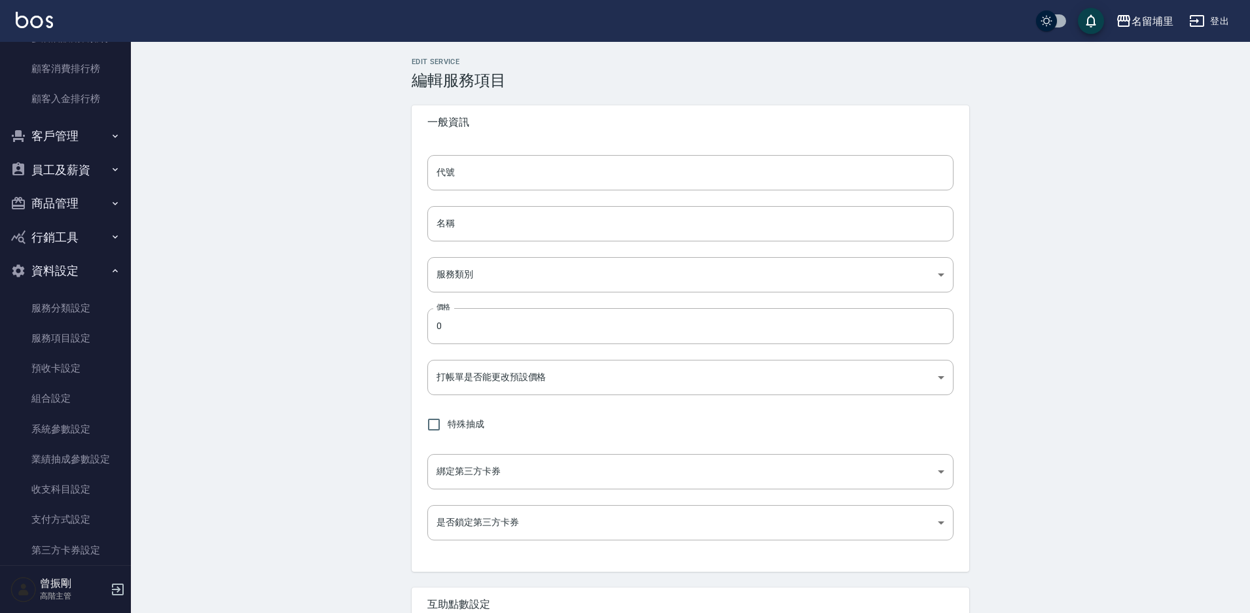
type input "none"
type input "UNSET"
type input "none"
type input "洗"
type input "2"
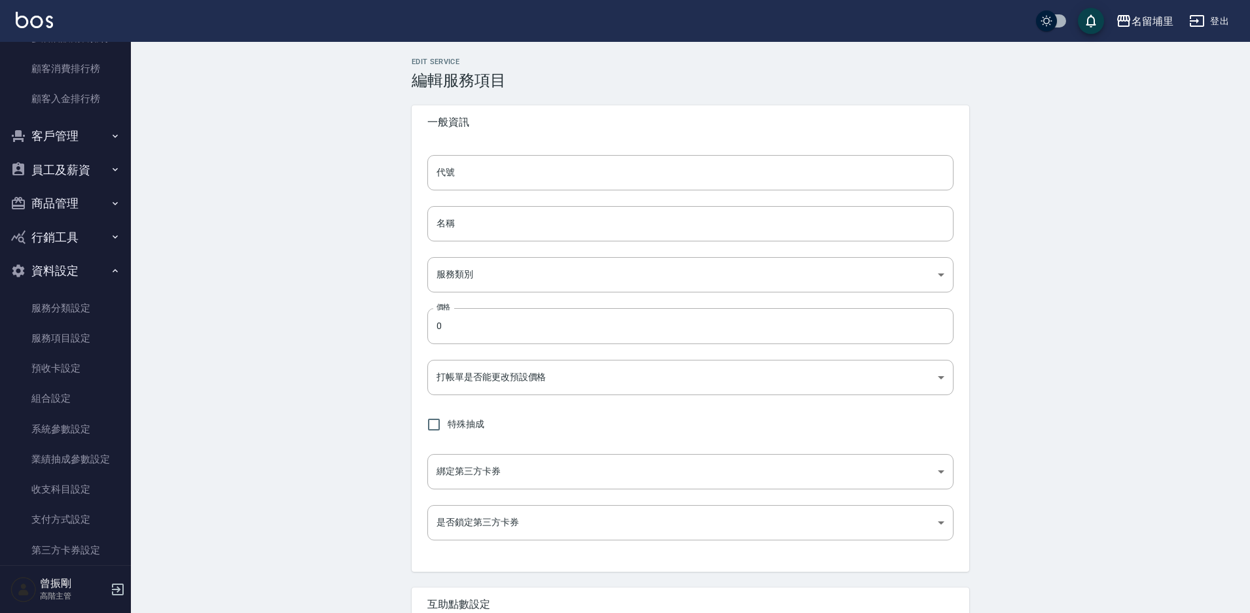
type input "點數"
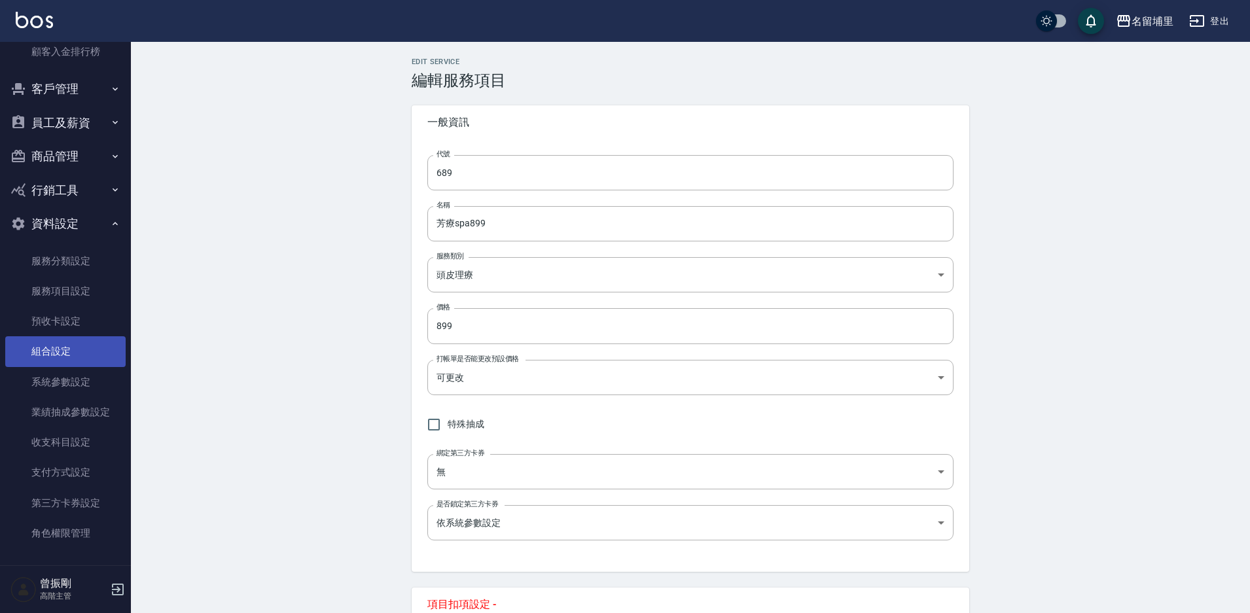
scroll to position [1362, 0]
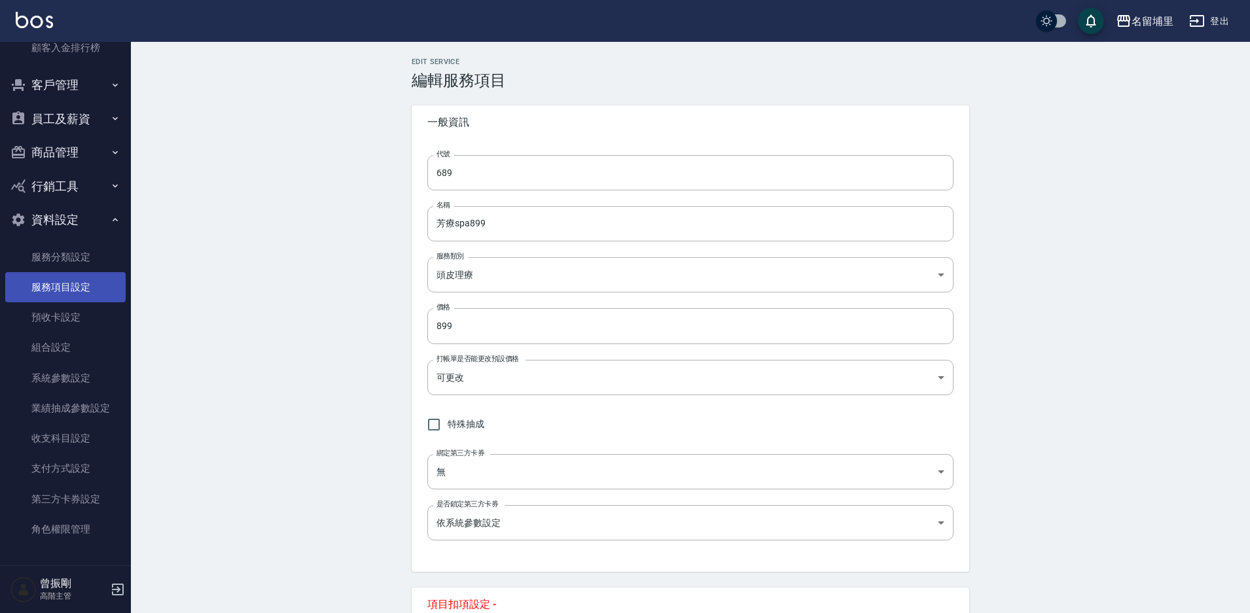
click at [69, 284] on link "服務項目設定" at bounding box center [65, 287] width 120 height 30
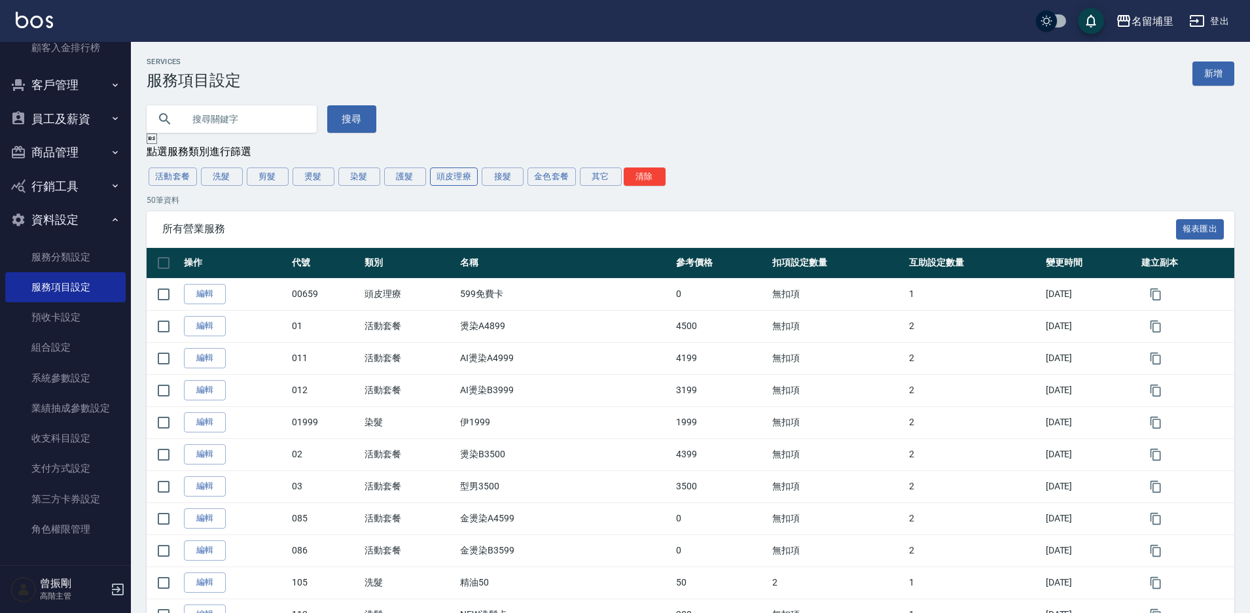
click at [462, 178] on button "頭皮理療" at bounding box center [454, 177] width 48 height 18
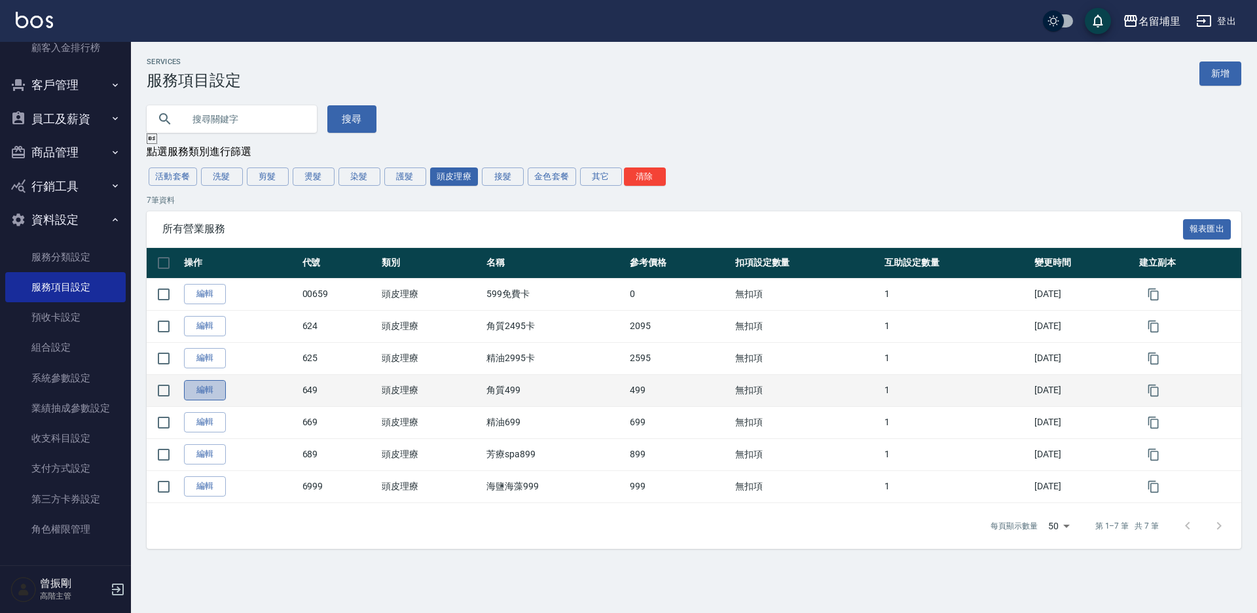
click at [209, 390] on link "編輯" at bounding box center [205, 390] width 42 height 20
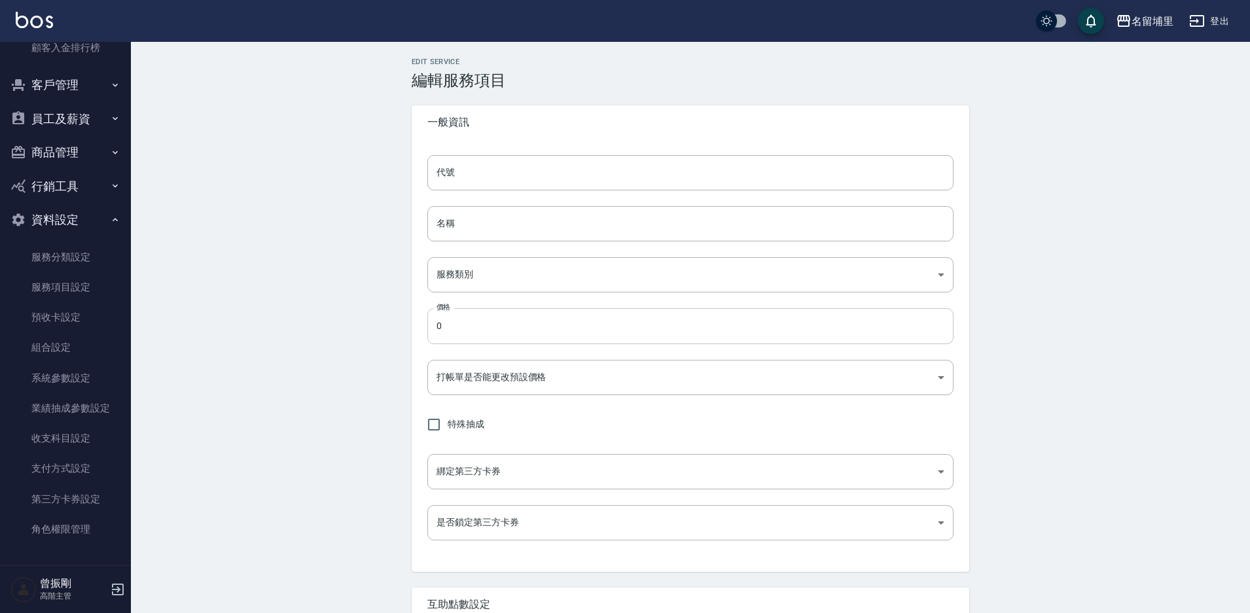
type input "649"
type input "角質499"
type input "32b30c0e-32c9-48f2-a7cb-27b9768a2113"
type input "499"
type input "FALSE"
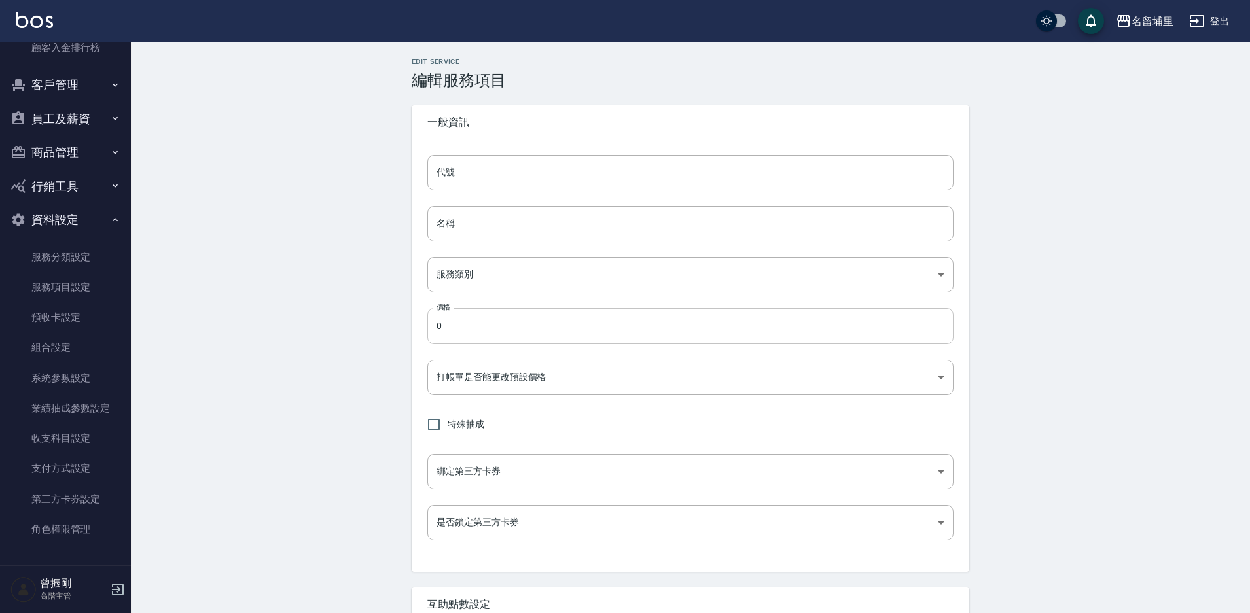
type input "none"
type input "UNSET"
type input "none"
type input "洗"
type input "1"
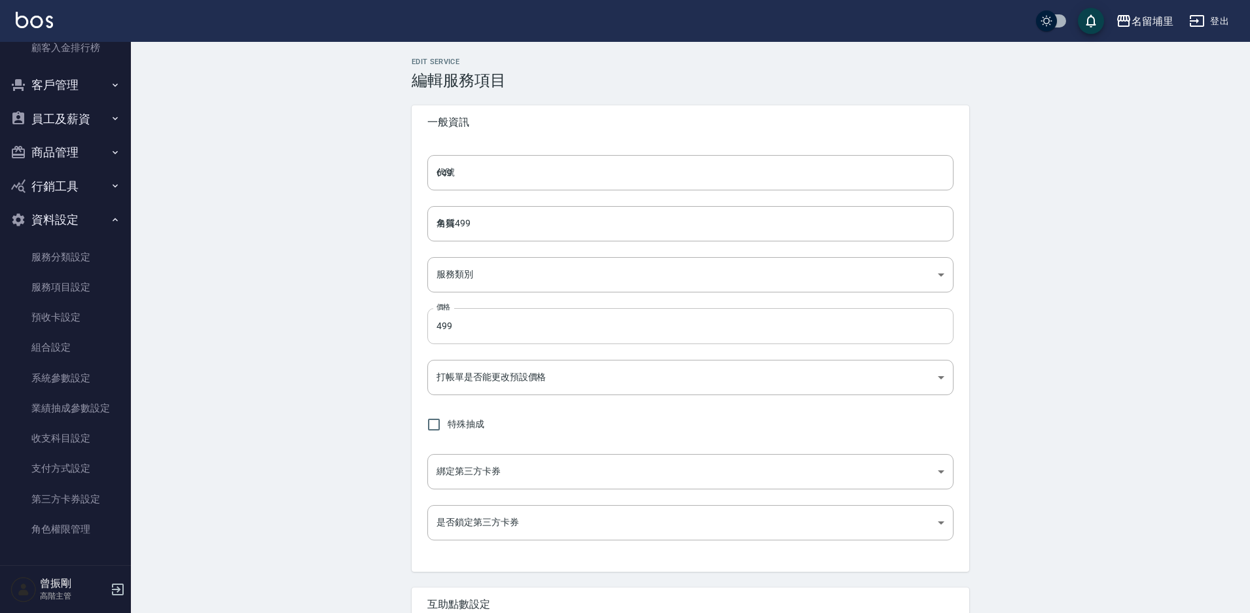
type input "點數"
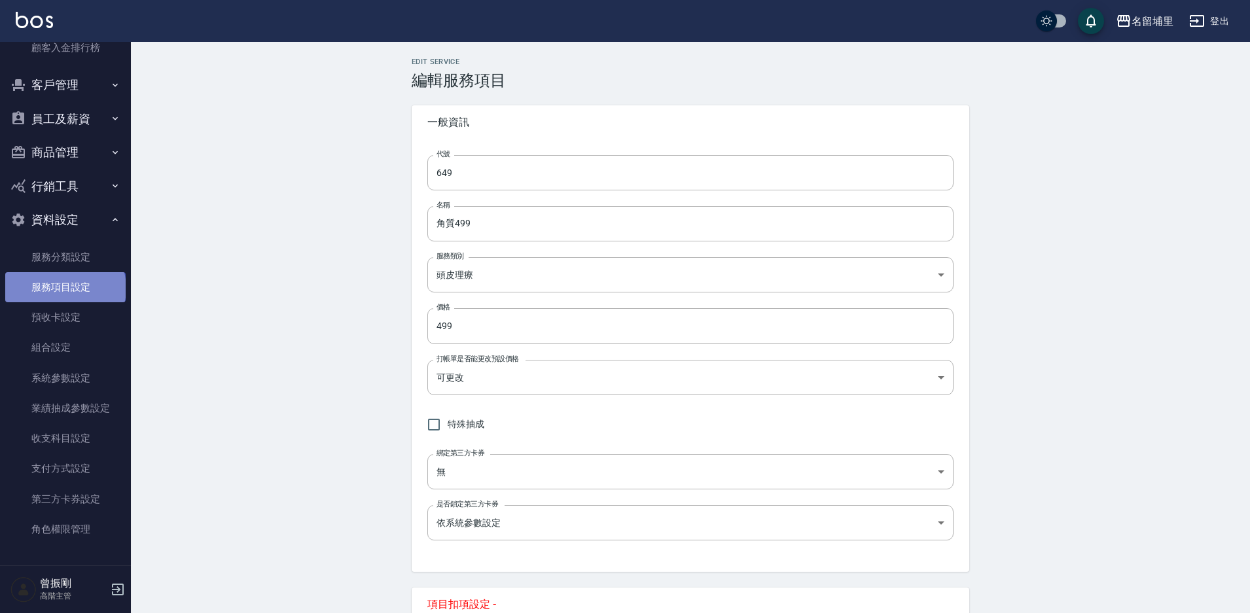
click at [64, 289] on link "服務項目設定" at bounding box center [65, 287] width 120 height 30
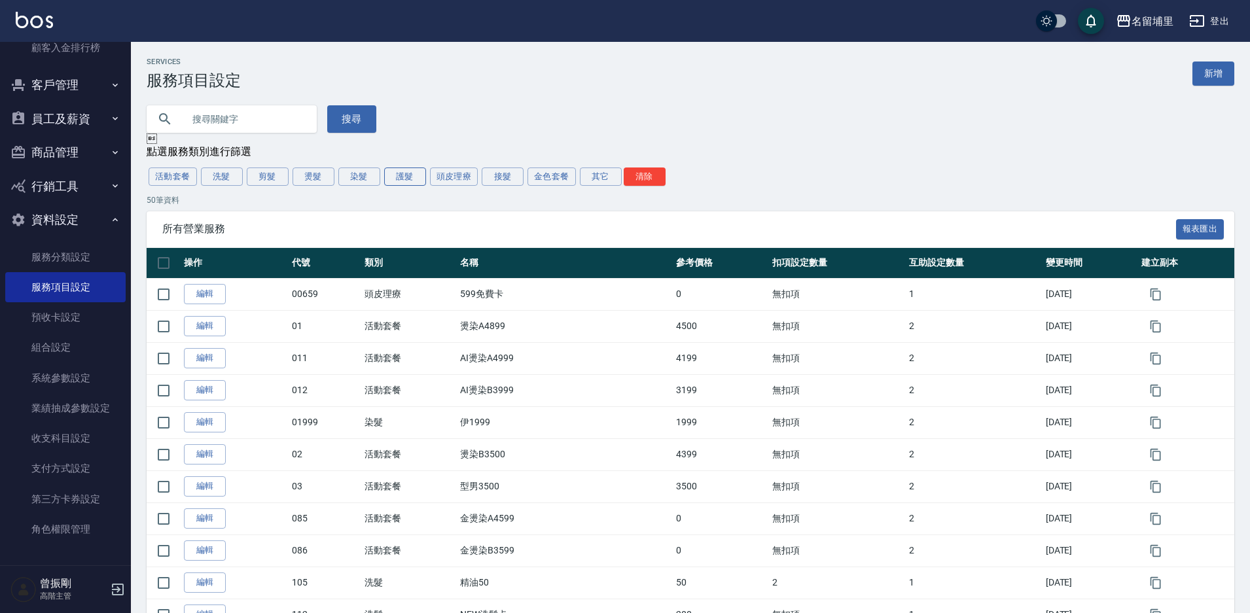
click at [399, 178] on button "護髮" at bounding box center [405, 177] width 42 height 18
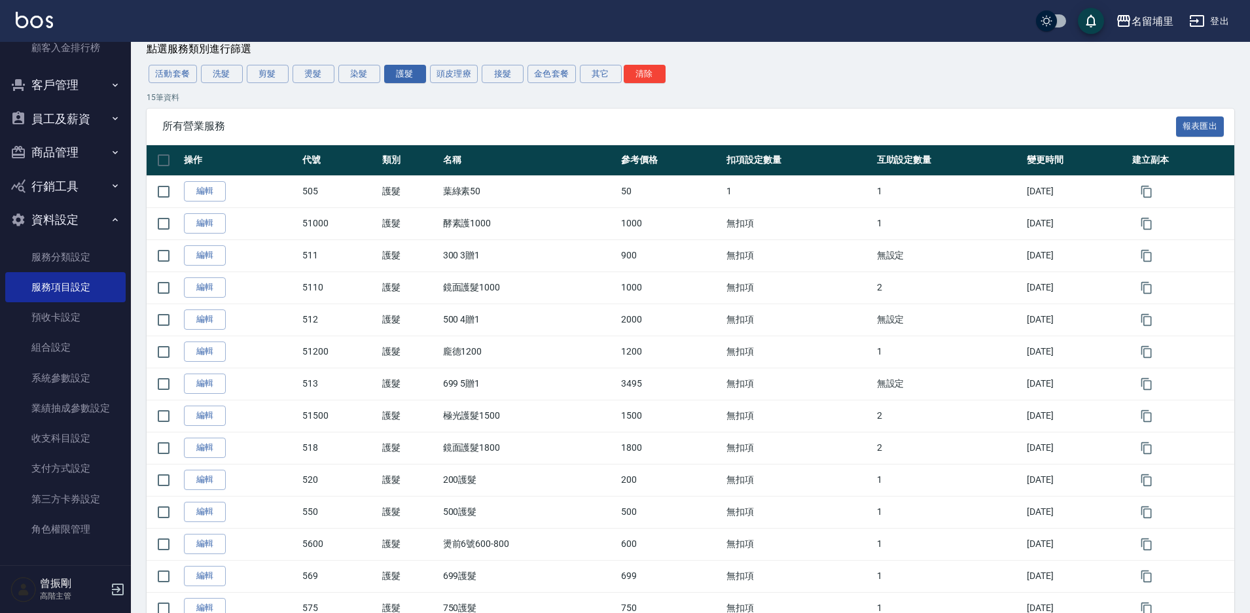
scroll to position [210, 0]
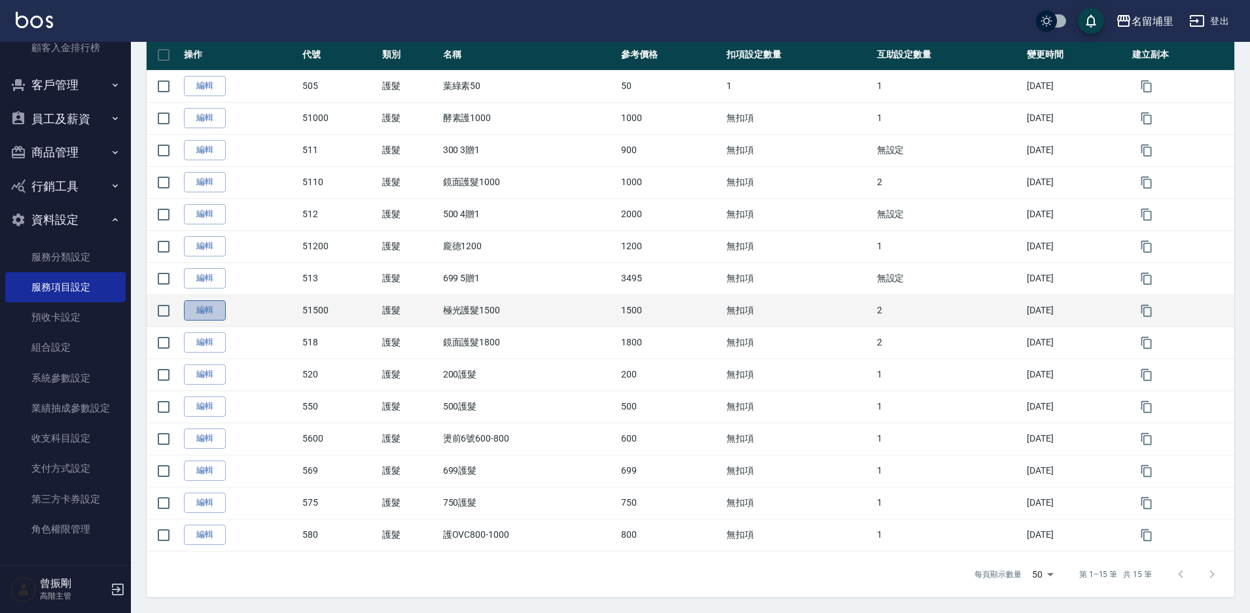
click at [211, 310] on link "編輯" at bounding box center [205, 310] width 42 height 20
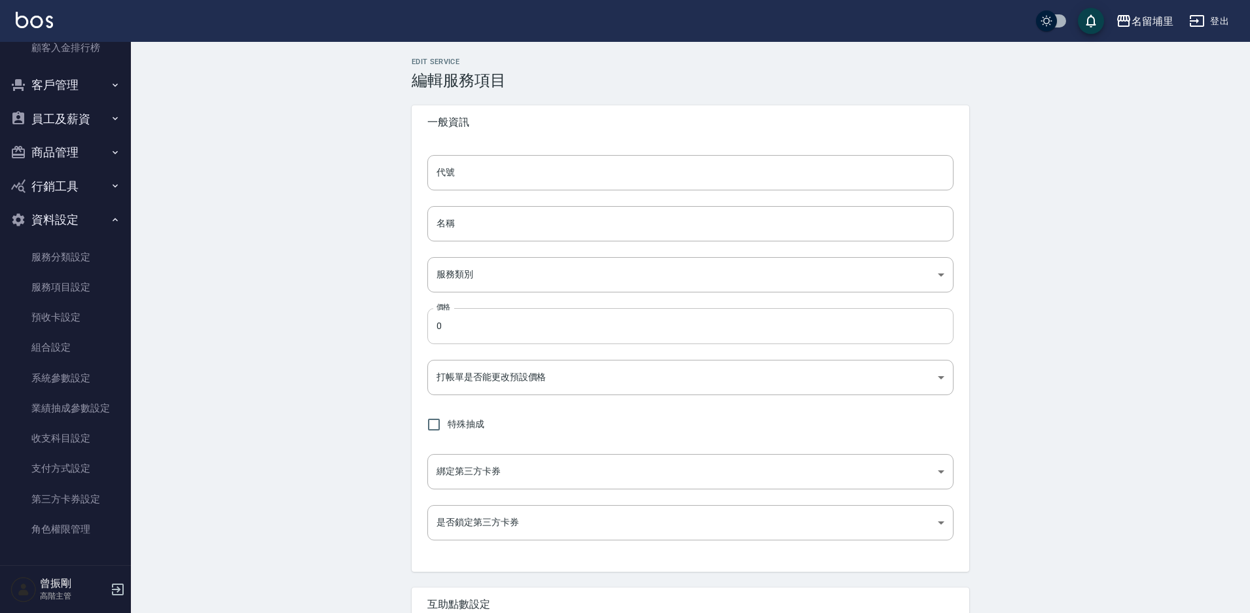
type input "51500"
type input "極光護髮1500"
type input "1b305a40-6c3a-4a5b-b5cf-b22ec2e6d664"
type input "1500"
type input "FALSE"
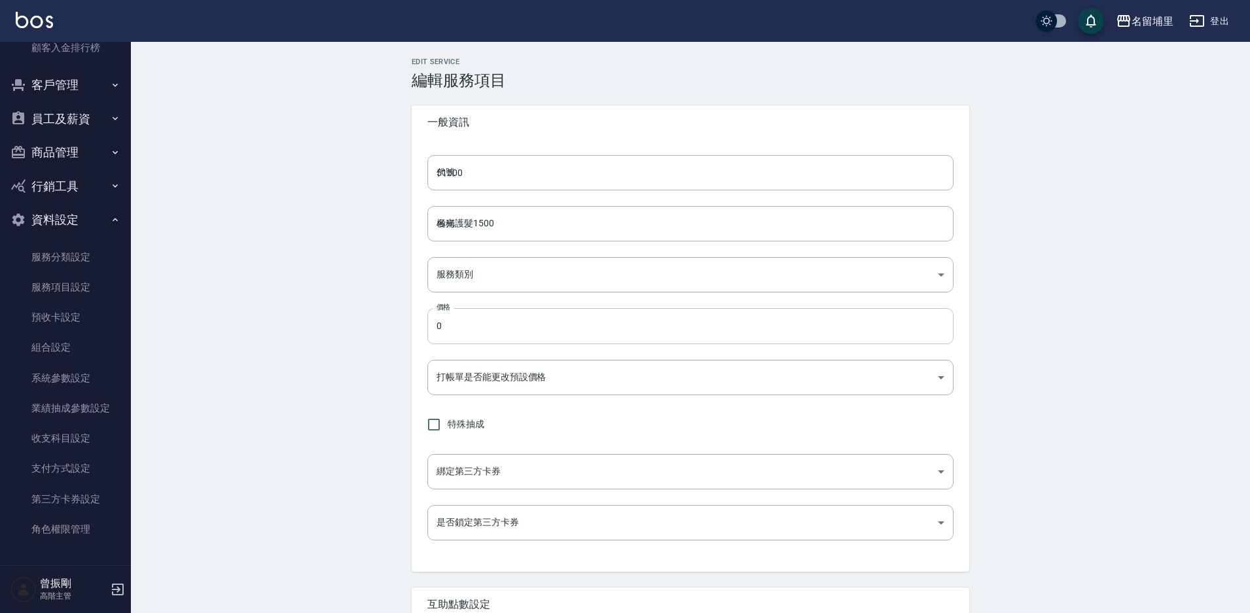
type input "none"
type input "UNSET"
type input "none"
type input "洗"
type input "1"
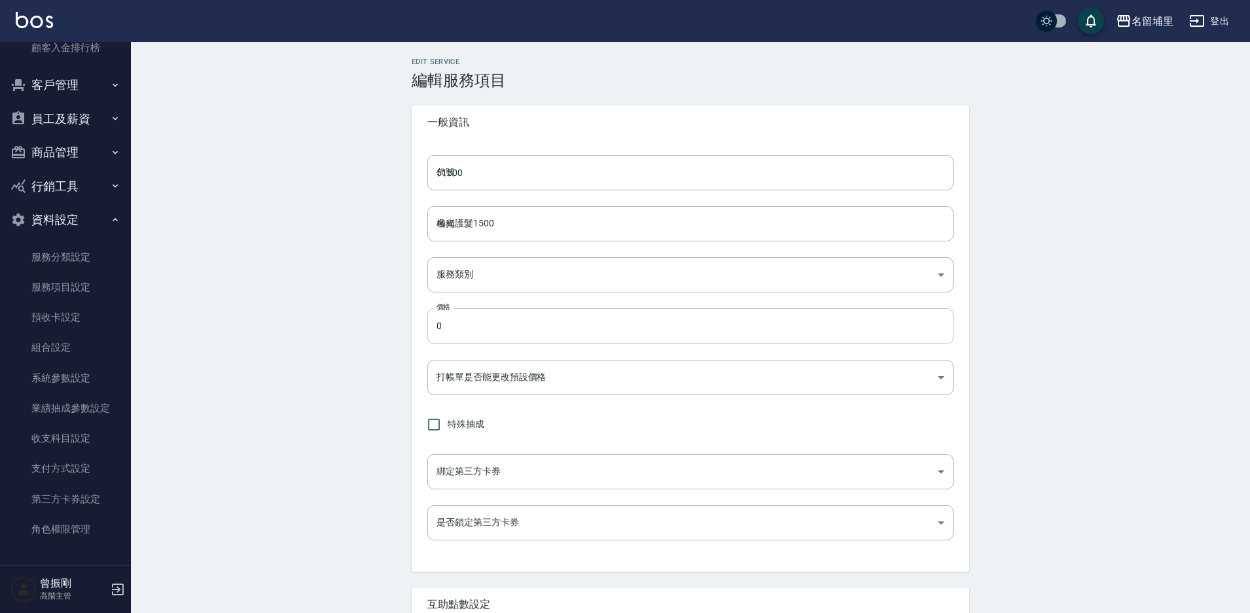
type input "點數"
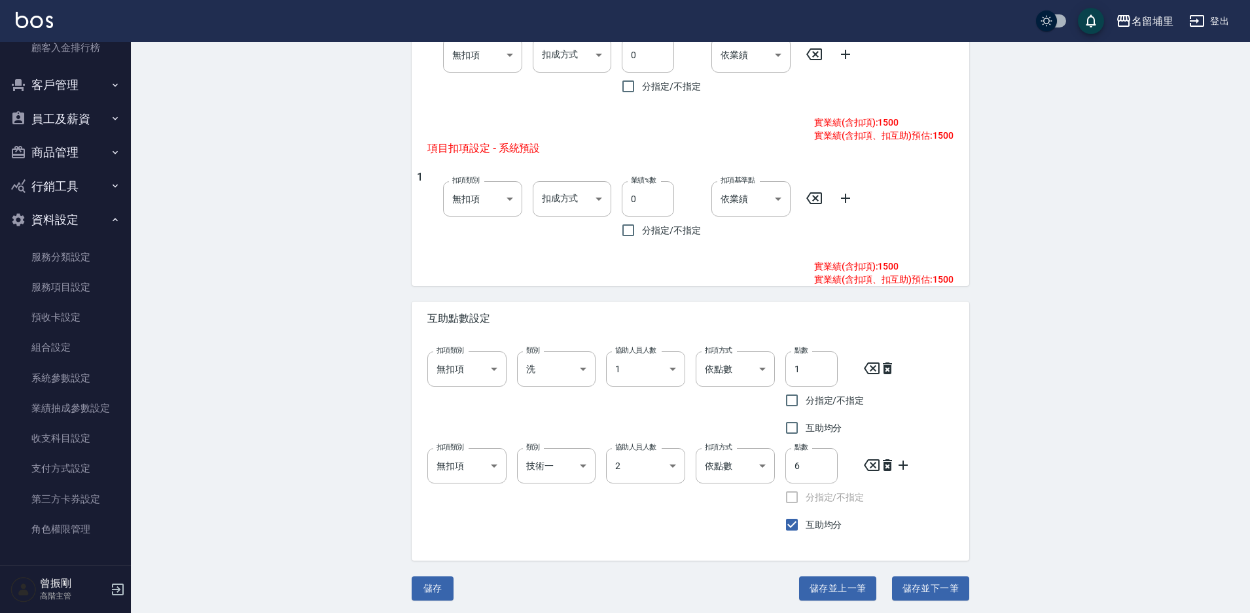
scroll to position [604, 0]
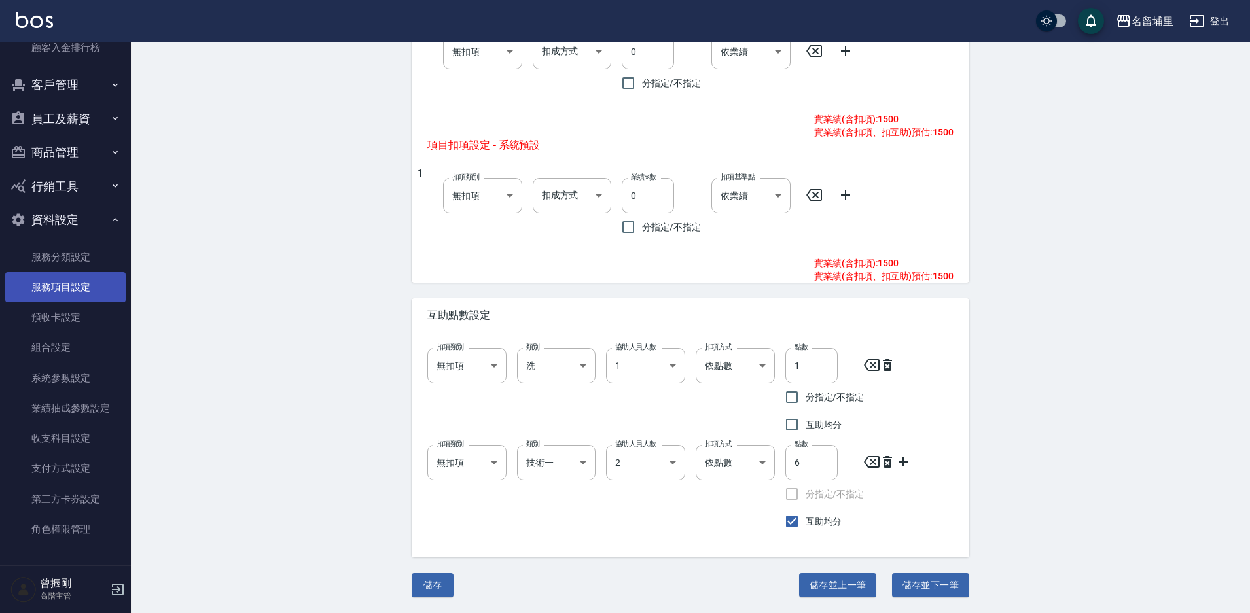
click at [82, 288] on link "服務項目設定" at bounding box center [65, 287] width 120 height 30
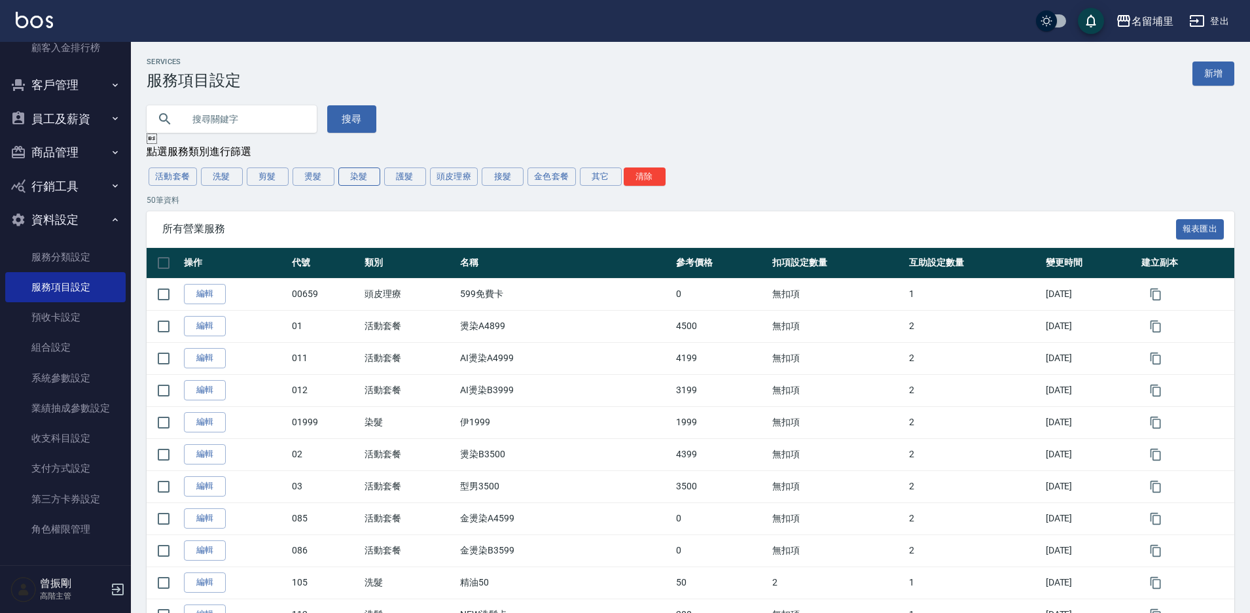
click at [361, 180] on button "染髮" at bounding box center [359, 177] width 42 height 18
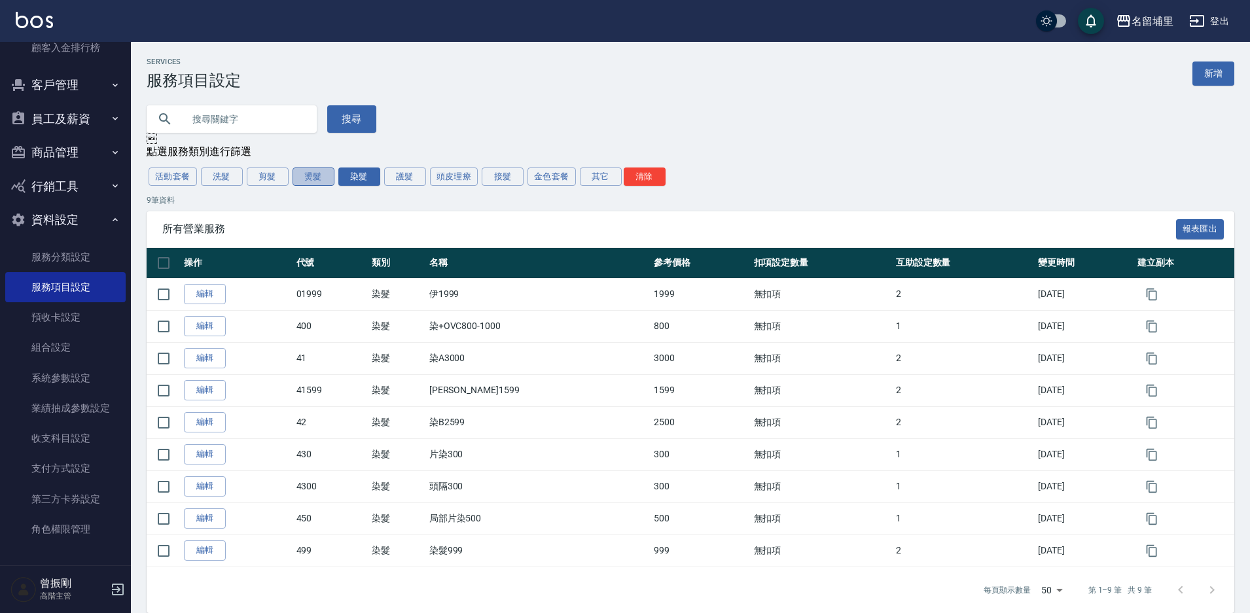
click at [312, 181] on button "燙髮" at bounding box center [314, 177] width 42 height 18
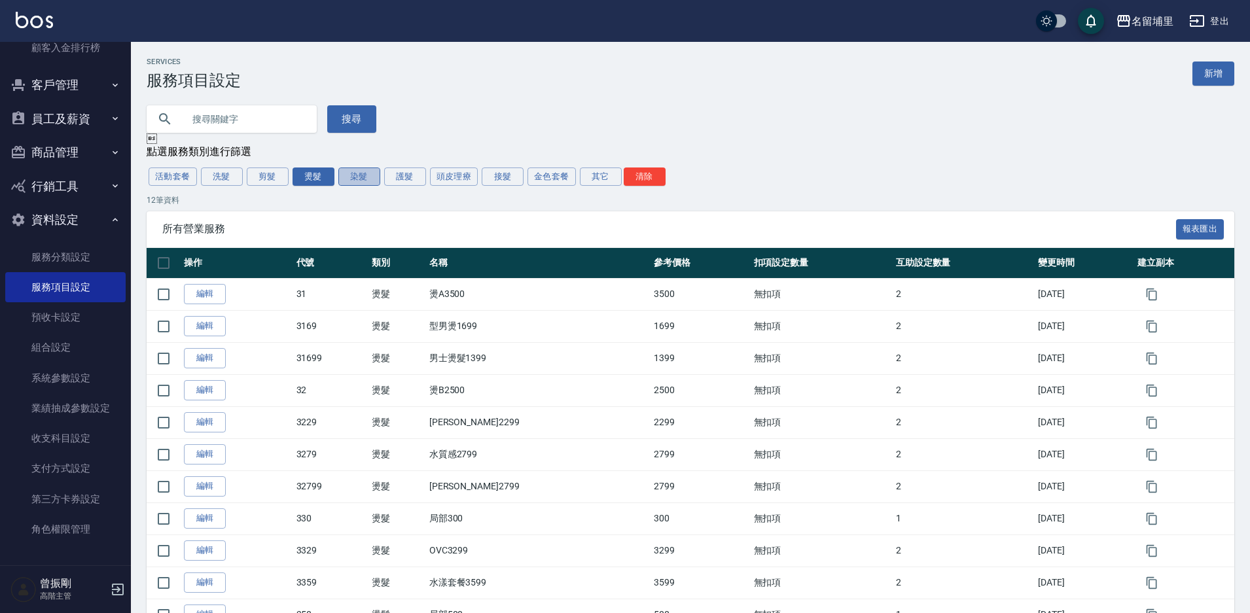
click at [363, 180] on button "染髮" at bounding box center [359, 177] width 42 height 18
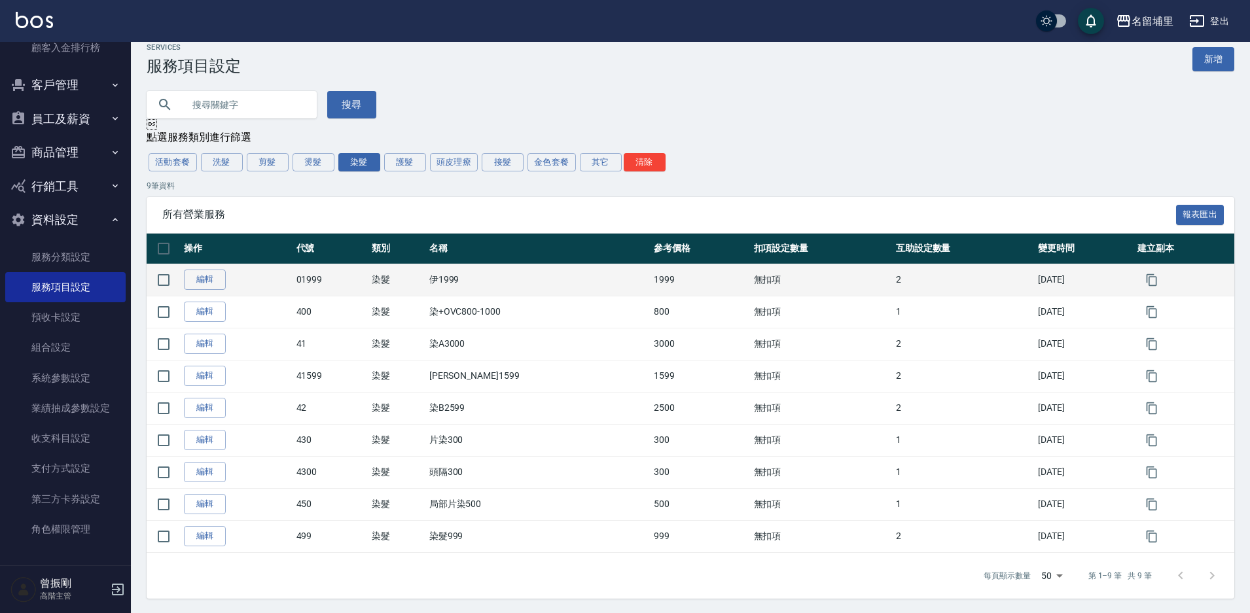
scroll to position [18, 0]
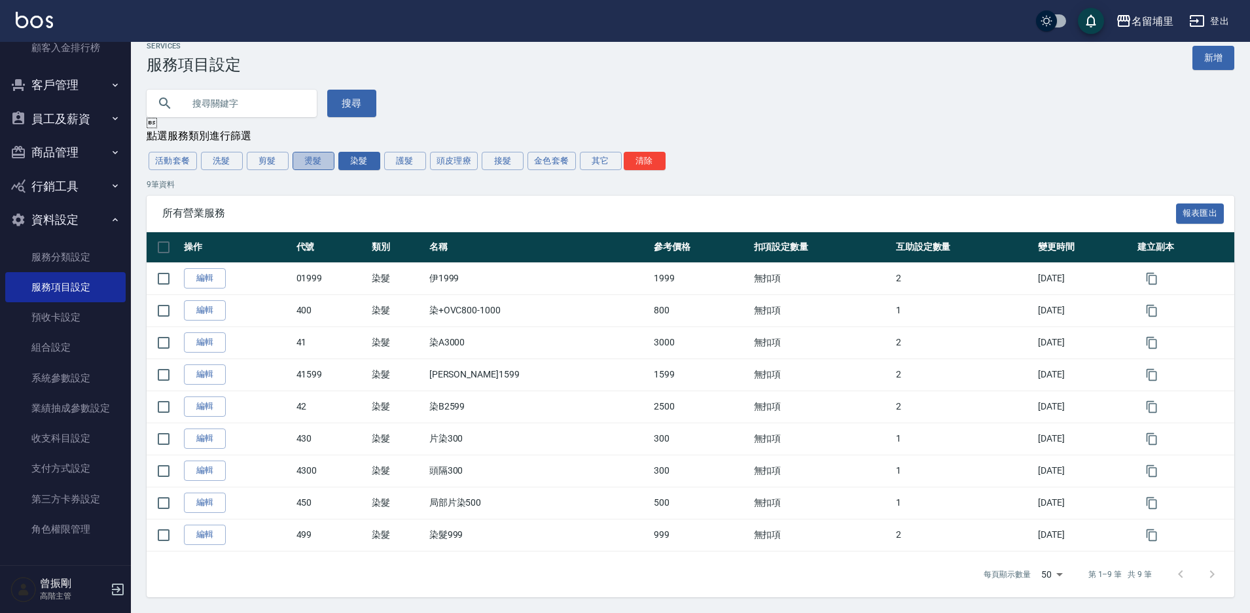
click at [313, 162] on button "燙髮" at bounding box center [314, 161] width 42 height 18
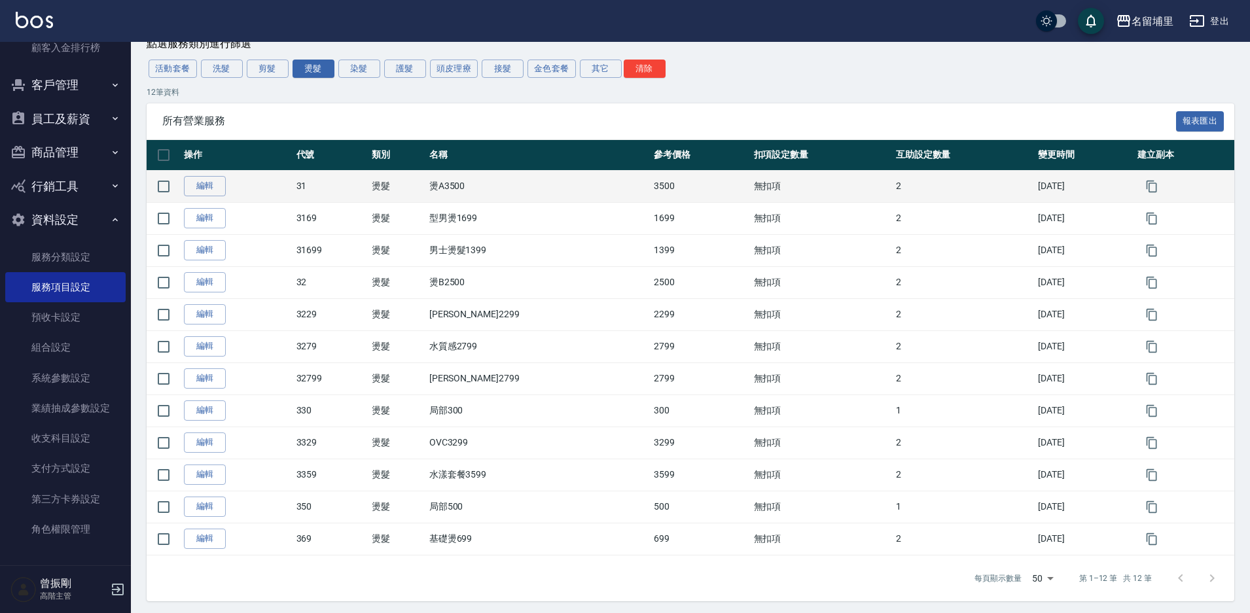
scroll to position [114, 0]
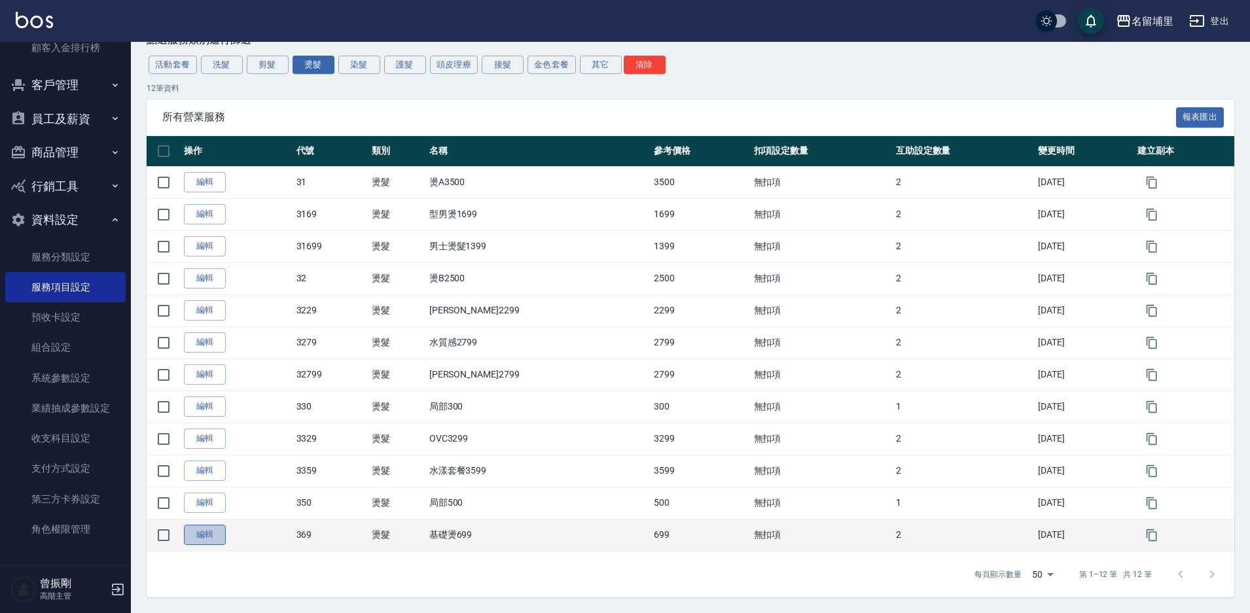
click at [207, 530] on link "編輯" at bounding box center [205, 535] width 42 height 20
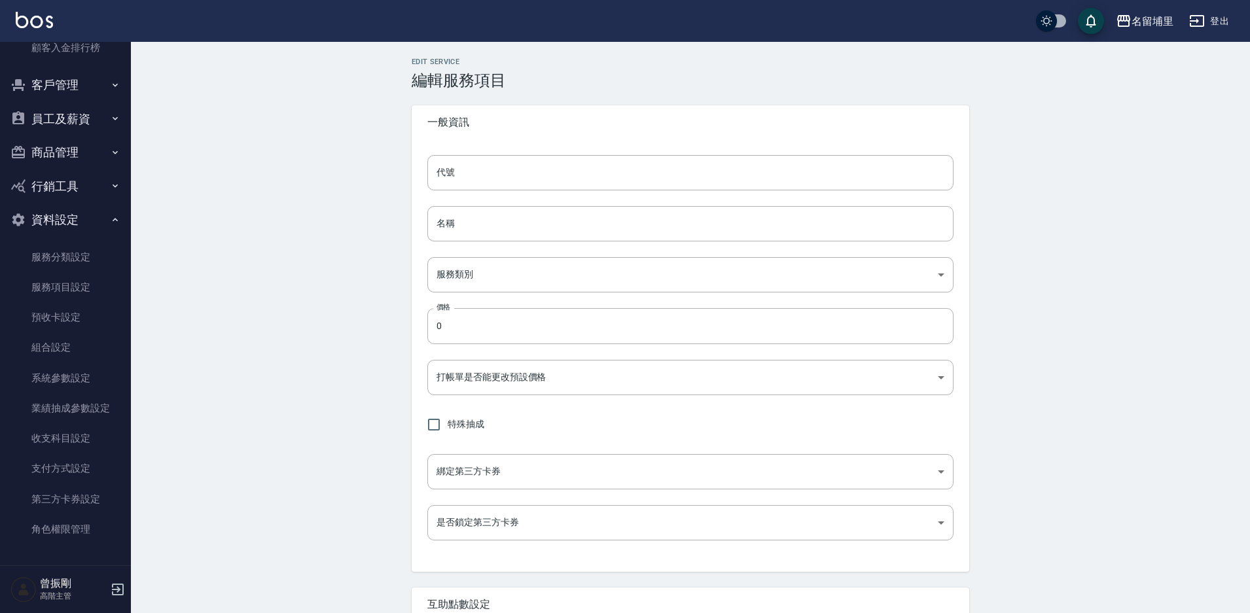
type input "369"
type input "基礎燙699"
type input "6729ae27-a9bc-4de5-8a20-2ccb5d8631c1"
type input "699"
type input "FALSE"
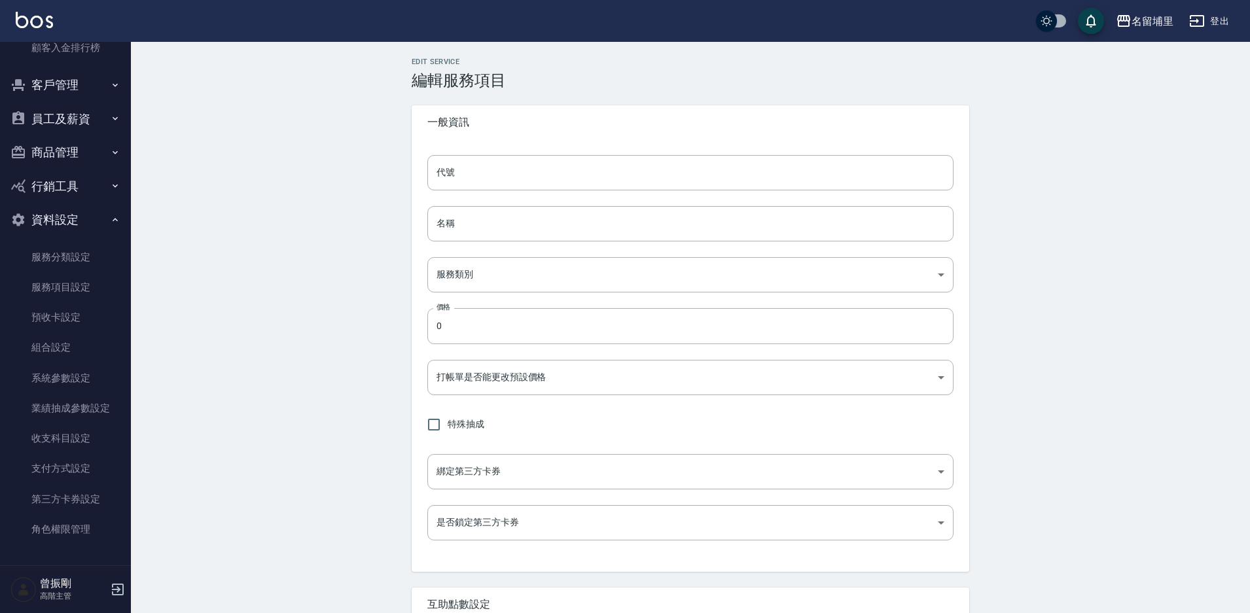
type input "none"
type input "UNSET"
type input "none"
type input "洗"
type input "1"
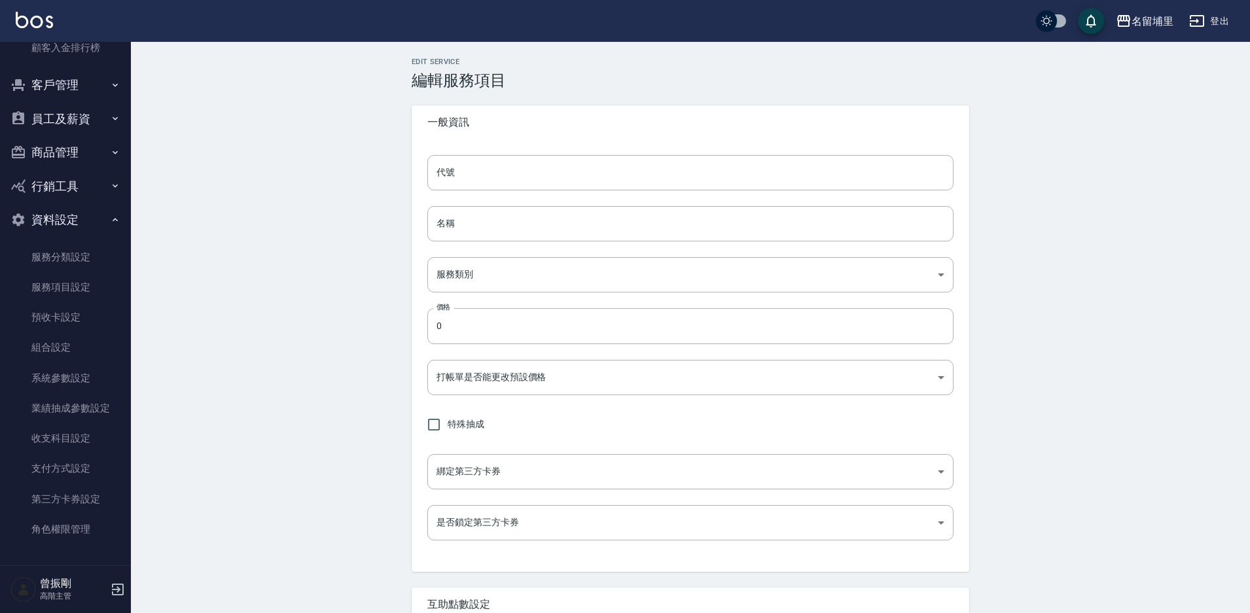
type input "點數"
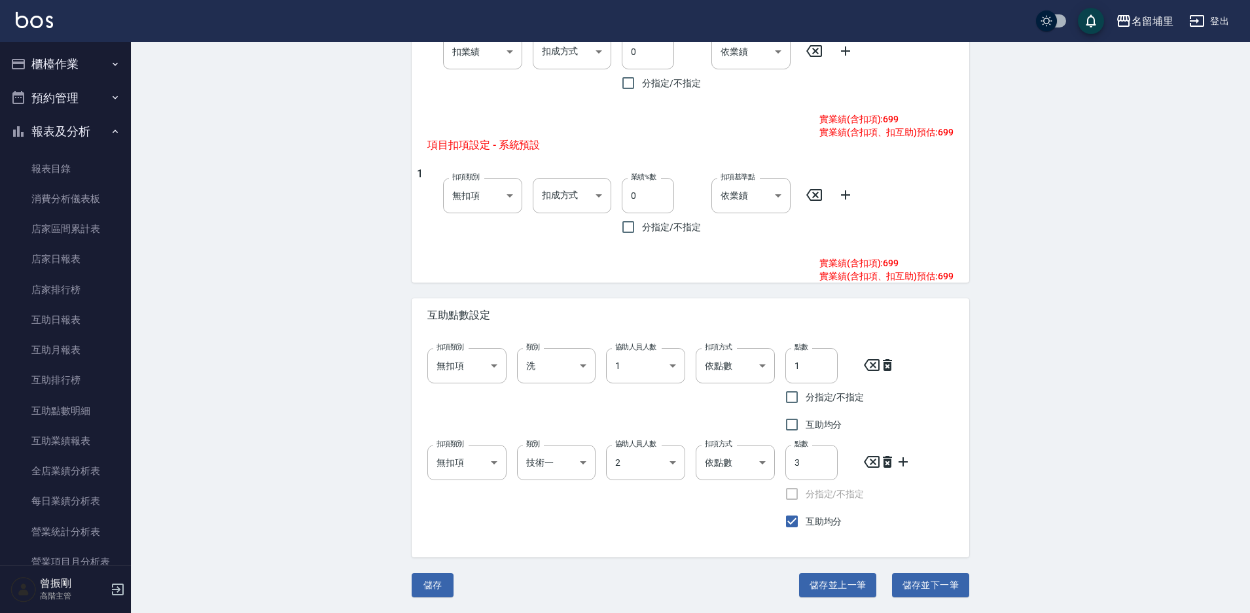
click at [60, 61] on button "櫃檯作業" at bounding box center [65, 64] width 120 height 34
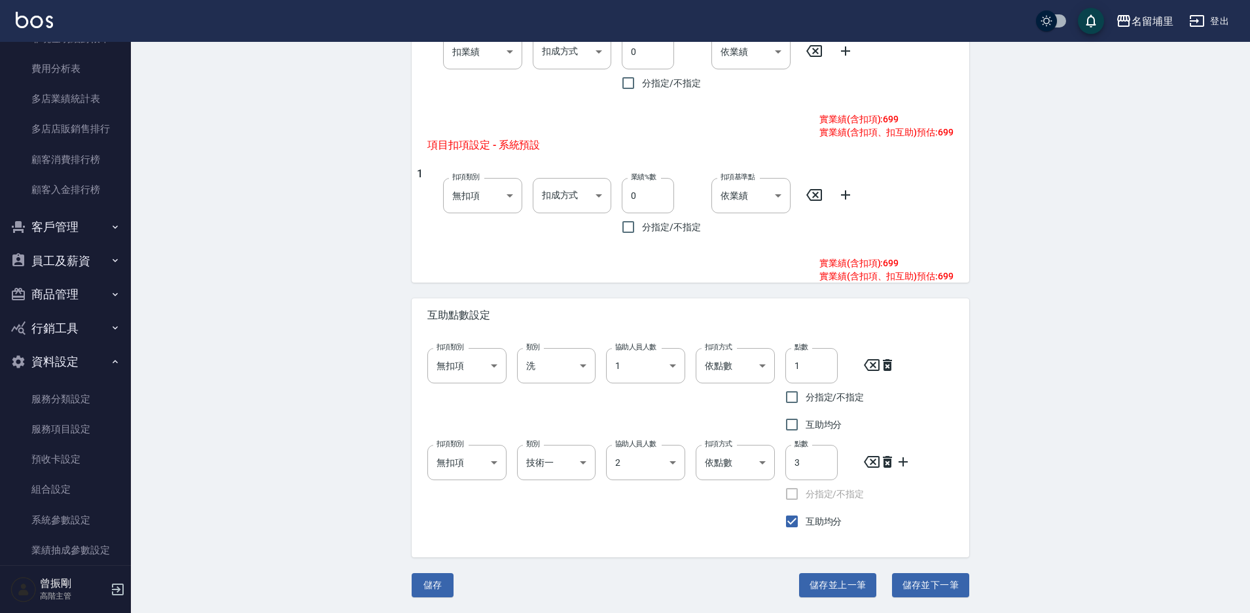
scroll to position [1736, 0]
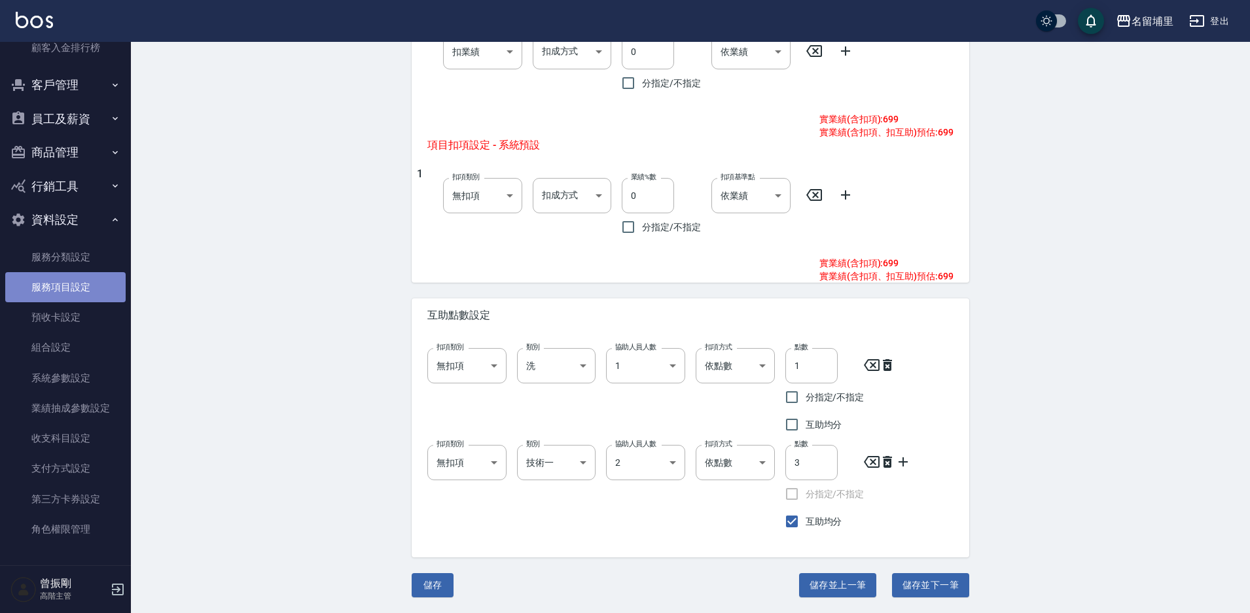
click at [71, 280] on link "服務項目設定" at bounding box center [65, 287] width 120 height 30
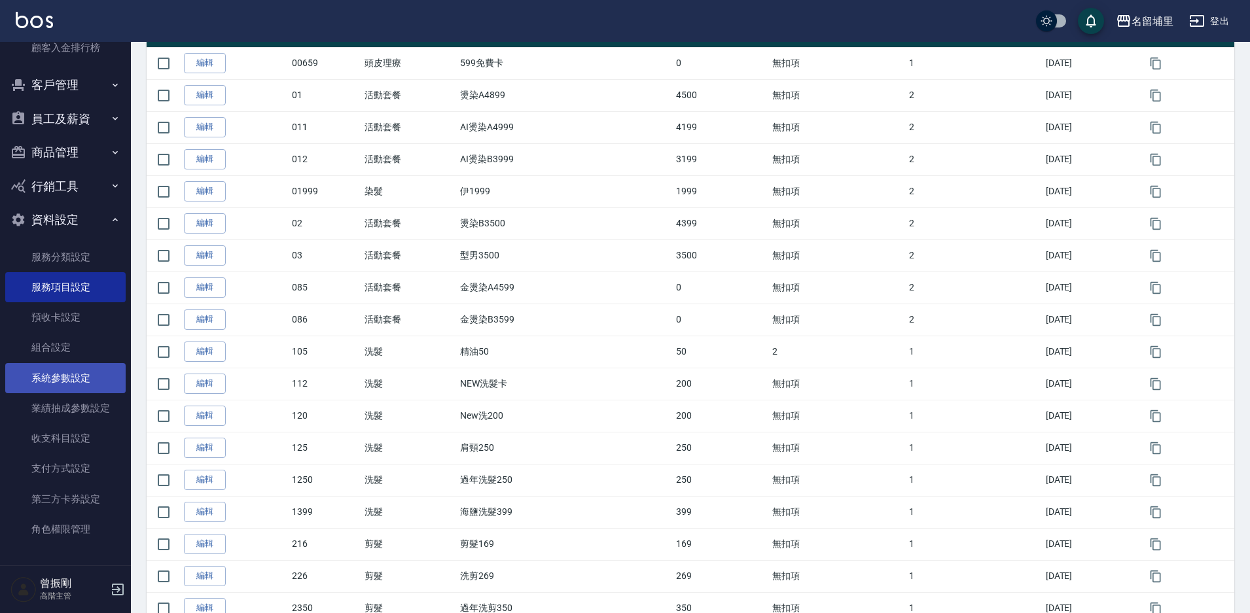
scroll to position [262, 0]
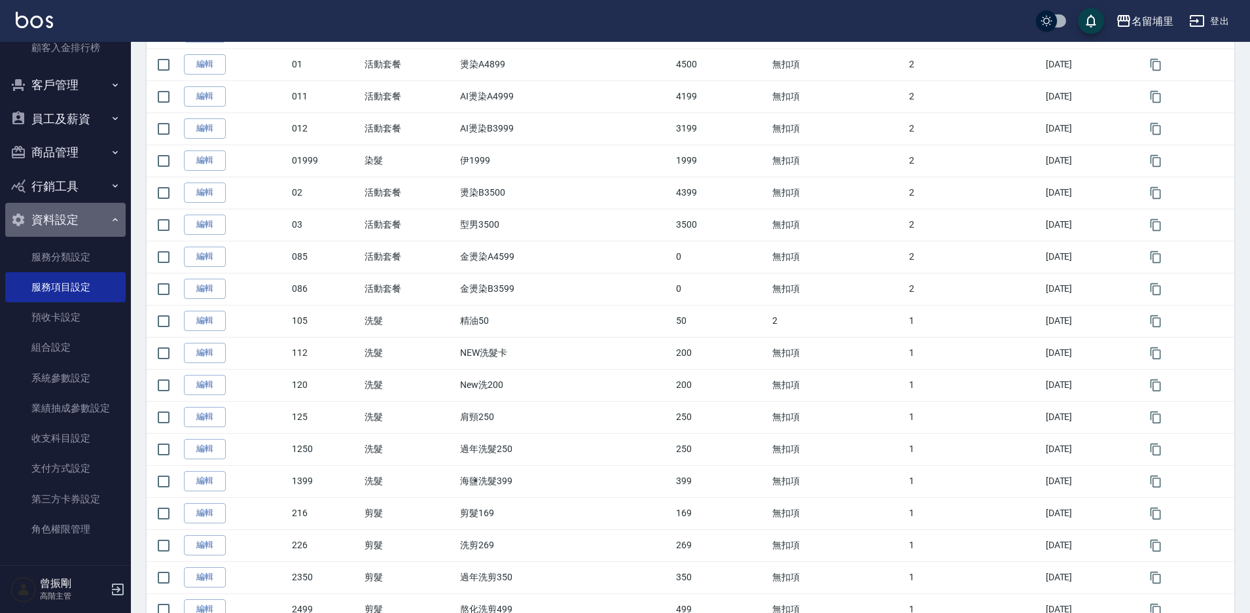
click at [92, 215] on button "資料設定" at bounding box center [65, 220] width 120 height 34
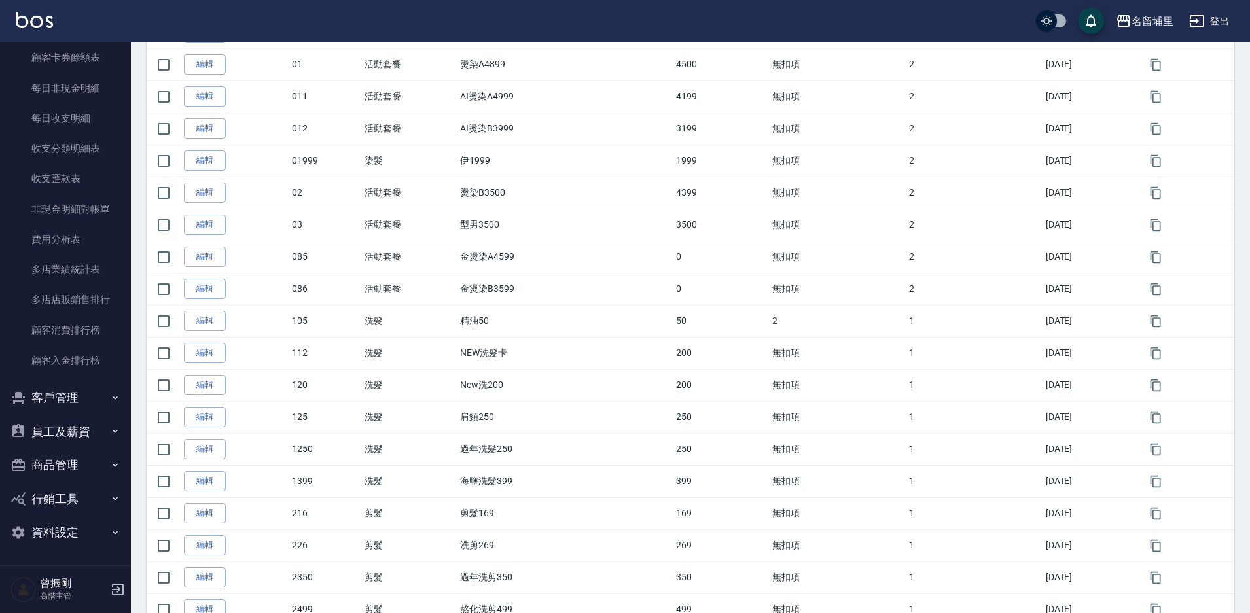
scroll to position [1423, 0]
click at [71, 467] on button "商品管理" at bounding box center [65, 465] width 120 height 34
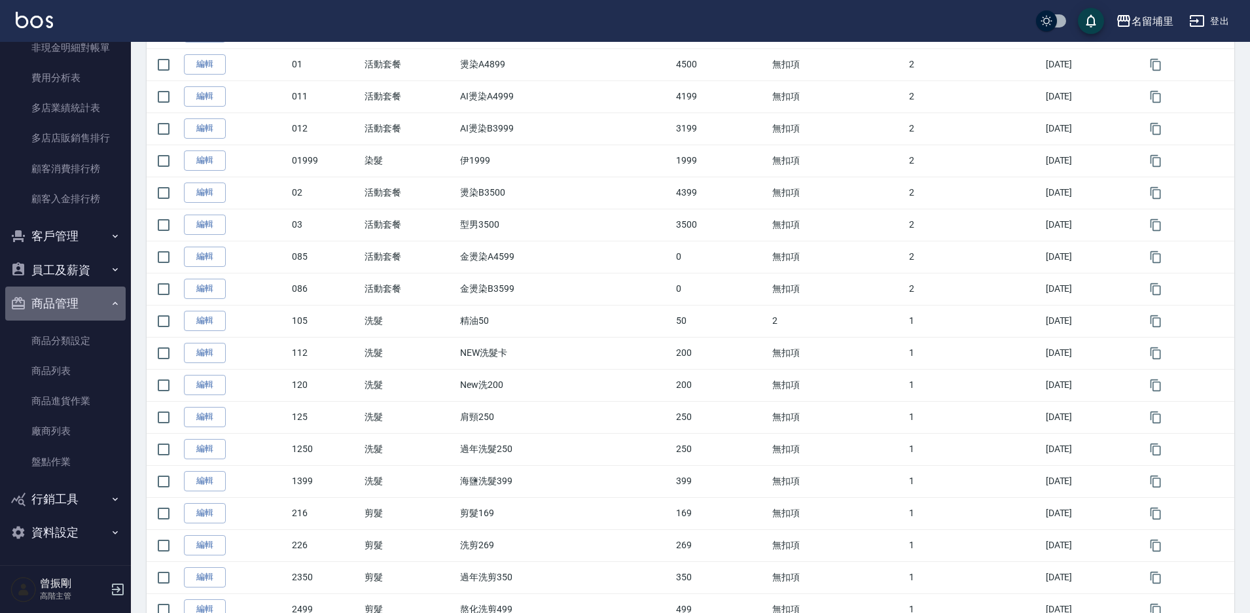
click at [77, 288] on button "商品管理" at bounding box center [65, 304] width 120 height 34
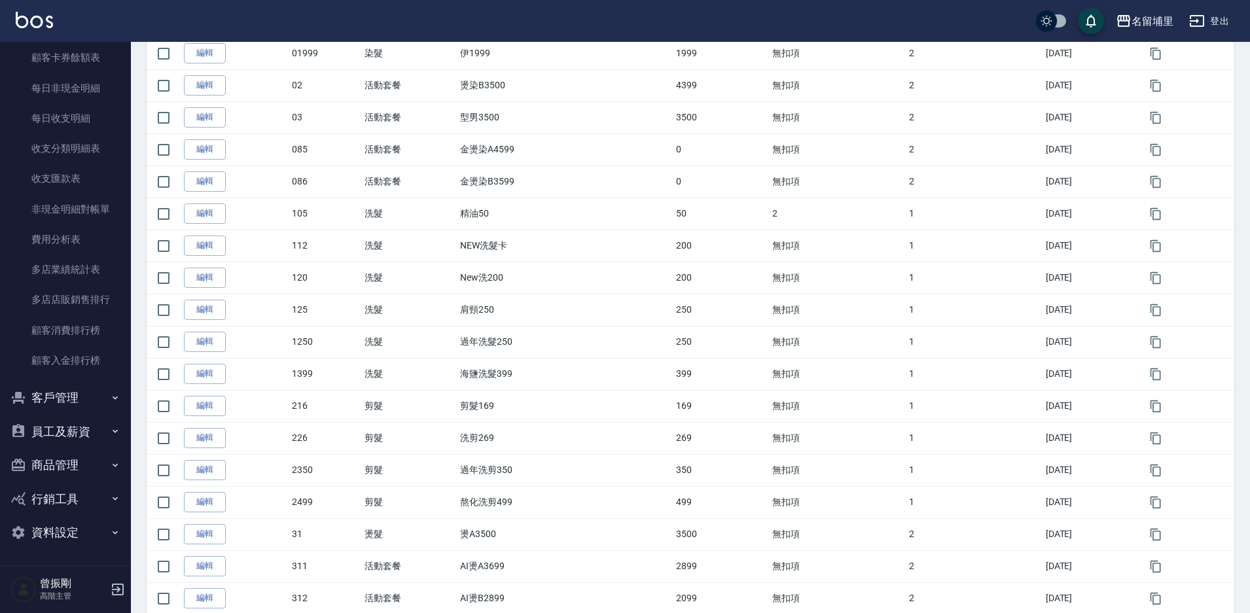
scroll to position [589, 0]
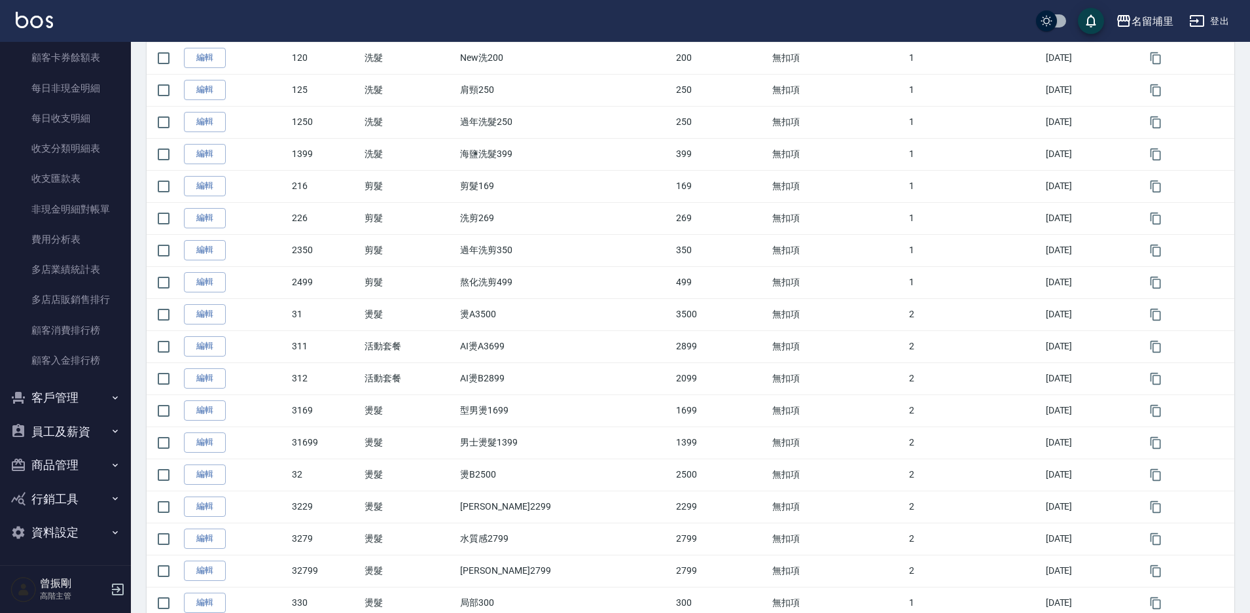
click at [72, 534] on button "資料設定" at bounding box center [65, 533] width 120 height 34
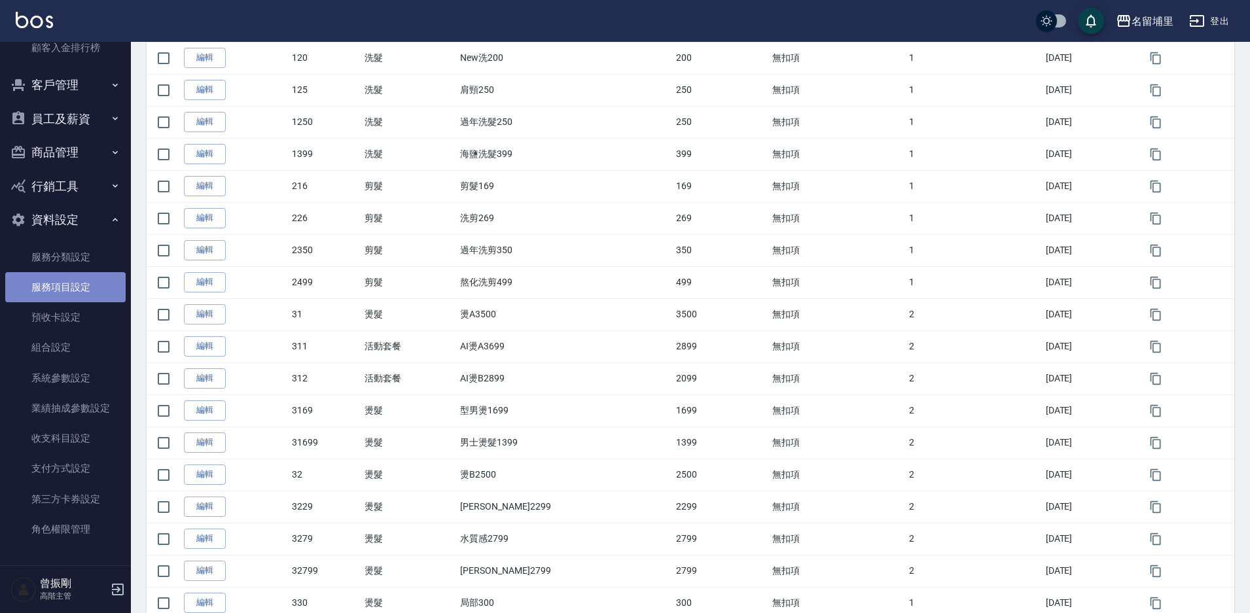
click at [73, 283] on link "服務項目設定" at bounding box center [65, 287] width 120 height 30
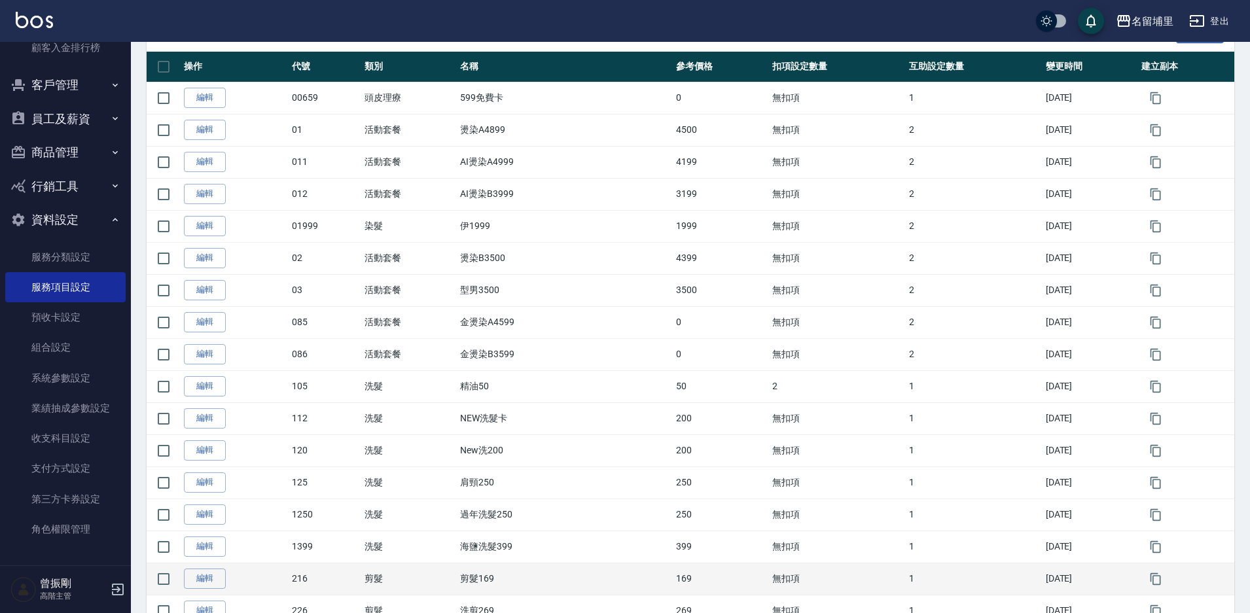
scroll to position [0, 0]
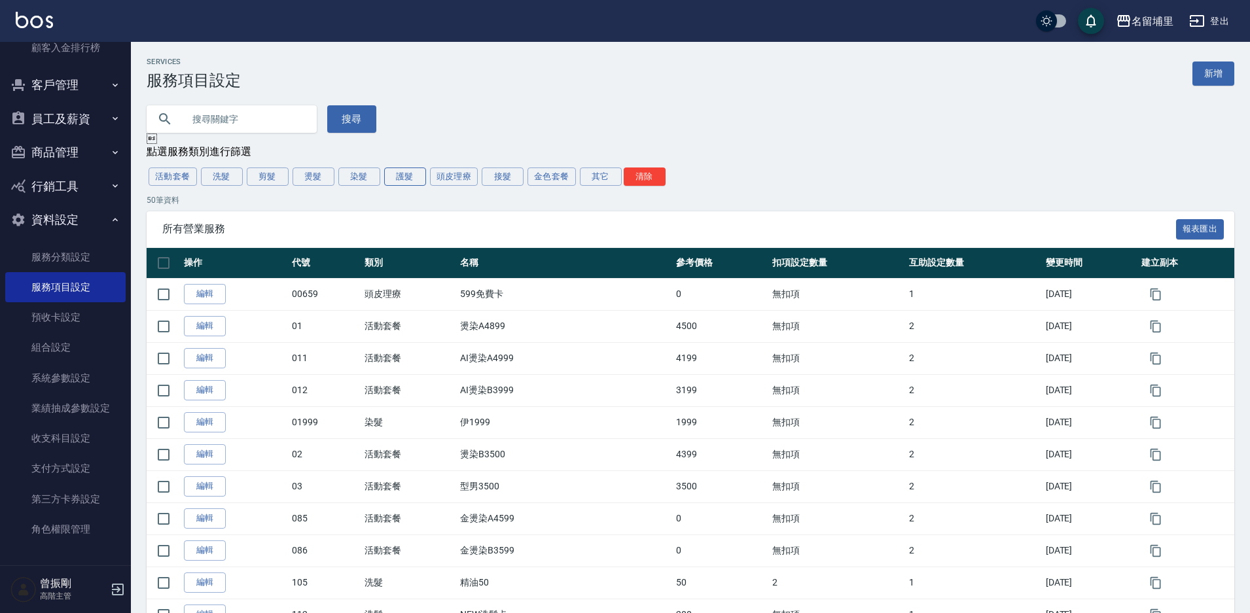
click at [410, 175] on button "護髮" at bounding box center [405, 177] width 42 height 18
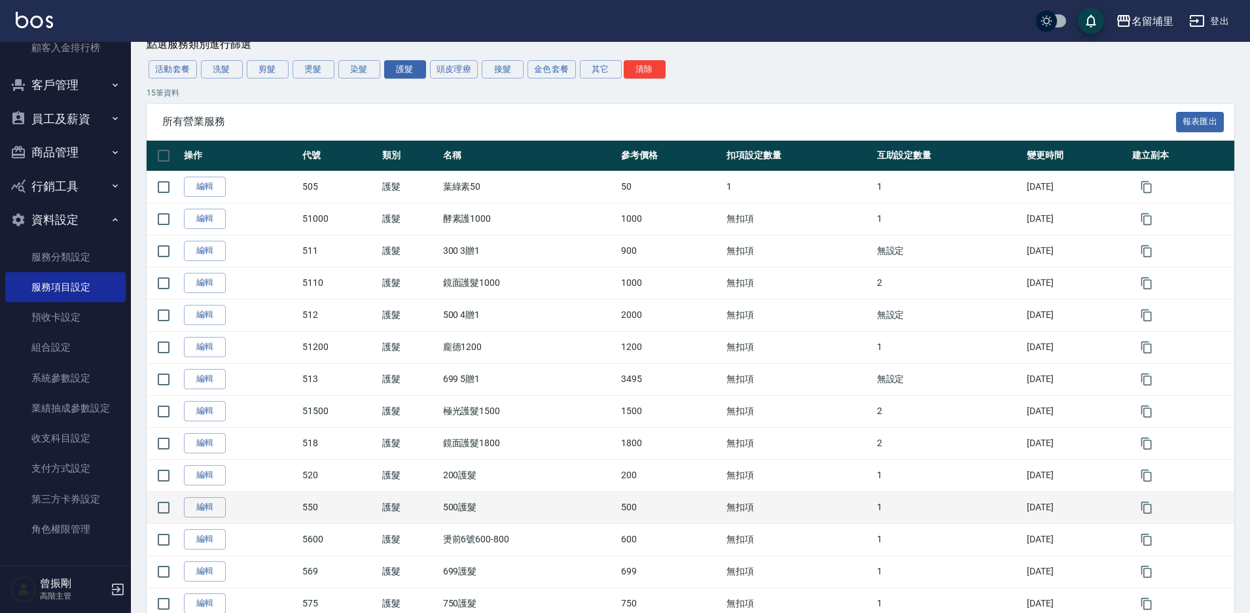
scroll to position [79, 0]
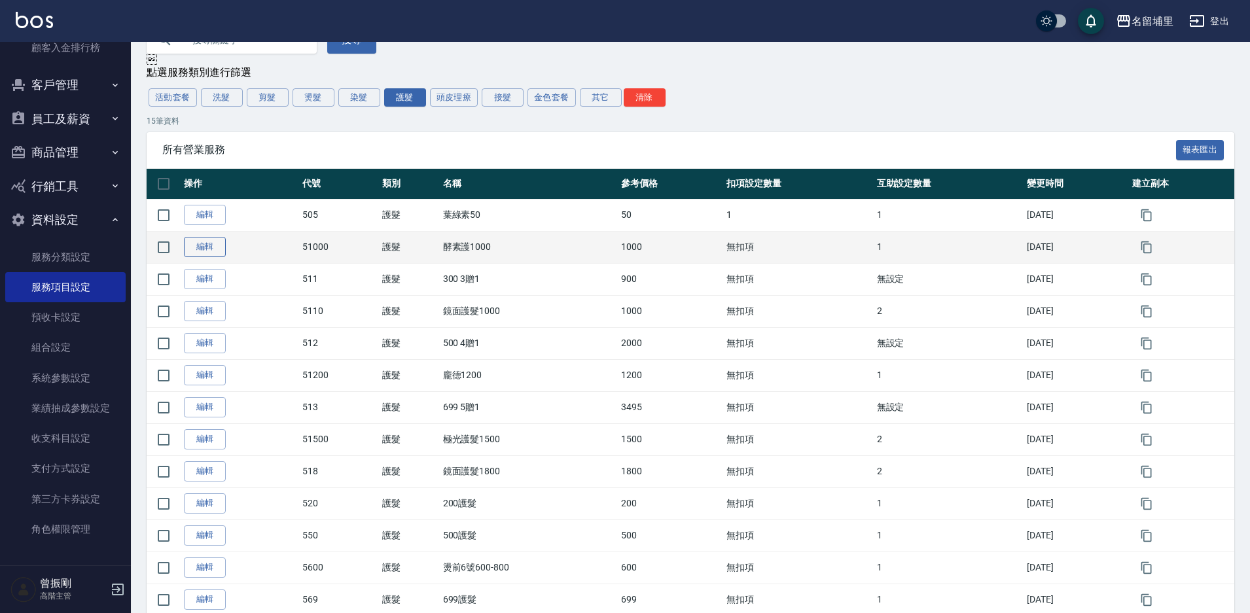
click at [206, 249] on link "編輯" at bounding box center [205, 247] width 42 height 20
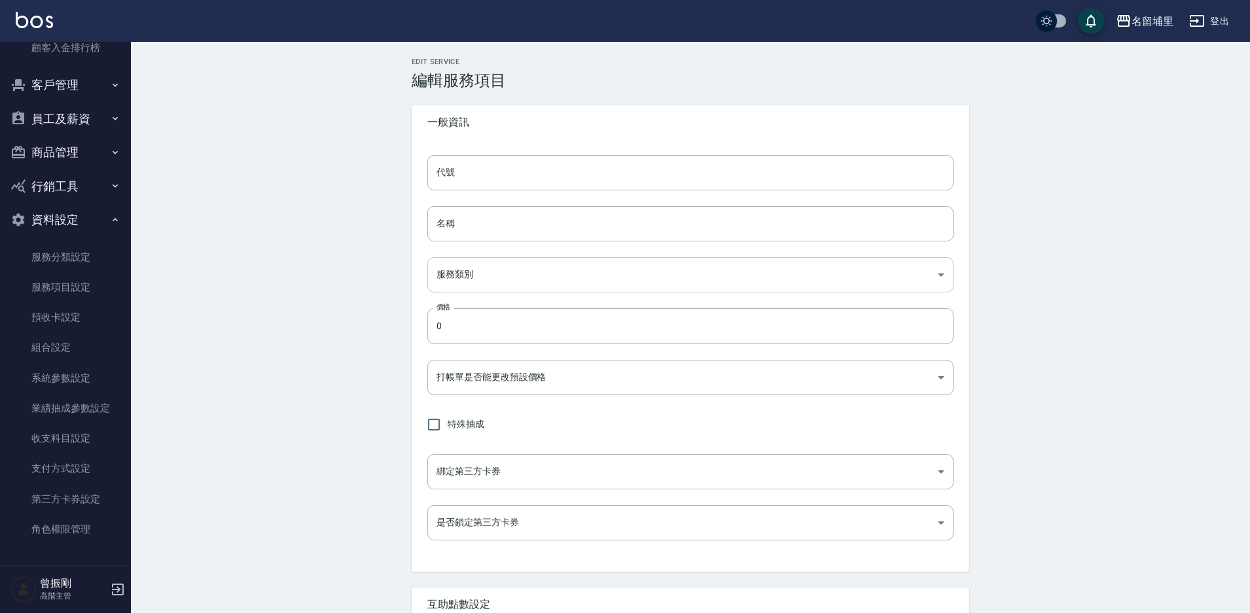
type input "51000"
type input "酵素護1000"
type input "1b305a40-6c3a-4a5b-b5cf-b22ec2e6d664"
type input "1000"
type input "FALSE"
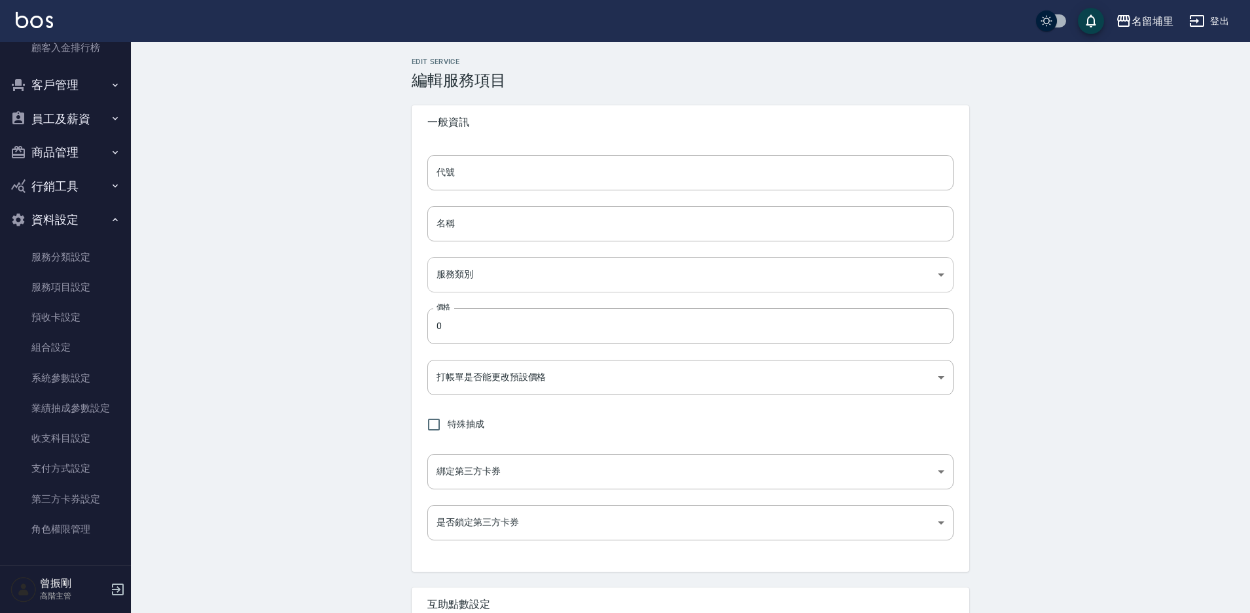
type input "none"
type input "UNSET"
type input "none"
type input "技術一"
type input "1"
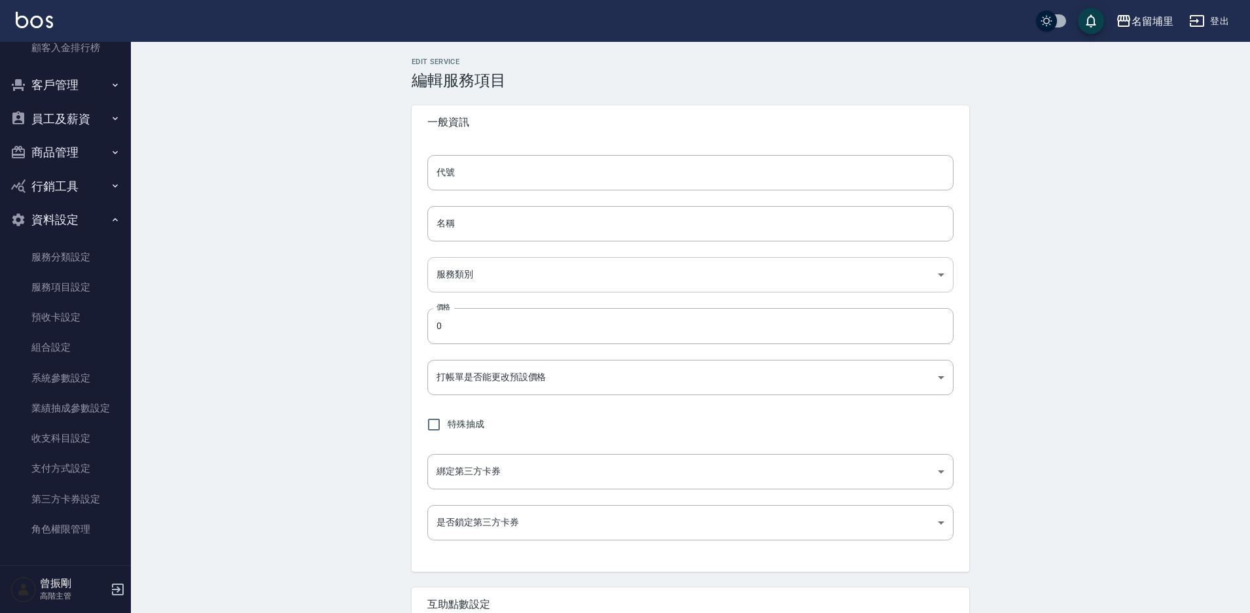
type input "點數"
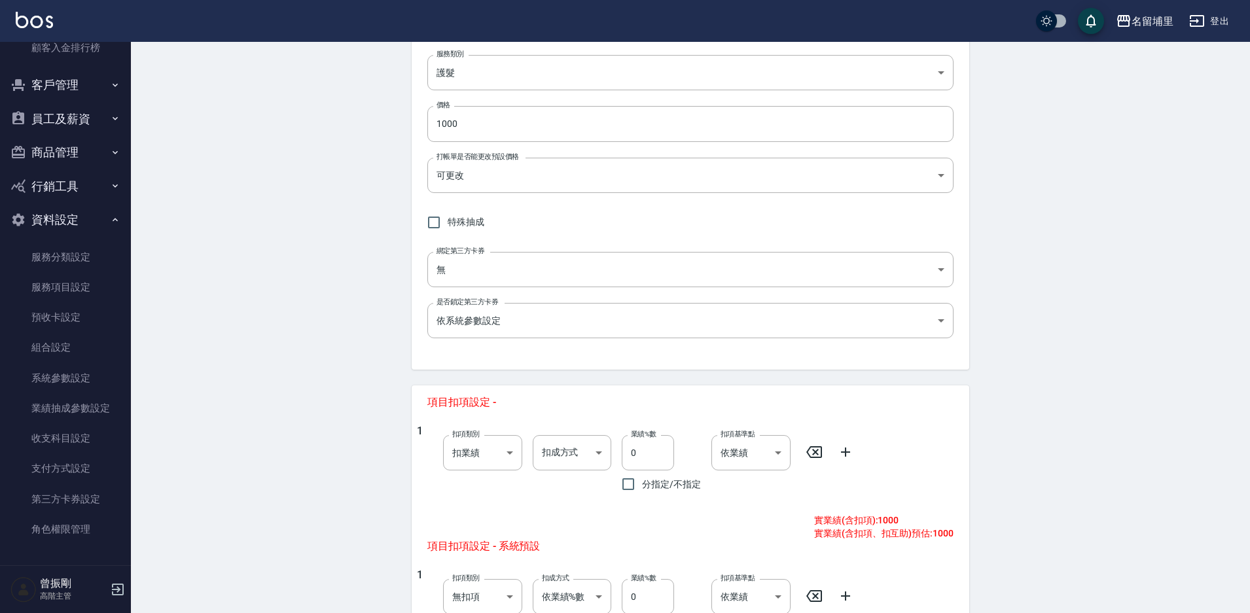
scroll to position [327, 0]
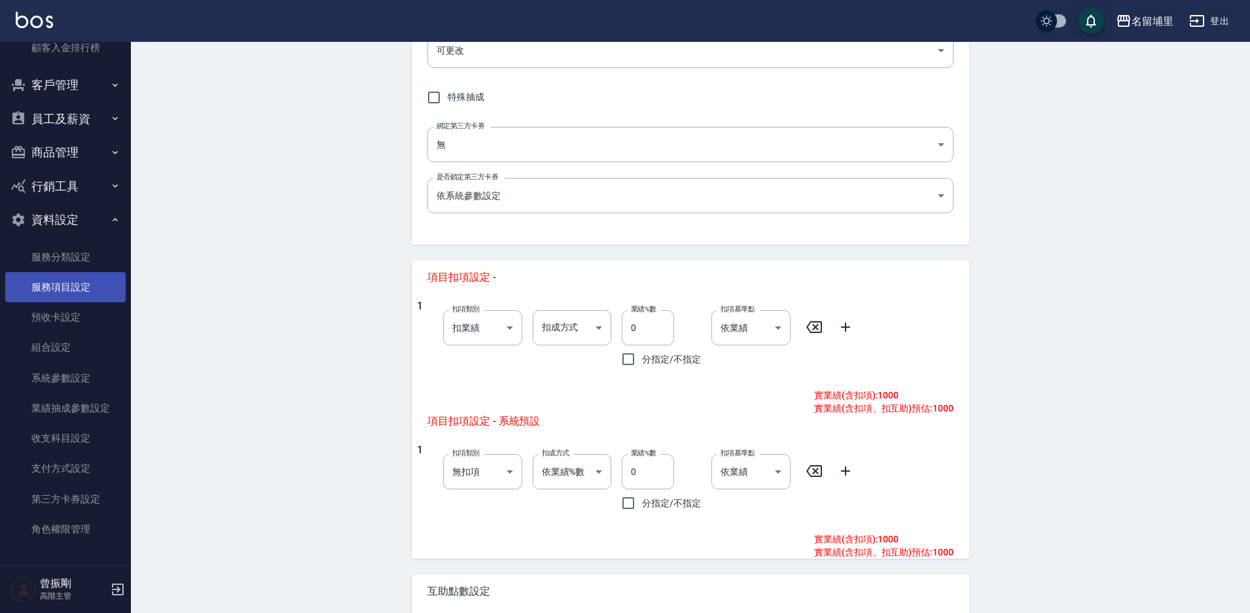
click at [66, 286] on link "服務項目設定" at bounding box center [65, 287] width 120 height 30
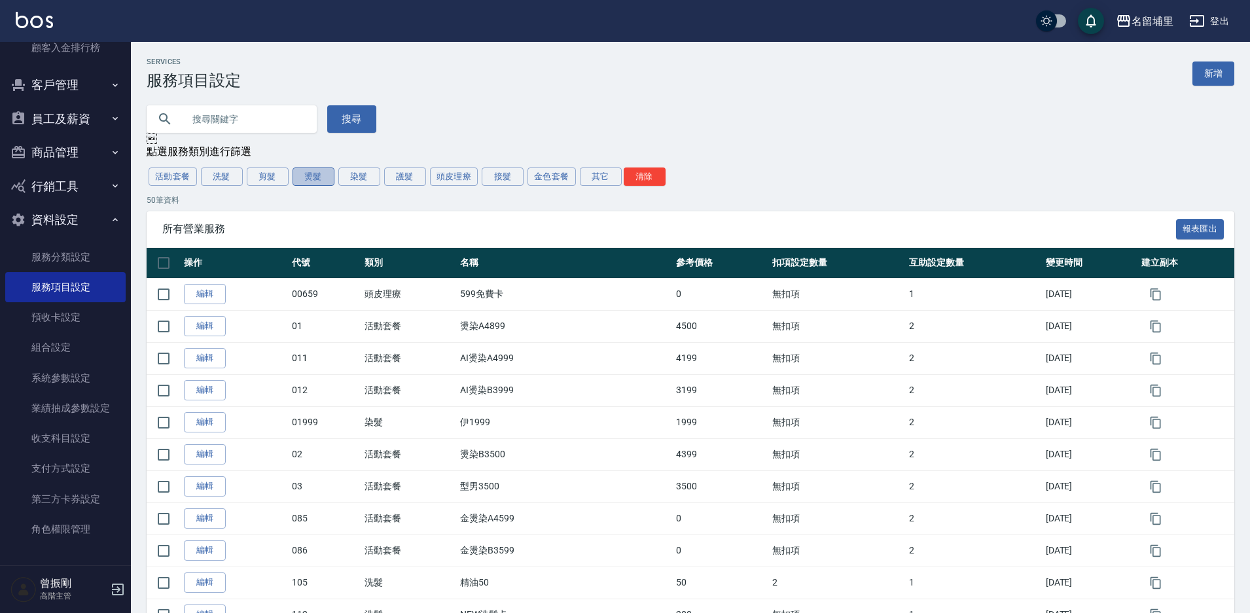
click at [321, 182] on button "燙髮" at bounding box center [314, 177] width 42 height 18
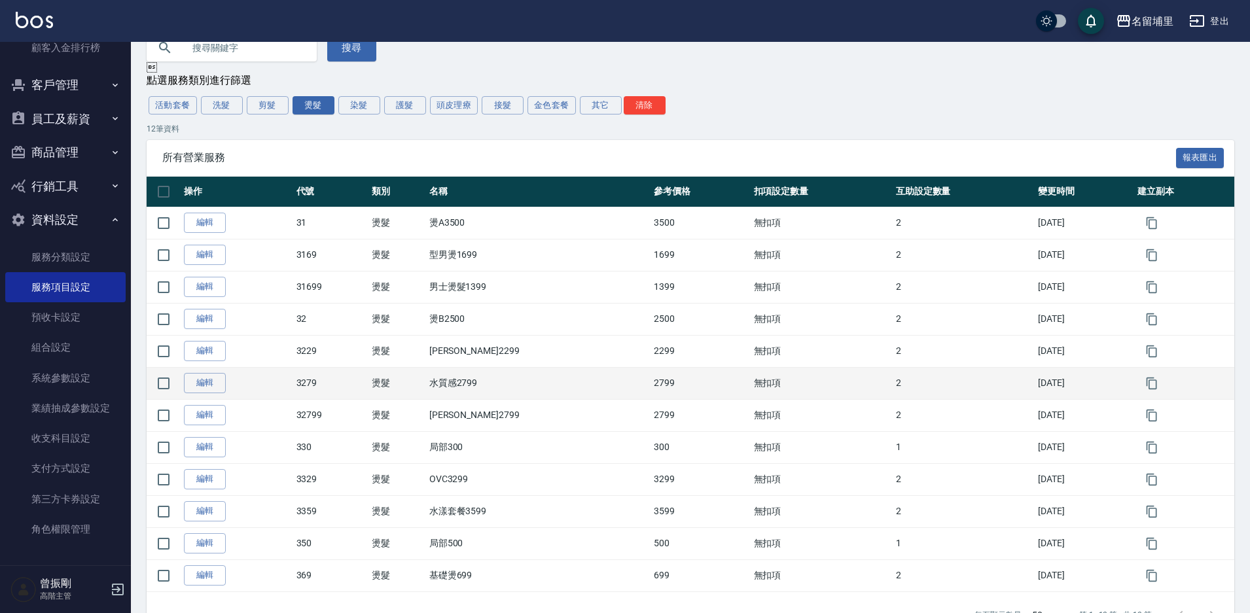
scroll to position [48, 0]
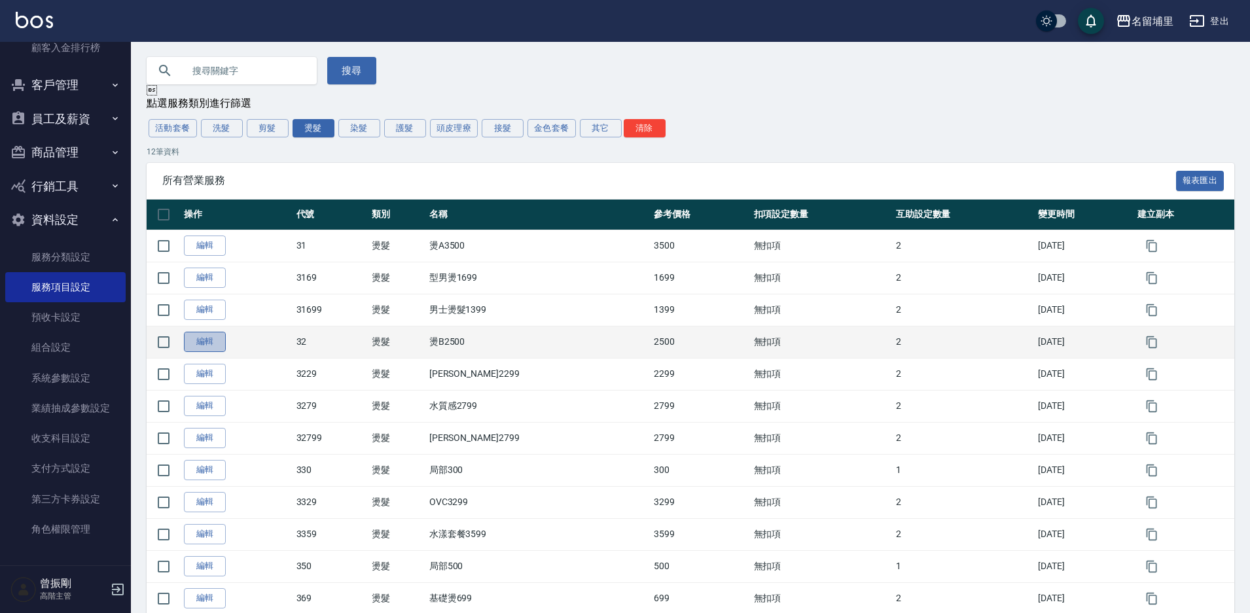
click at [199, 343] on link "編輯" at bounding box center [205, 342] width 42 height 20
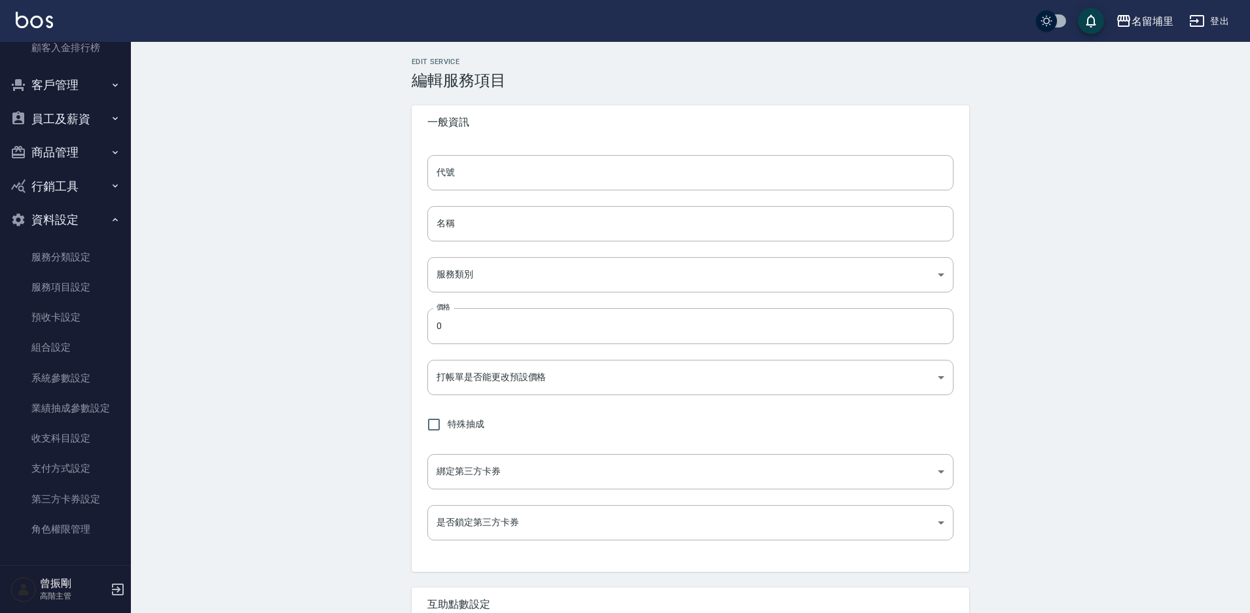
type input "32"
type input "燙B2500"
type input "6729ae27-a9bc-4de5-8a20-2ccb5d8631c1"
type input "2500"
type input "FALSE"
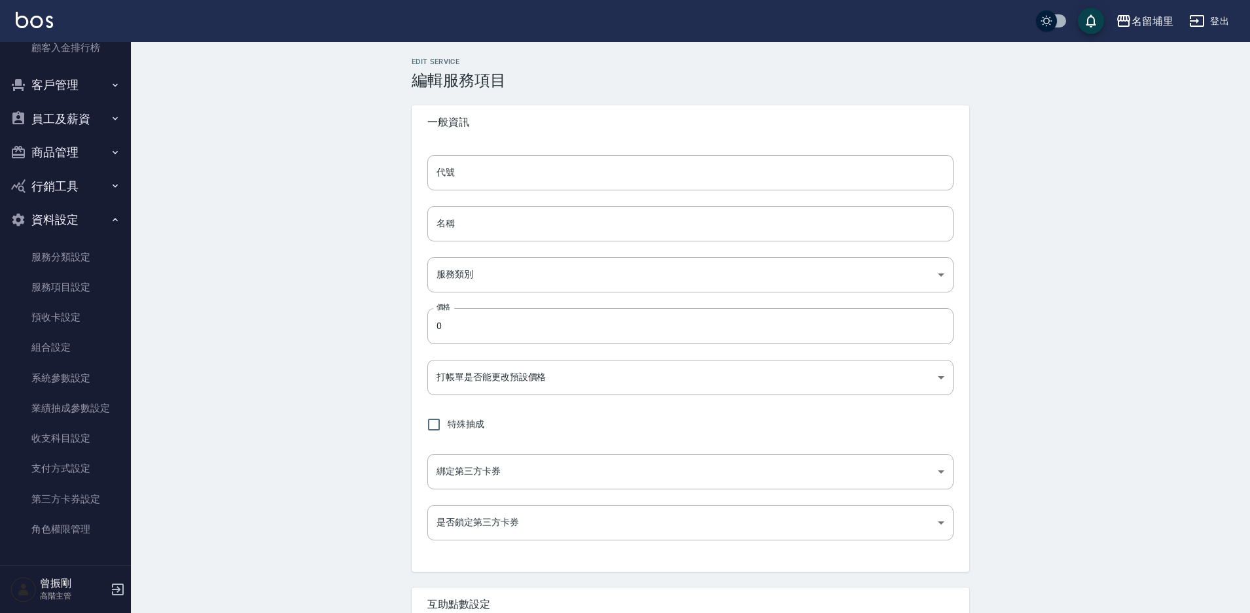
type input "none"
type input "UNSET"
type input "none"
type input "洗"
type input "1"
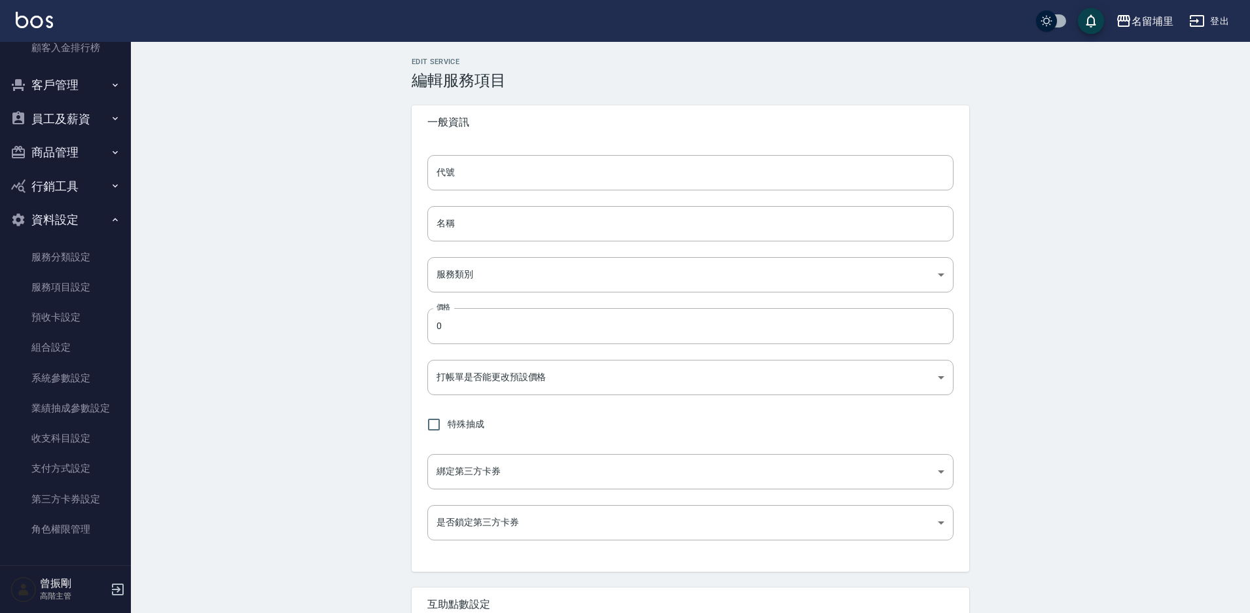
type input "點數"
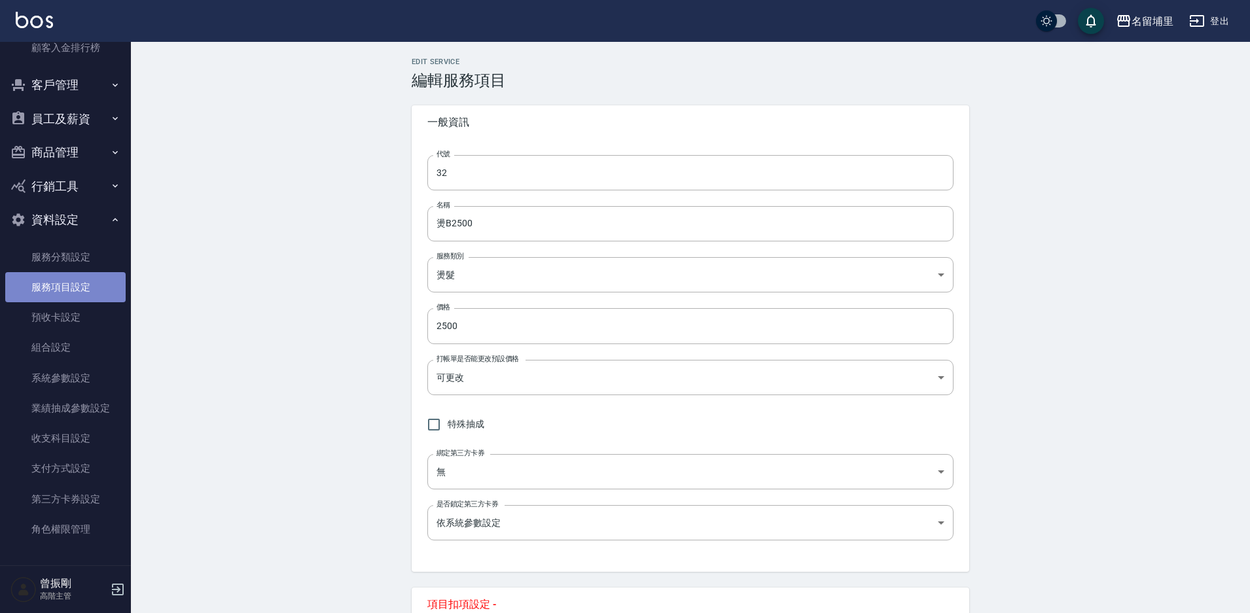
click at [66, 289] on link "服務項目設定" at bounding box center [65, 287] width 120 height 30
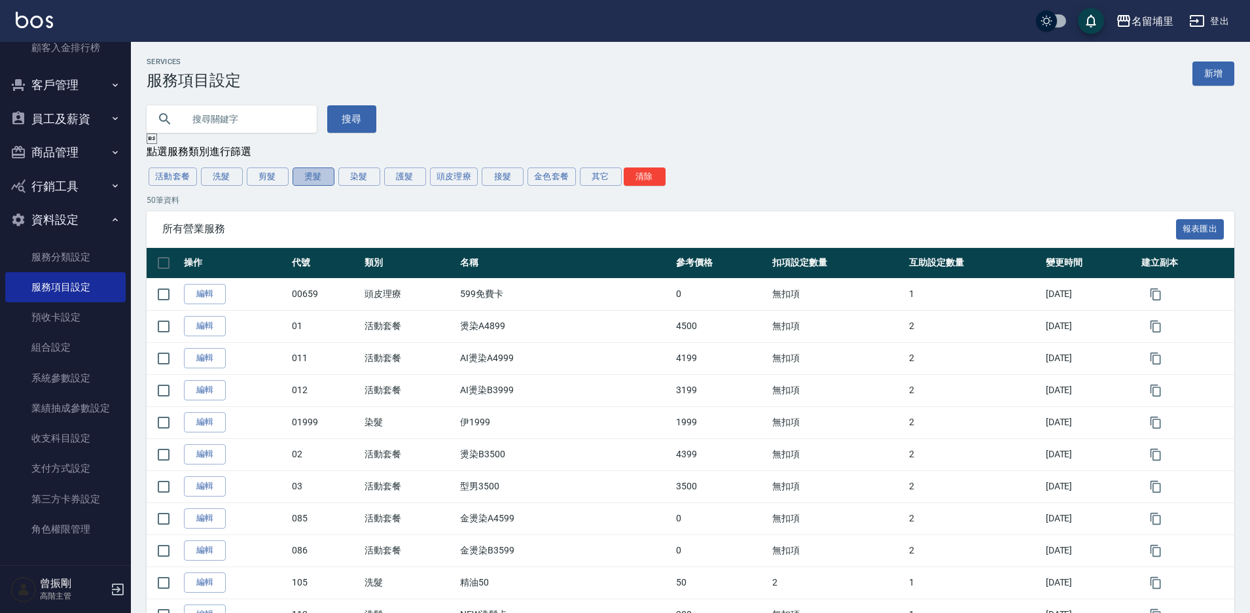
click at [309, 181] on button "燙髮" at bounding box center [314, 177] width 42 height 18
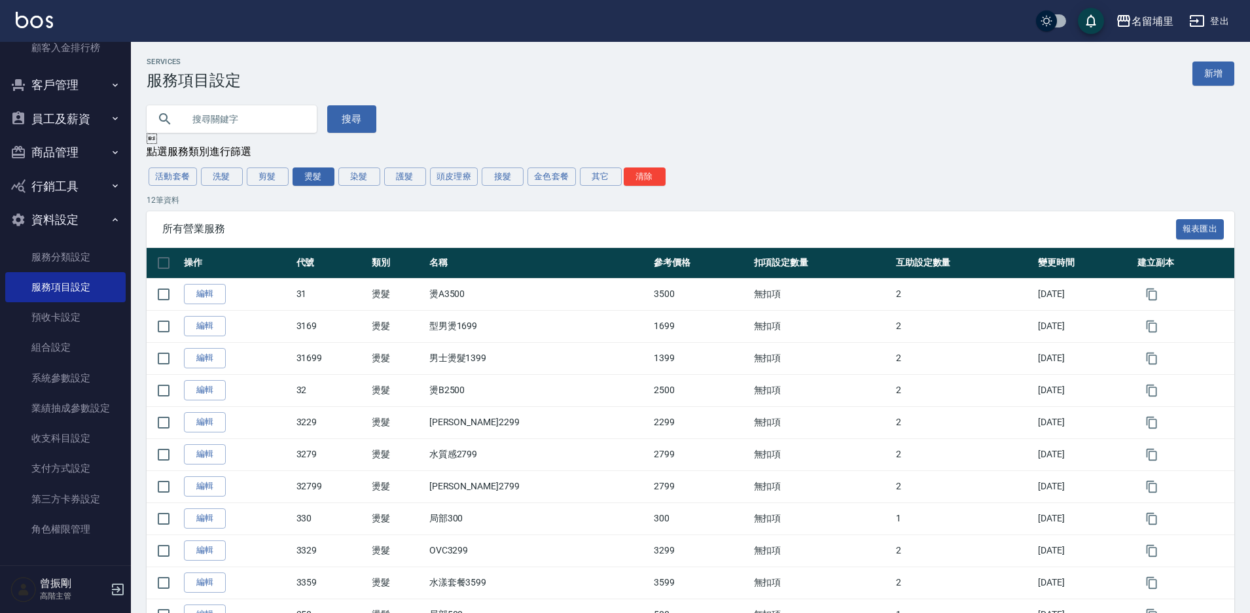
scroll to position [114, 0]
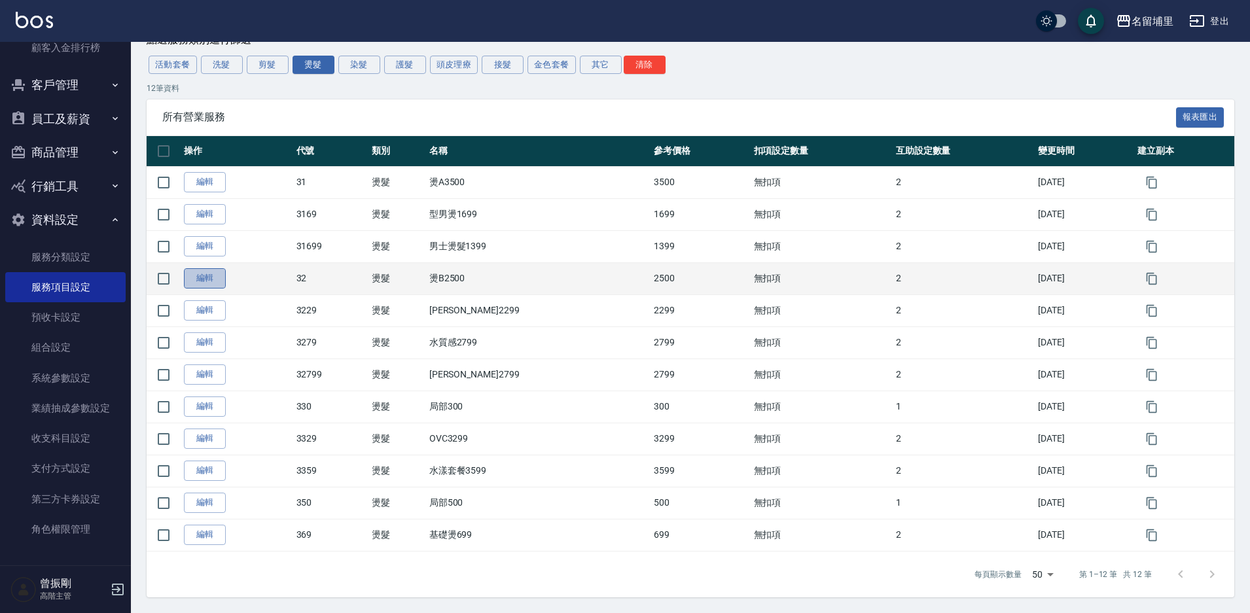
click at [219, 282] on link "編輯" at bounding box center [205, 278] width 42 height 20
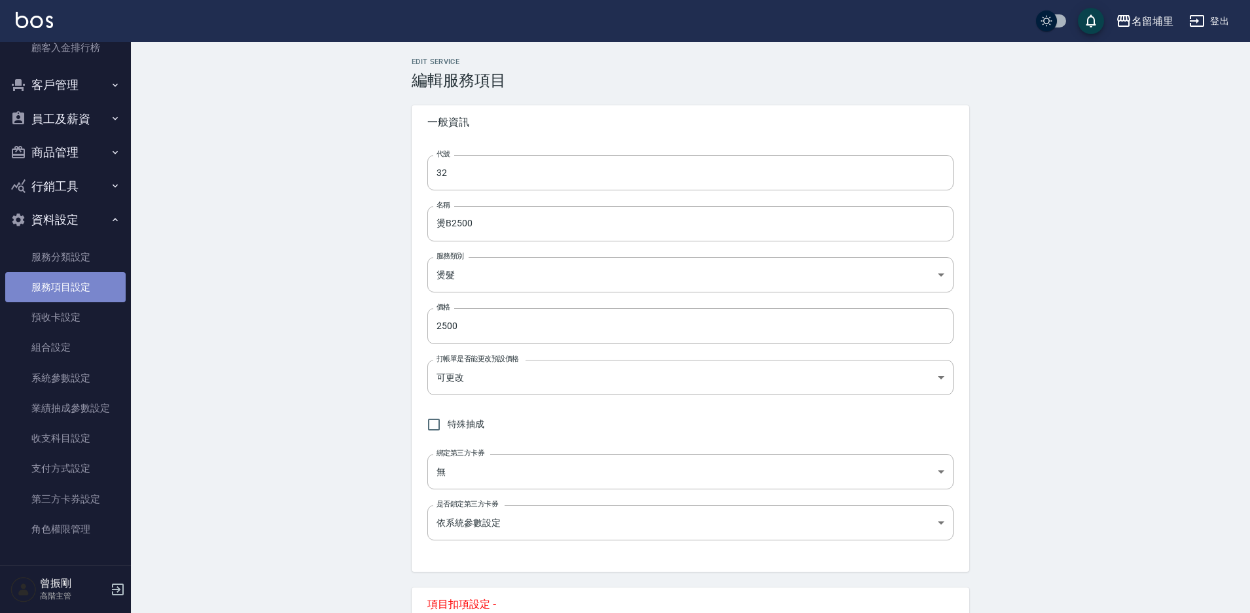
click at [69, 287] on link "服務項目設定" at bounding box center [65, 287] width 120 height 30
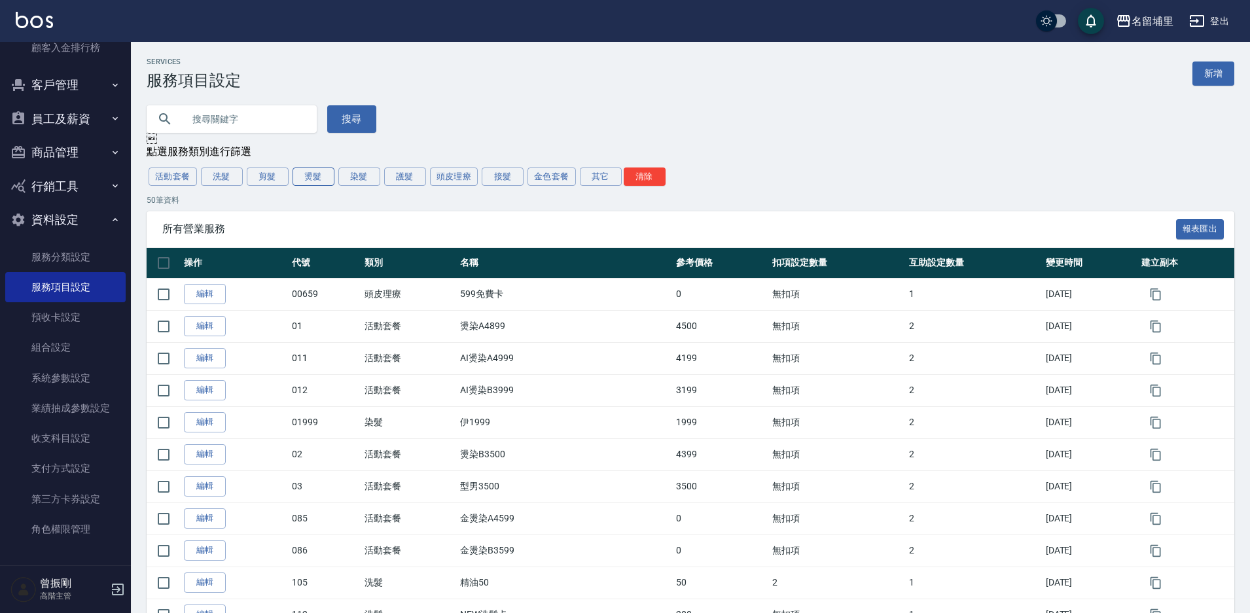
click at [304, 177] on button "燙髮" at bounding box center [314, 177] width 42 height 18
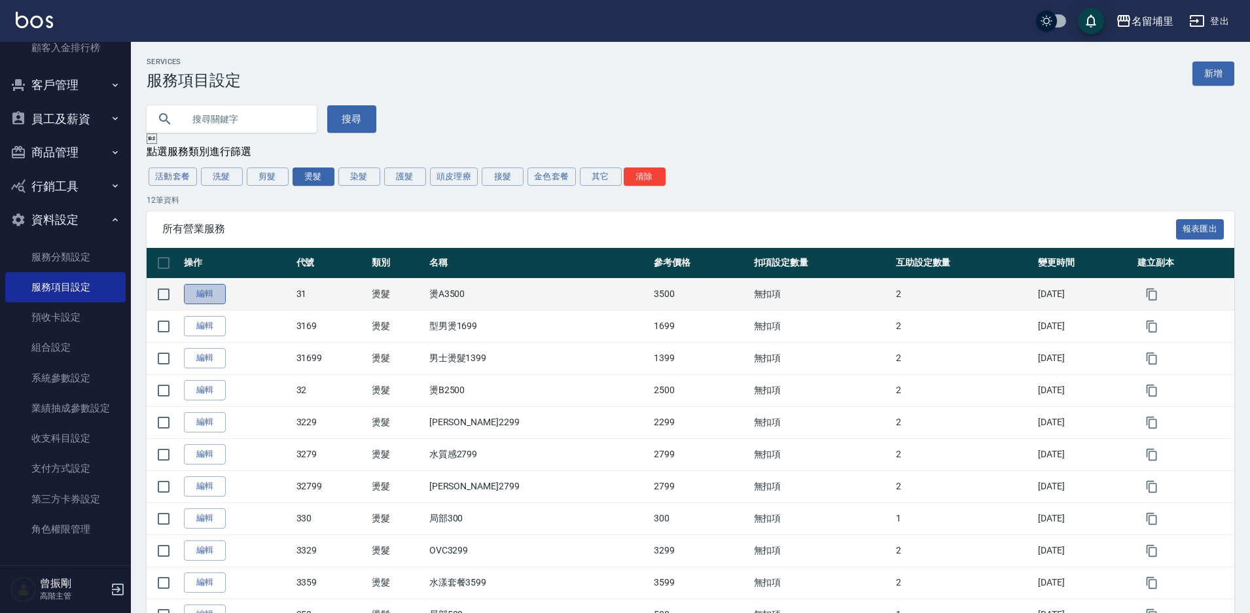
click at [204, 301] on link "編輯" at bounding box center [205, 294] width 42 height 20
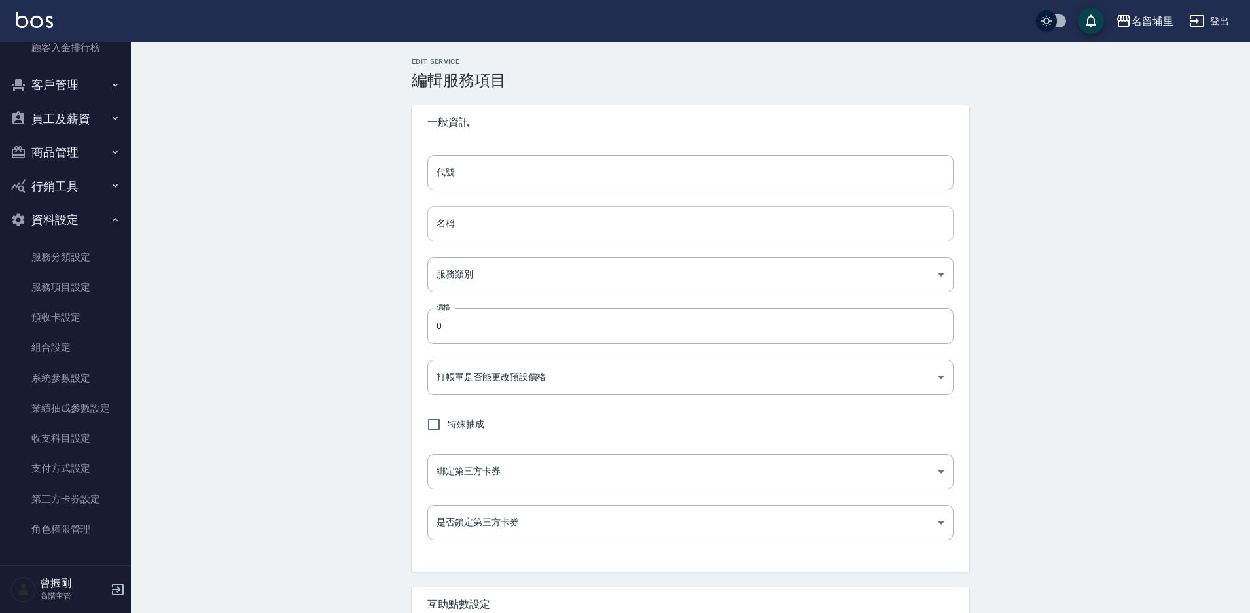
type input "31"
type input "燙A3500"
type input "6729ae27-a9bc-4de5-8a20-2ccb5d8631c1"
type input "3500"
type input "FALSE"
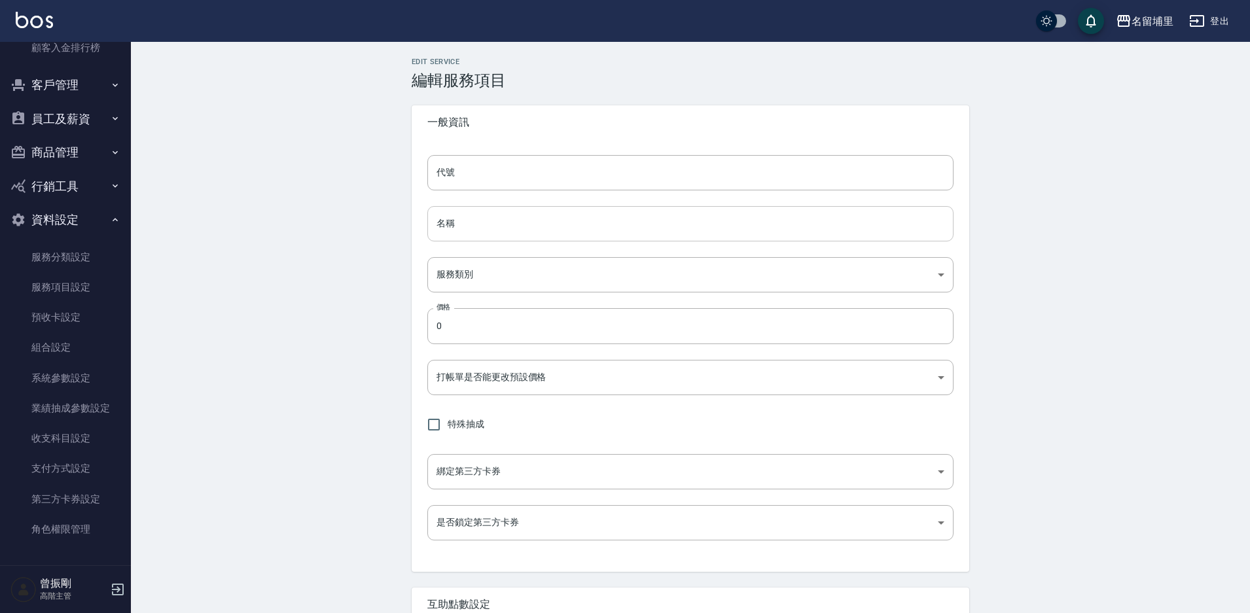
type input "none"
type input "UNSET"
type input "none"
type input "洗"
type input "1"
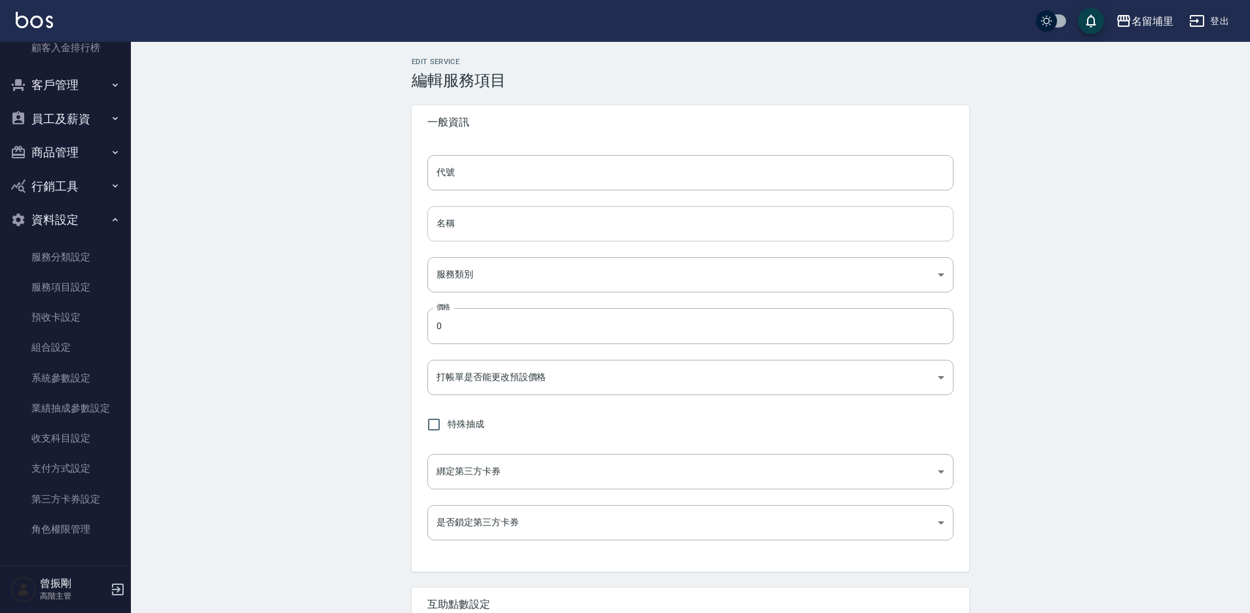
type input "點數"
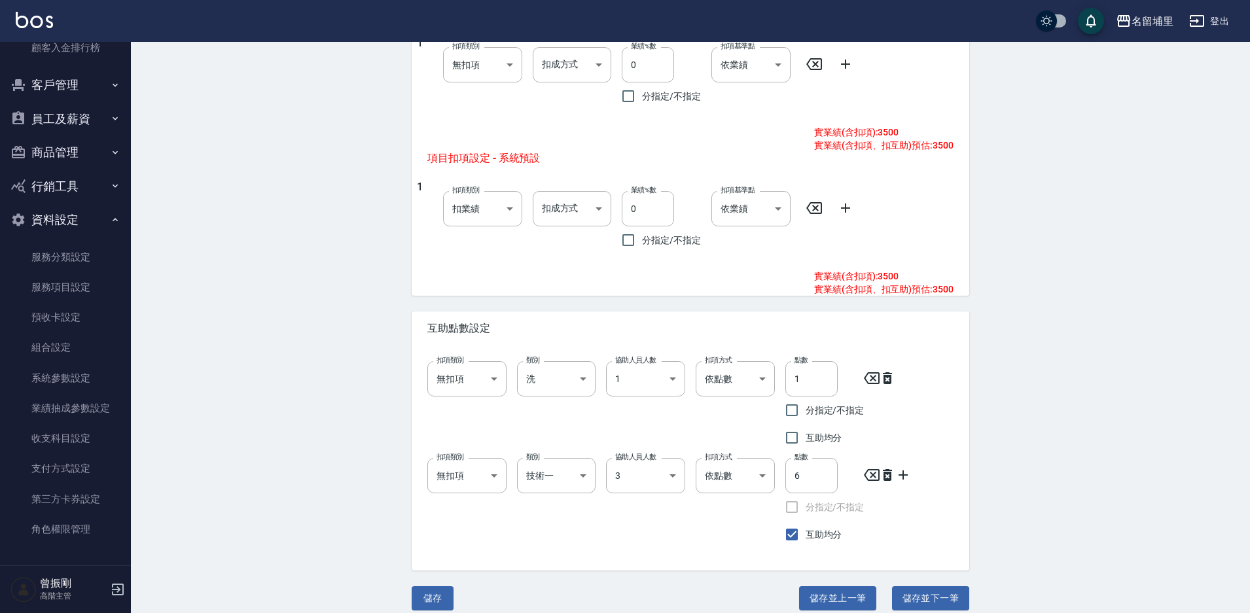
scroll to position [604, 0]
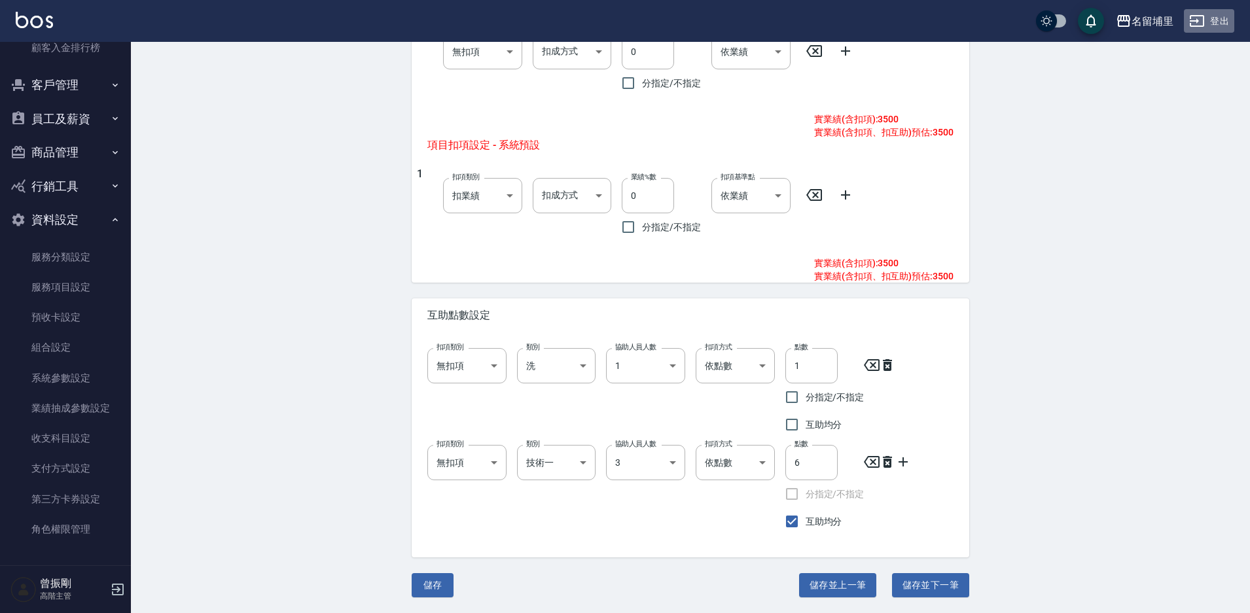
click at [1224, 24] on button "登出" at bounding box center [1209, 21] width 50 height 24
